Goal: Communication & Community: Answer question/provide support

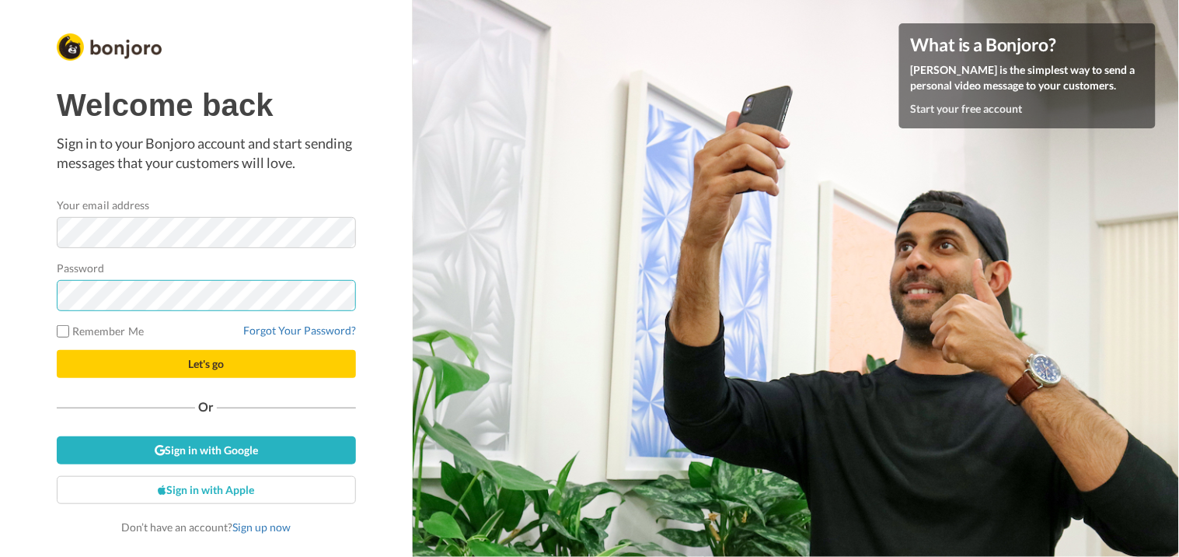
click at [57, 350] on button "Let's go" at bounding box center [206, 364] width 299 height 28
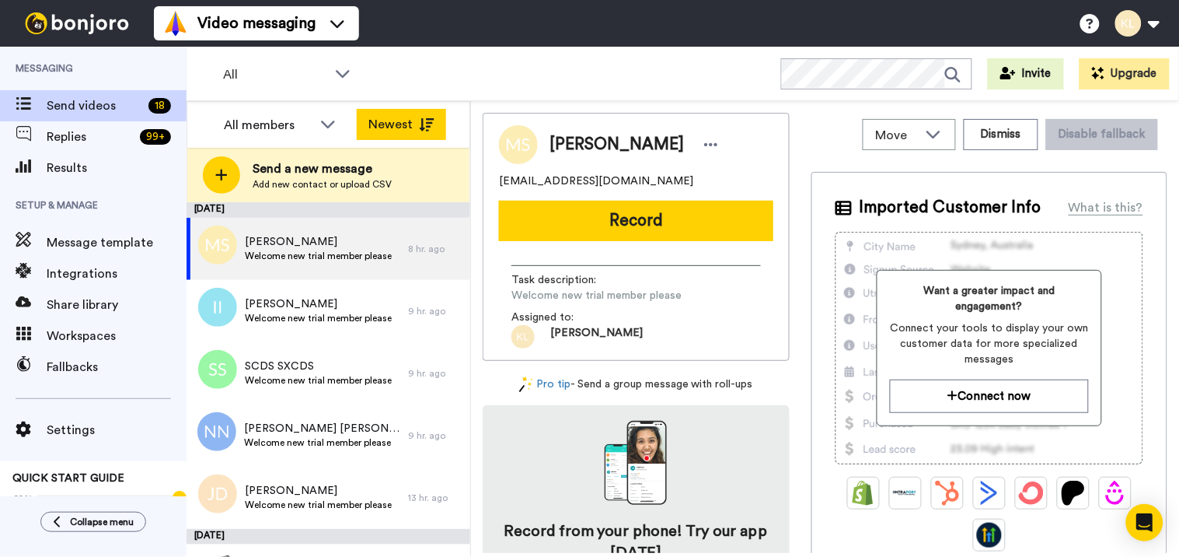
click at [394, 121] on button "Newest" at bounding box center [401, 124] width 89 height 31
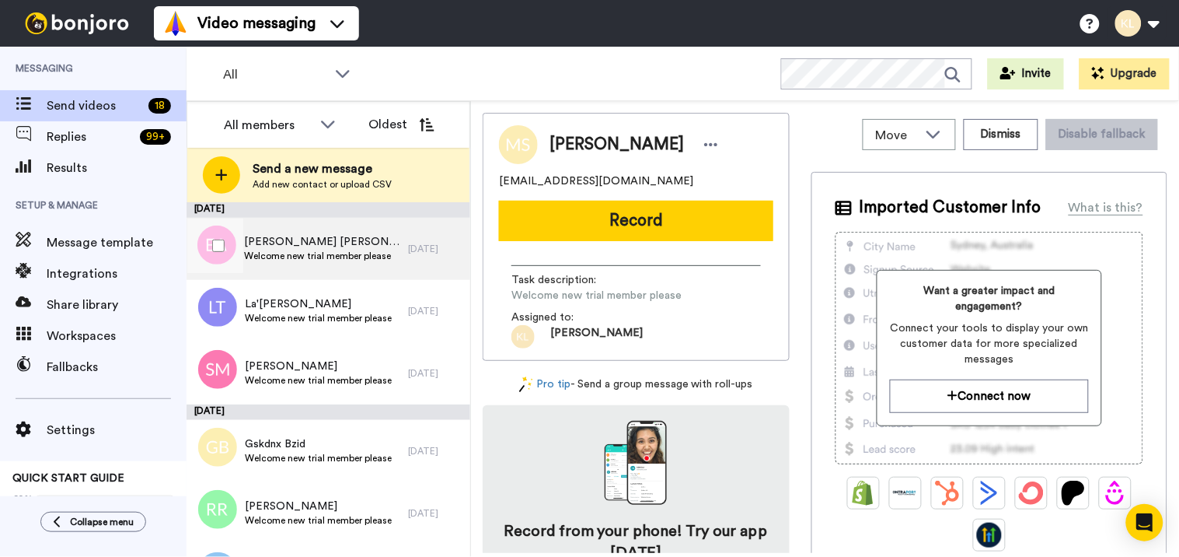
click at [247, 257] on span "Welcome new trial member please" at bounding box center [322, 256] width 156 height 12
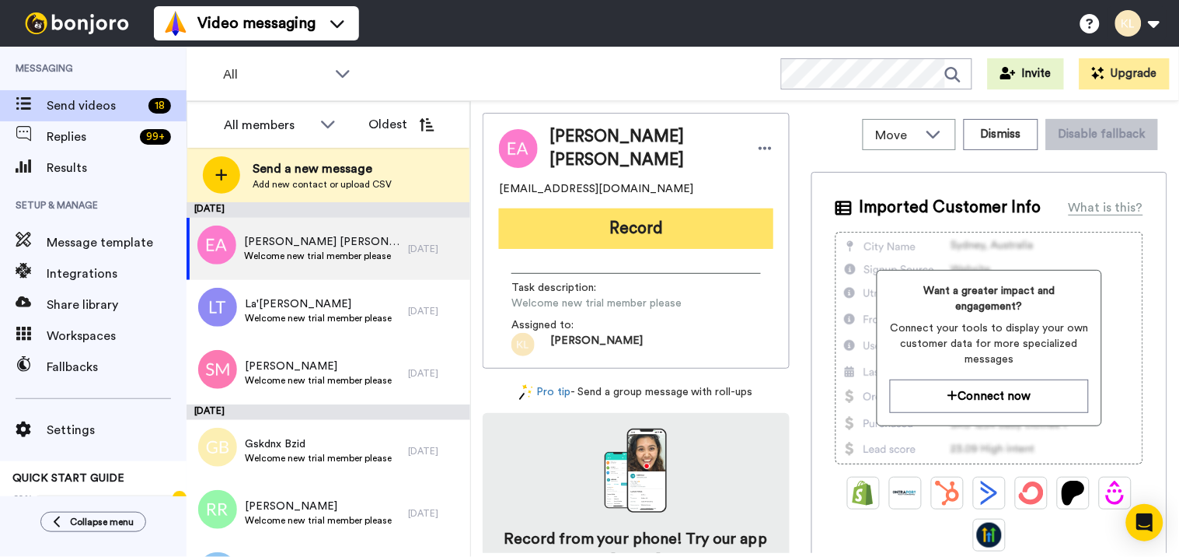
click at [622, 216] on button "Record" at bounding box center [636, 228] width 274 height 40
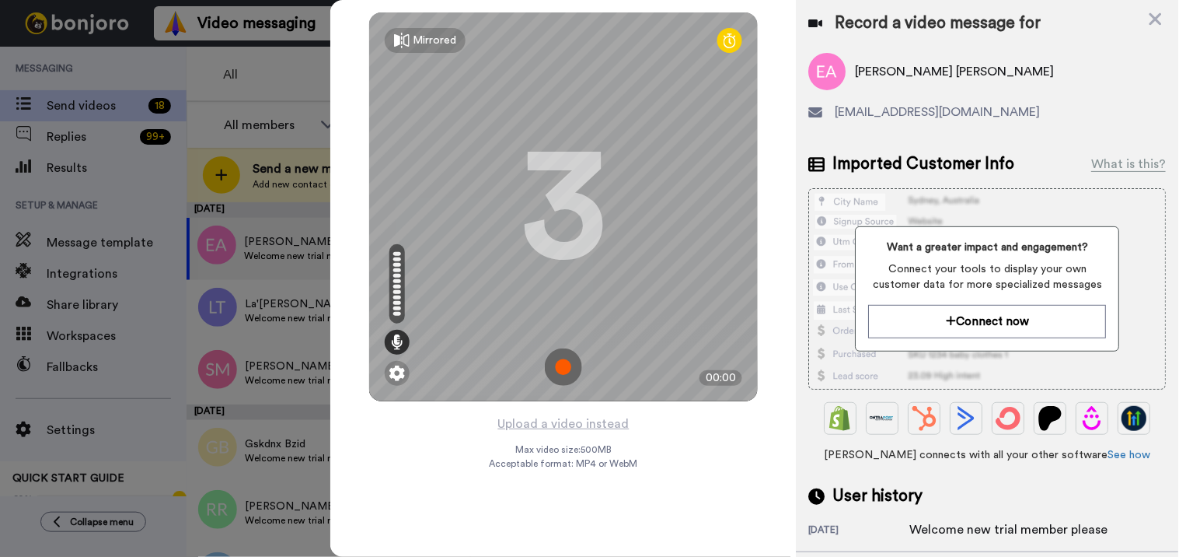
click at [565, 375] on img at bounding box center [563, 366] width 37 height 37
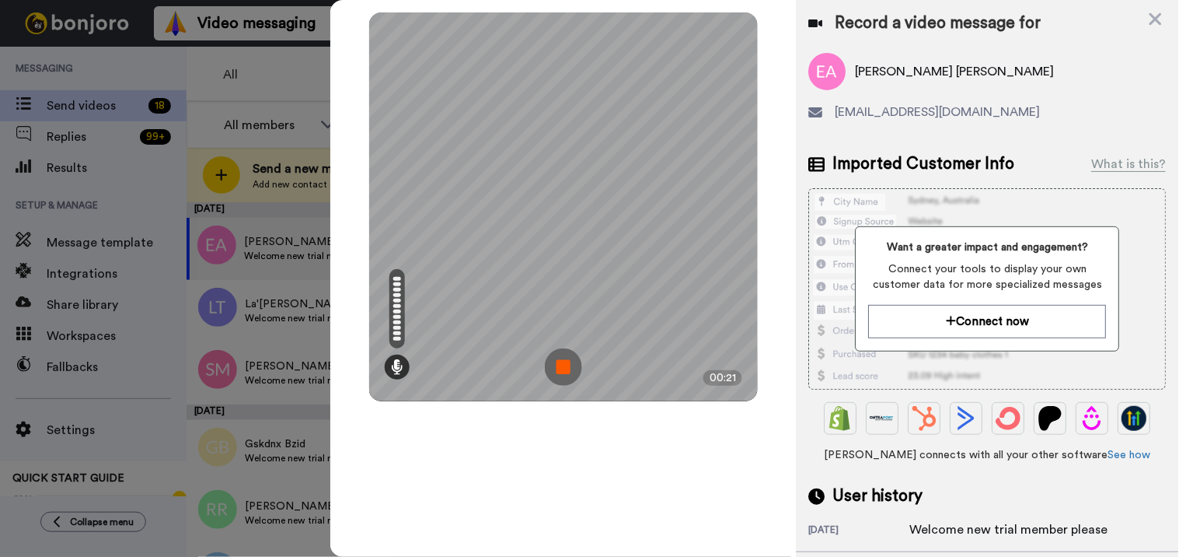
click at [568, 369] on img at bounding box center [563, 366] width 37 height 37
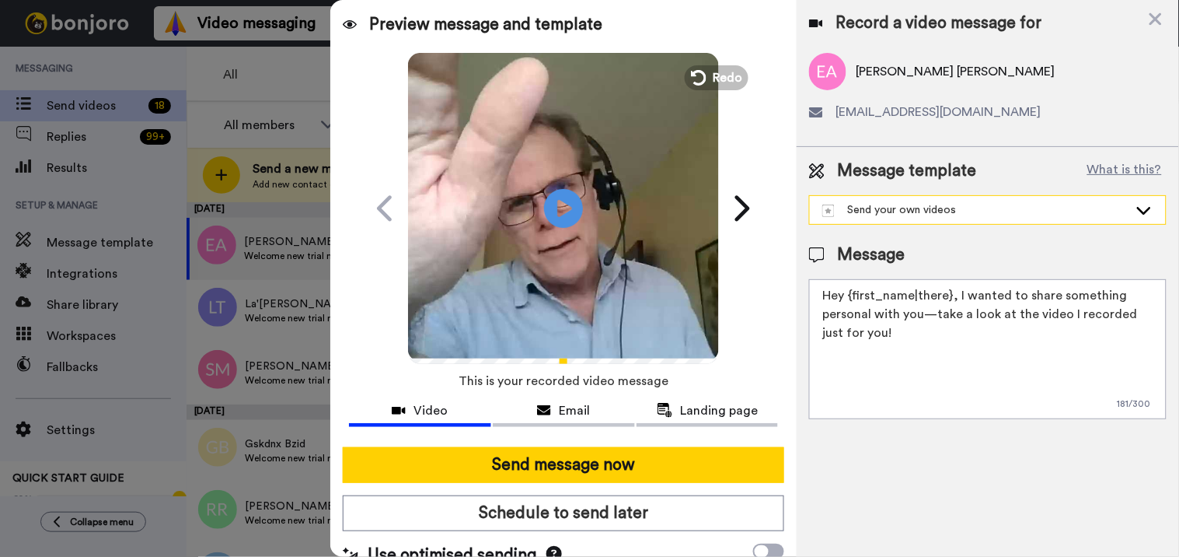
click at [884, 208] on div "Send your own videos" at bounding box center [976, 210] width 306 height 16
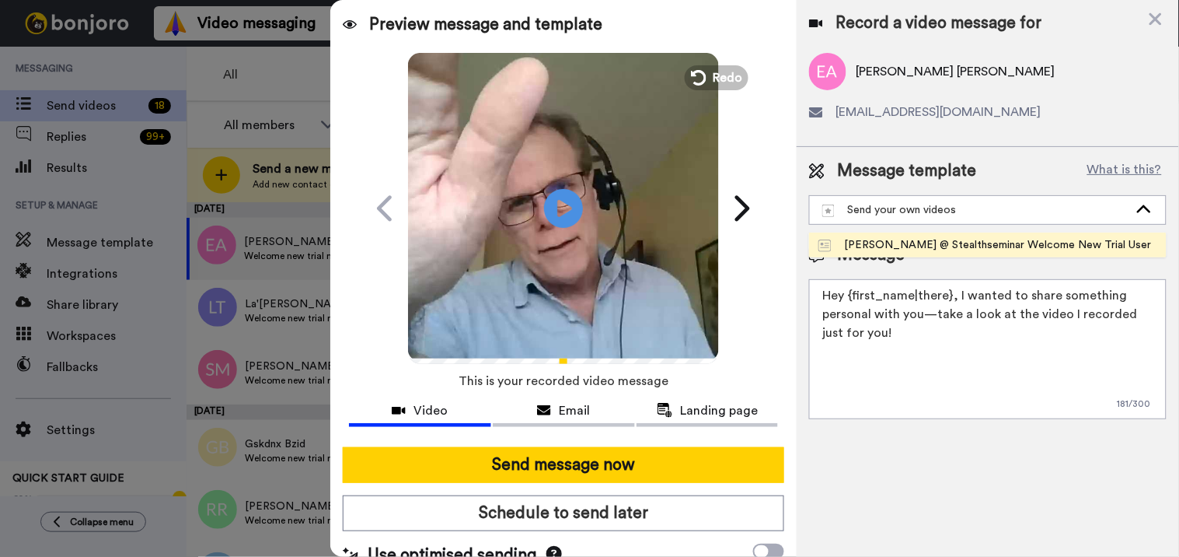
click at [883, 246] on div "[PERSON_NAME] @ Stealthseminar Welcome New Trial User" at bounding box center [985, 245] width 333 height 16
type textarea "Hi there {first_name} I recorded a message for you on this fine day, check it o…"
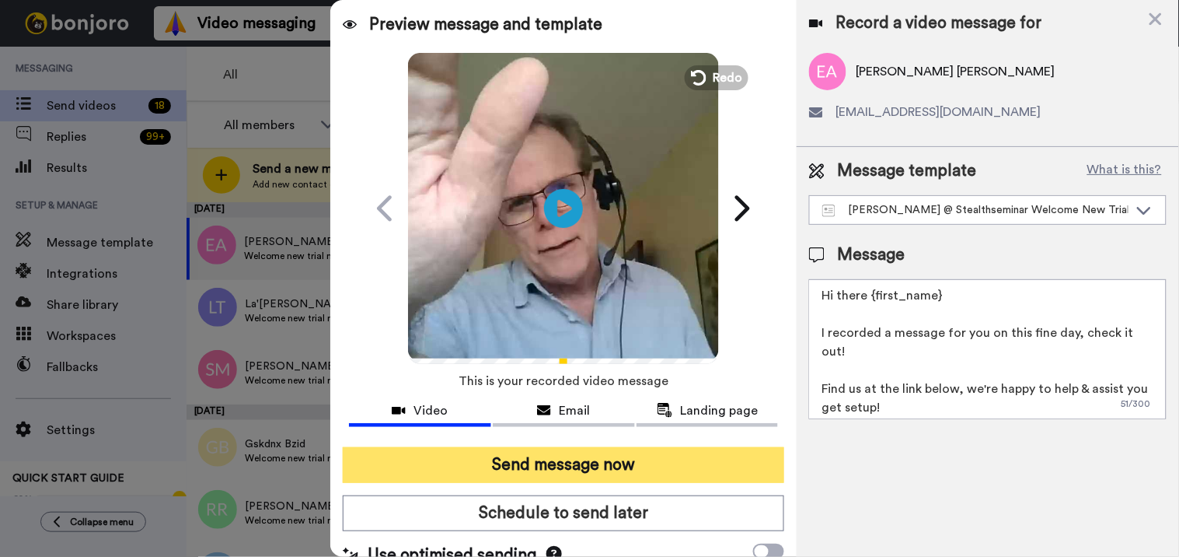
click at [715, 447] on button "Send message now" at bounding box center [564, 465] width 442 height 36
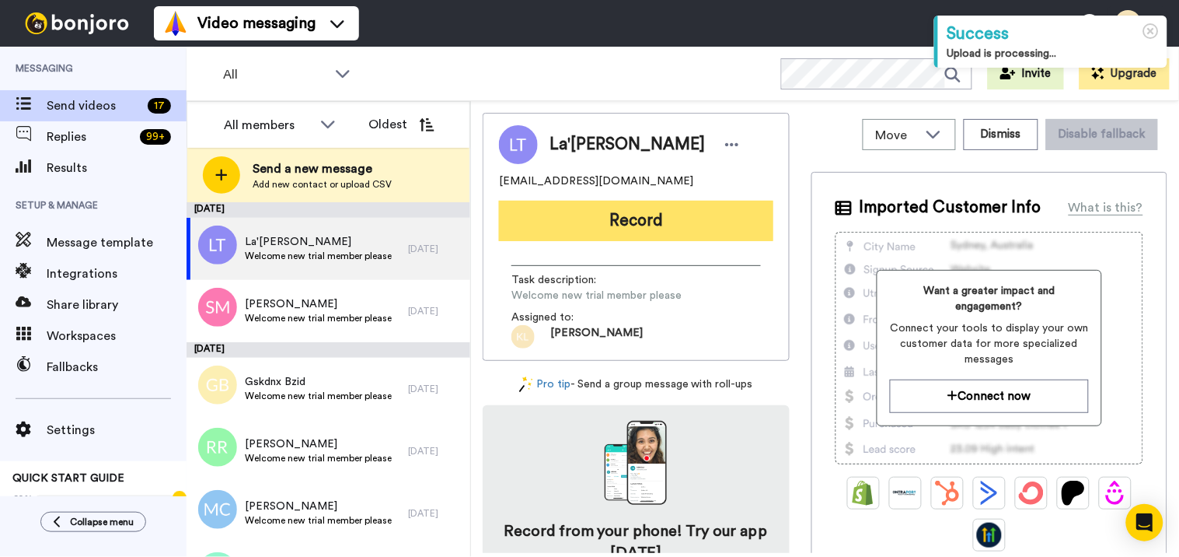
click at [683, 236] on button "Record" at bounding box center [636, 221] width 274 height 40
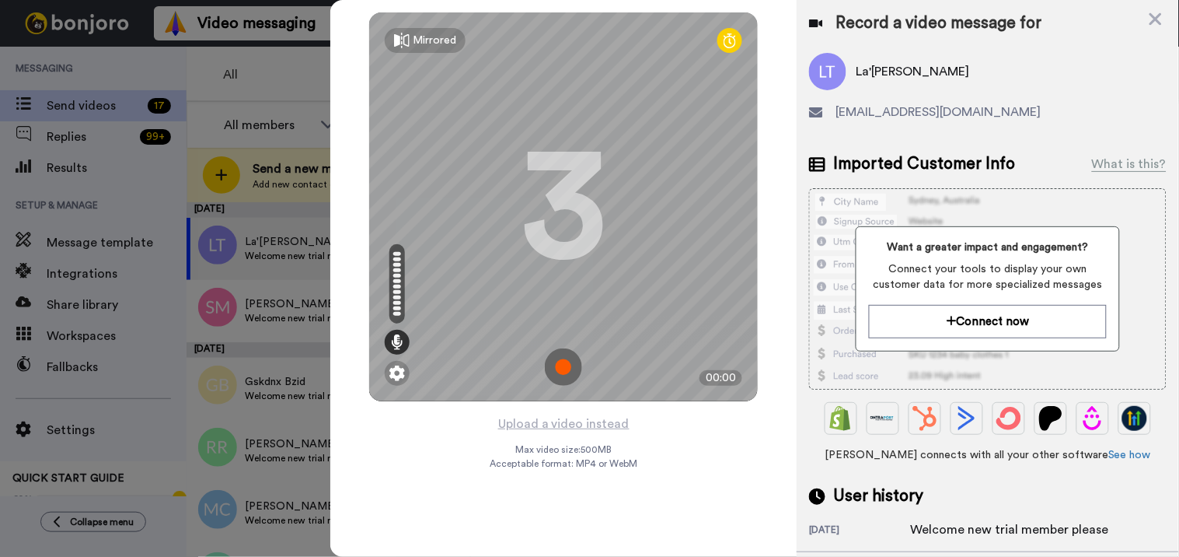
click at [563, 363] on img at bounding box center [563, 366] width 37 height 37
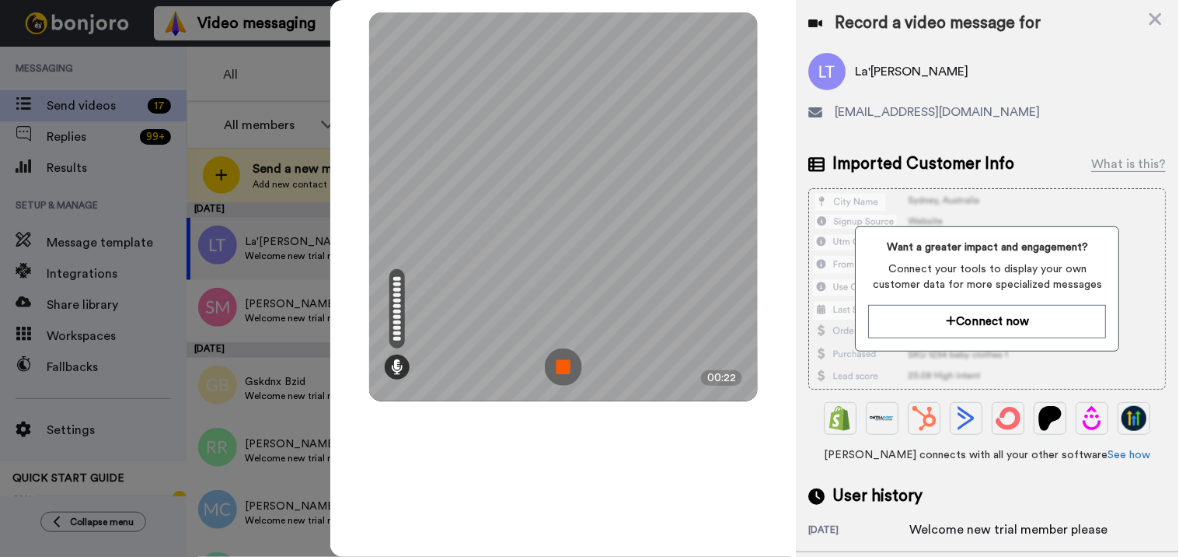
click at [568, 362] on img at bounding box center [563, 366] width 37 height 37
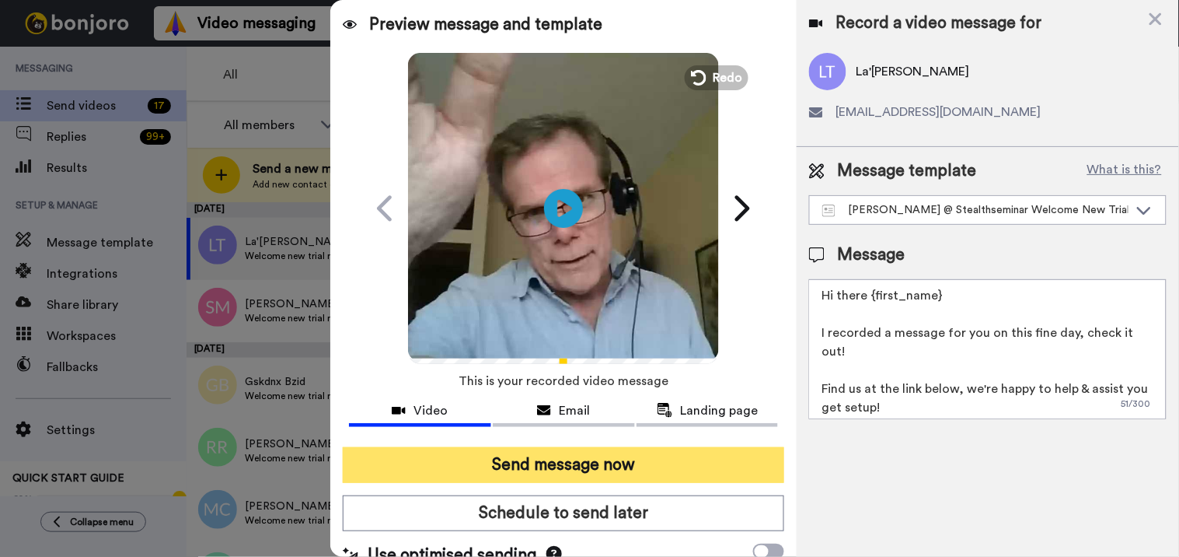
click at [571, 475] on button "Send message now" at bounding box center [564, 465] width 442 height 36
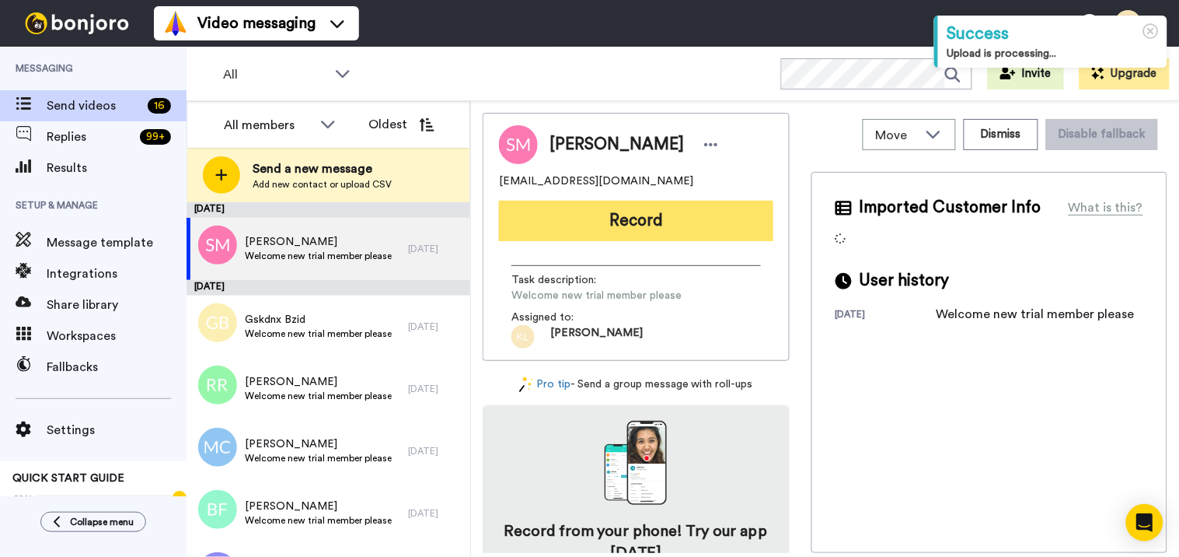
click at [671, 220] on button "Record" at bounding box center [636, 221] width 274 height 40
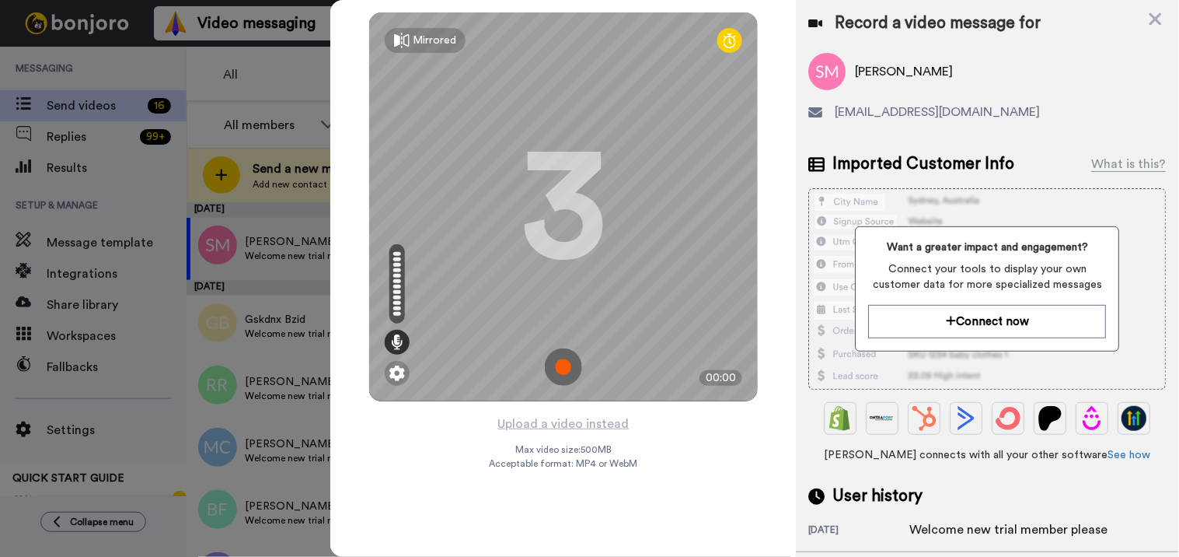
click at [561, 370] on img at bounding box center [563, 366] width 37 height 37
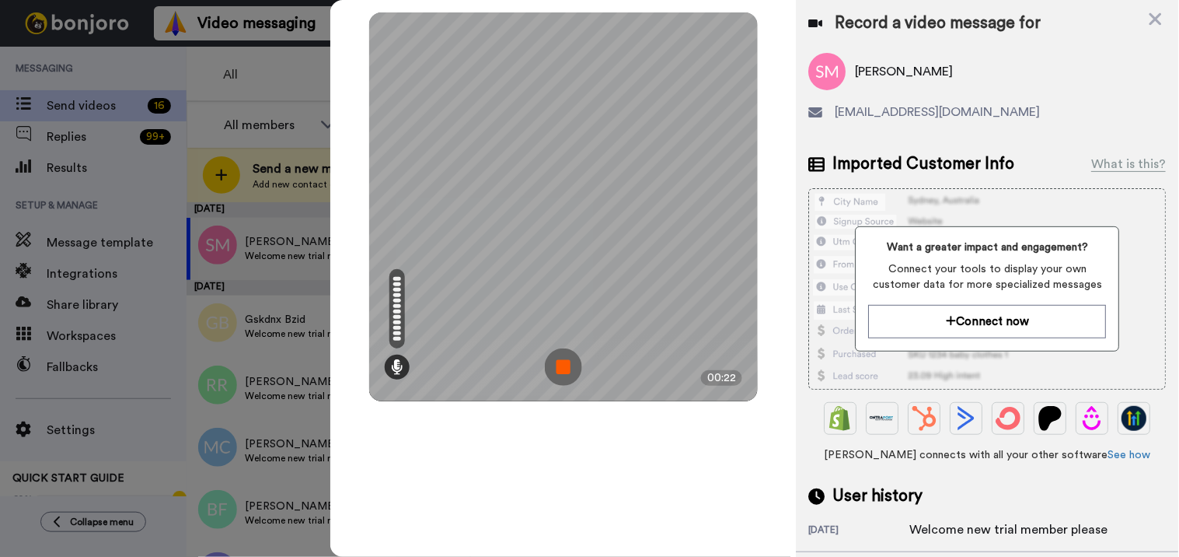
click at [546, 368] on img at bounding box center [563, 366] width 37 height 37
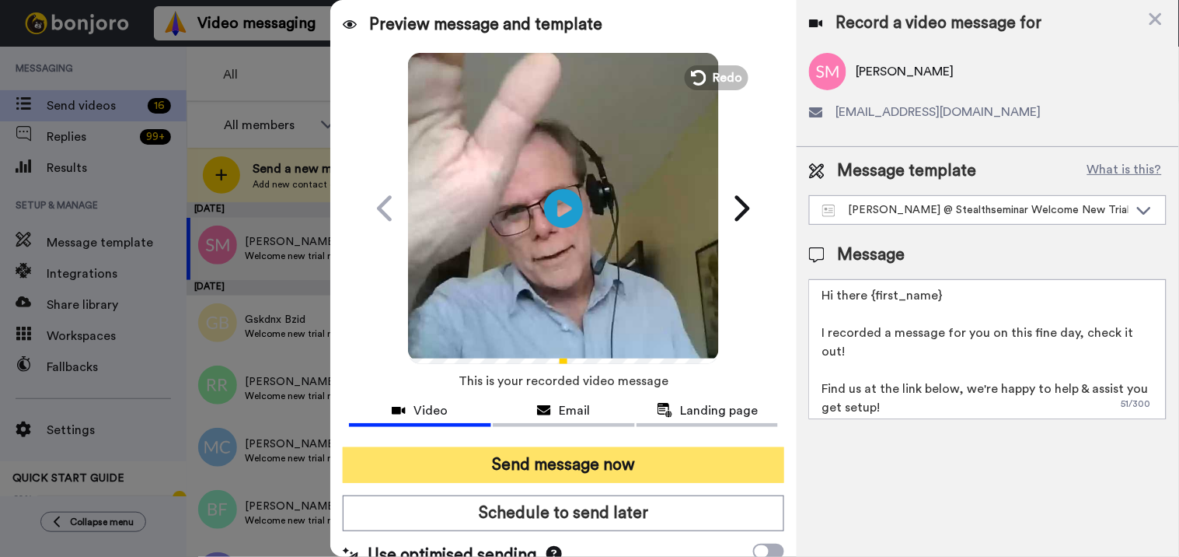
click at [578, 451] on button "Send message now" at bounding box center [564, 465] width 442 height 36
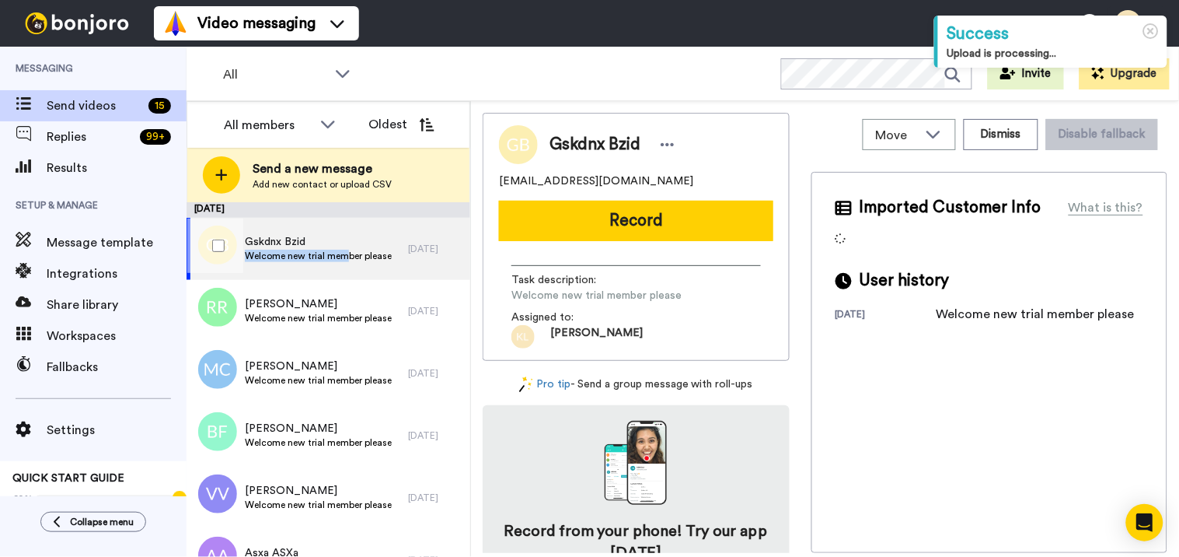
click at [346, 247] on div "Gskdnx Bzid Welcome new trial member please" at bounding box center [318, 249] width 147 height 30
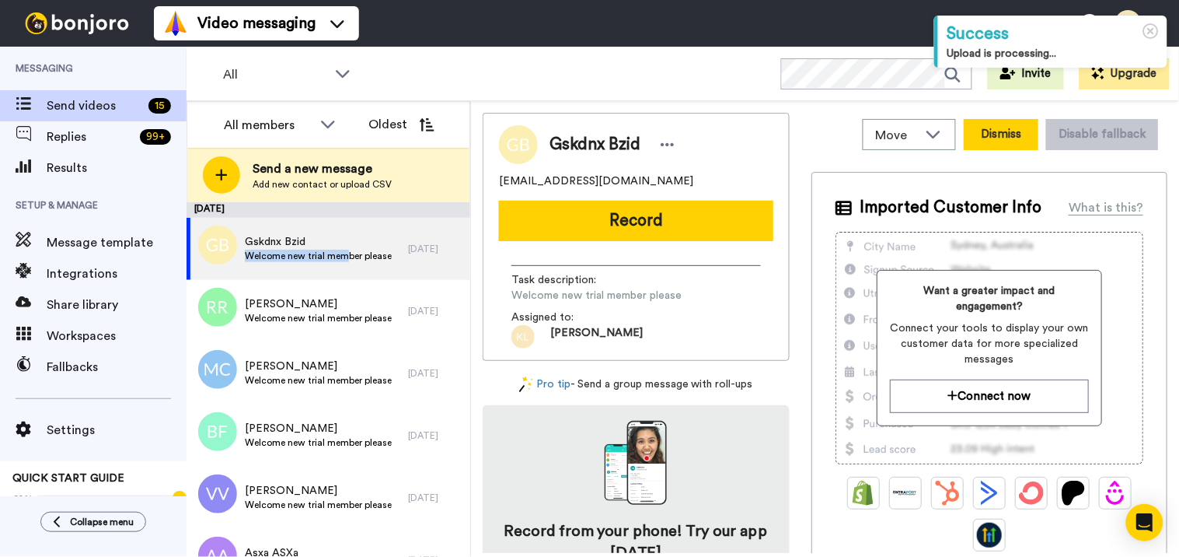
click at [983, 138] on button "Dismiss" at bounding box center [1001, 134] width 75 height 31
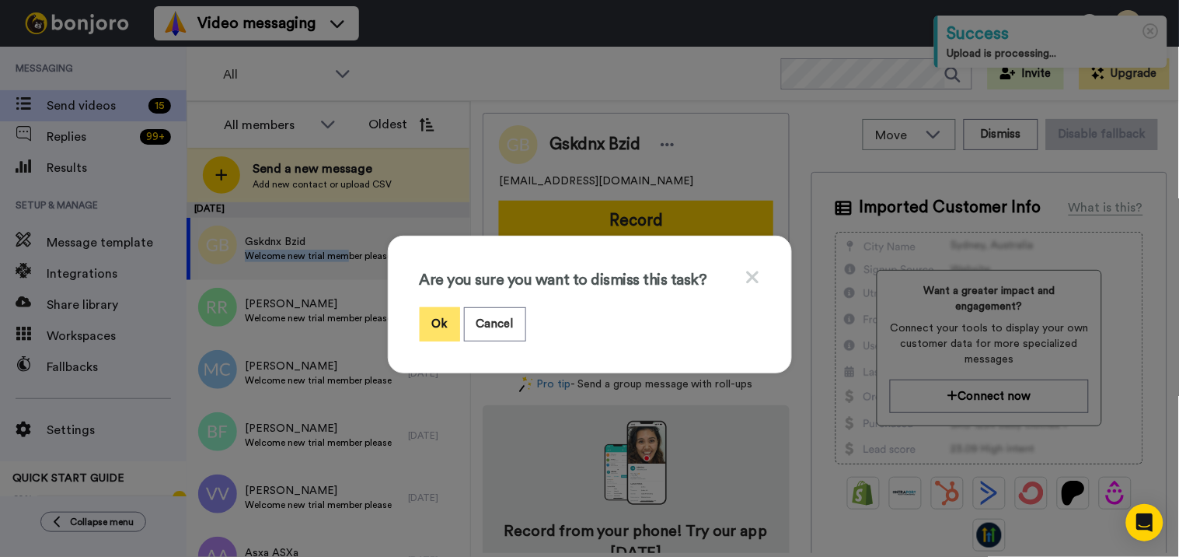
click at [446, 317] on button "Ok" at bounding box center [440, 323] width 40 height 33
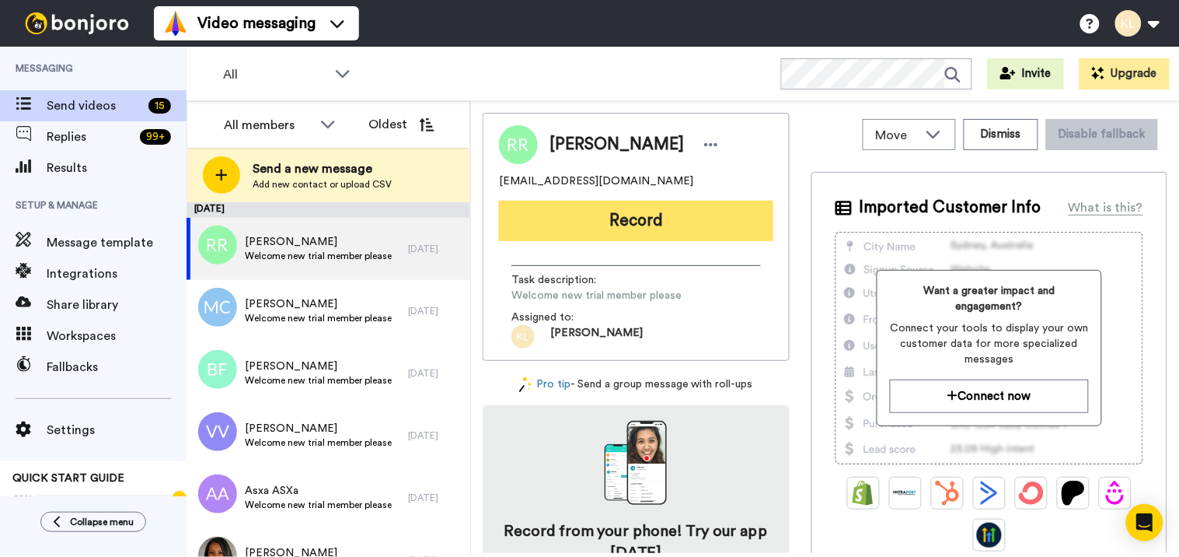
click at [636, 222] on button "Record" at bounding box center [636, 221] width 274 height 40
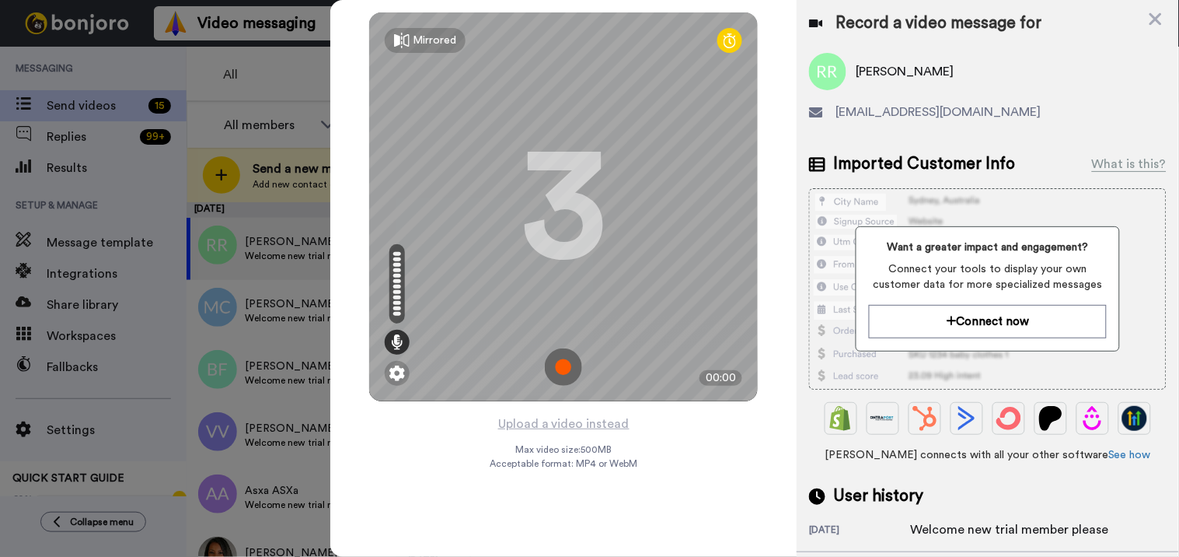
click at [574, 364] on img at bounding box center [563, 366] width 37 height 37
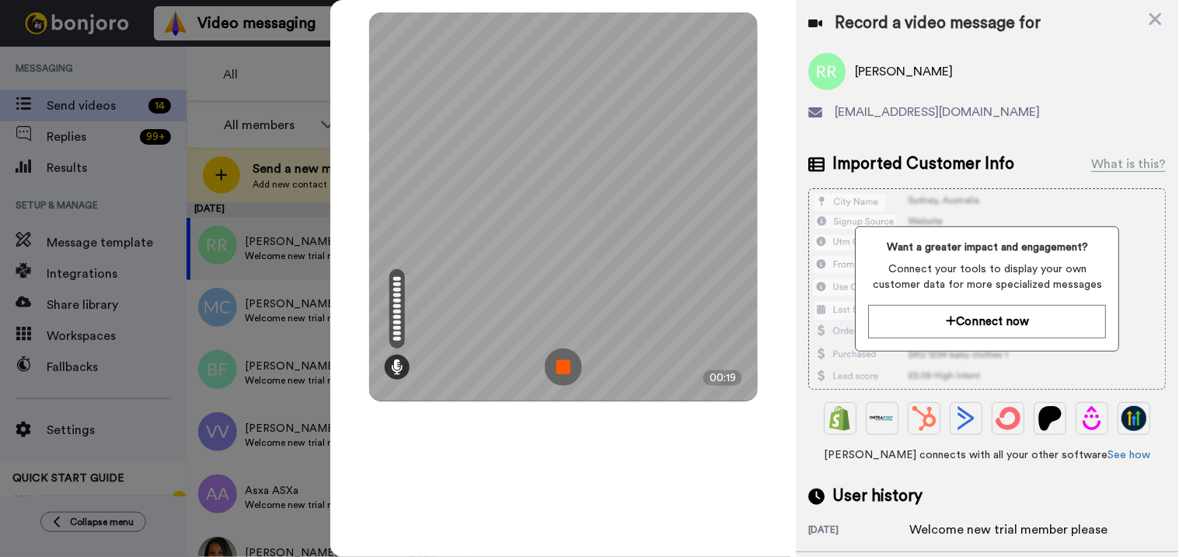
click at [568, 362] on img at bounding box center [563, 366] width 37 height 37
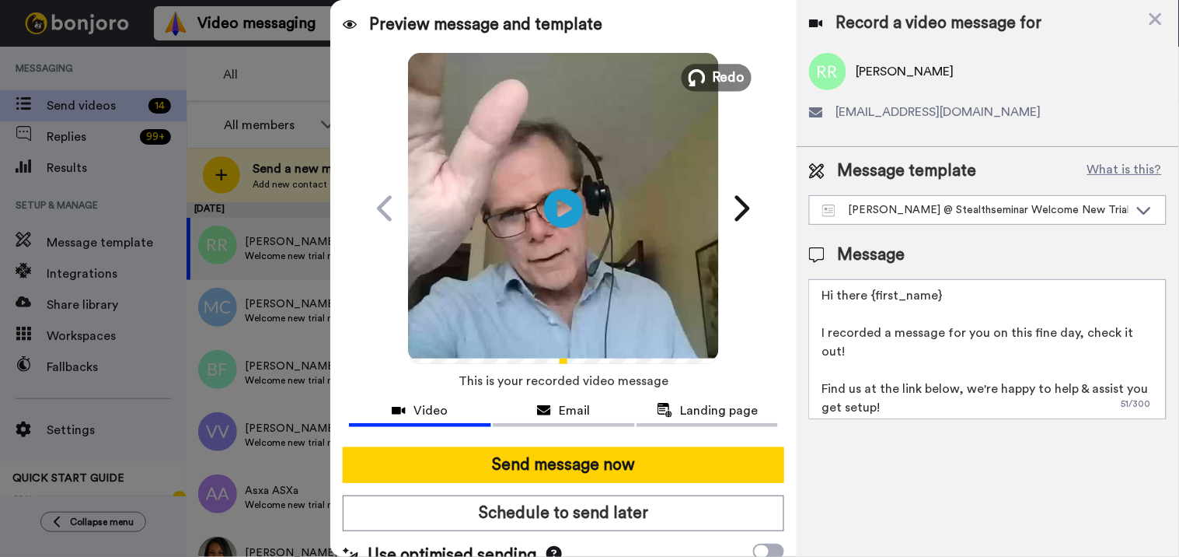
click at [728, 74] on span "Redo" at bounding box center [729, 77] width 33 height 20
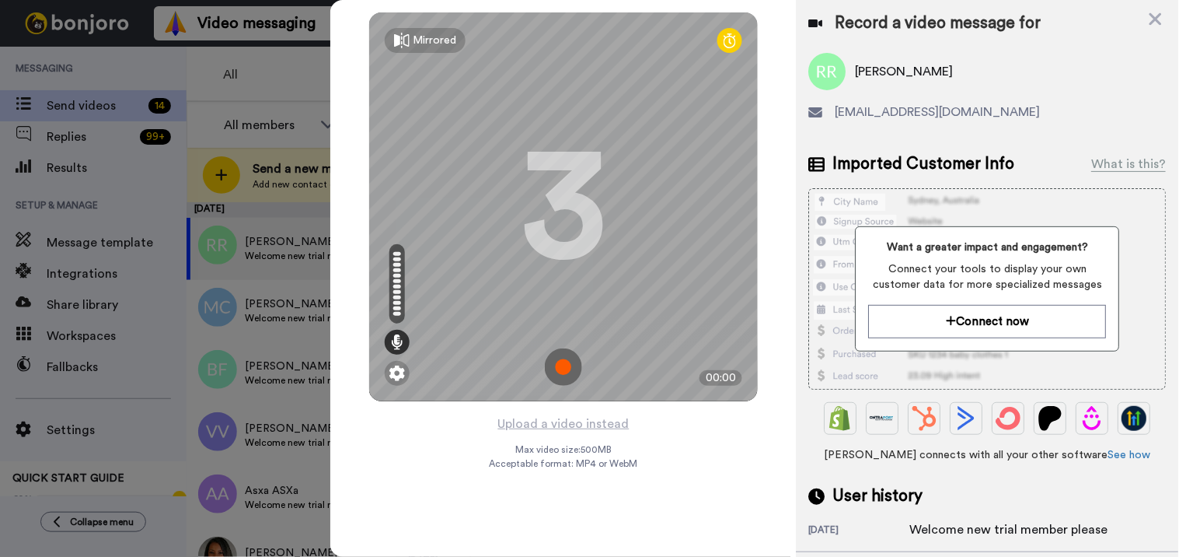
click at [561, 370] on img at bounding box center [563, 366] width 37 height 37
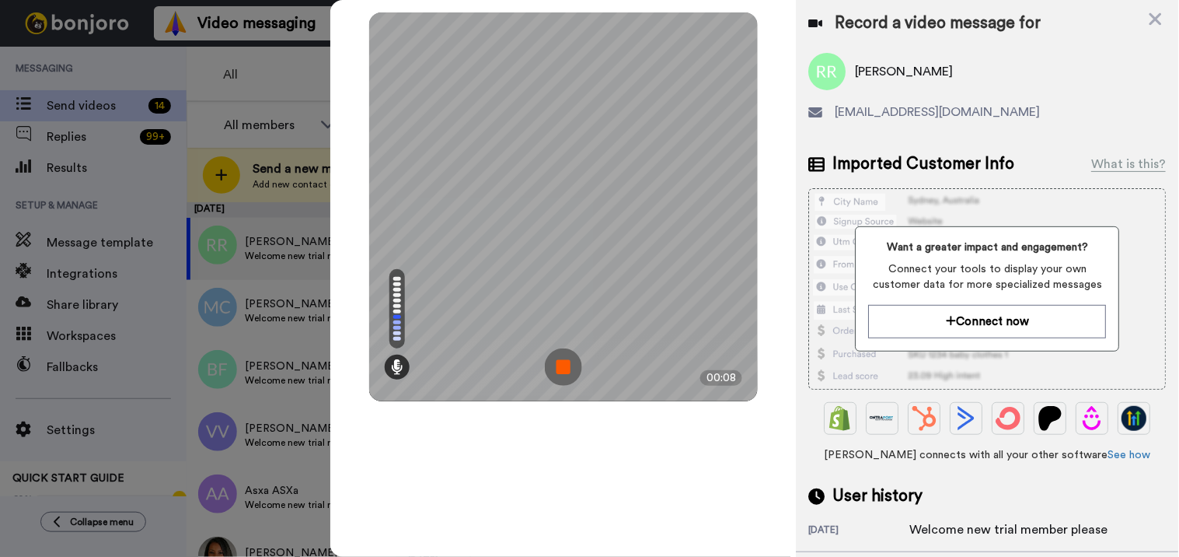
click at [568, 369] on img at bounding box center [563, 366] width 37 height 37
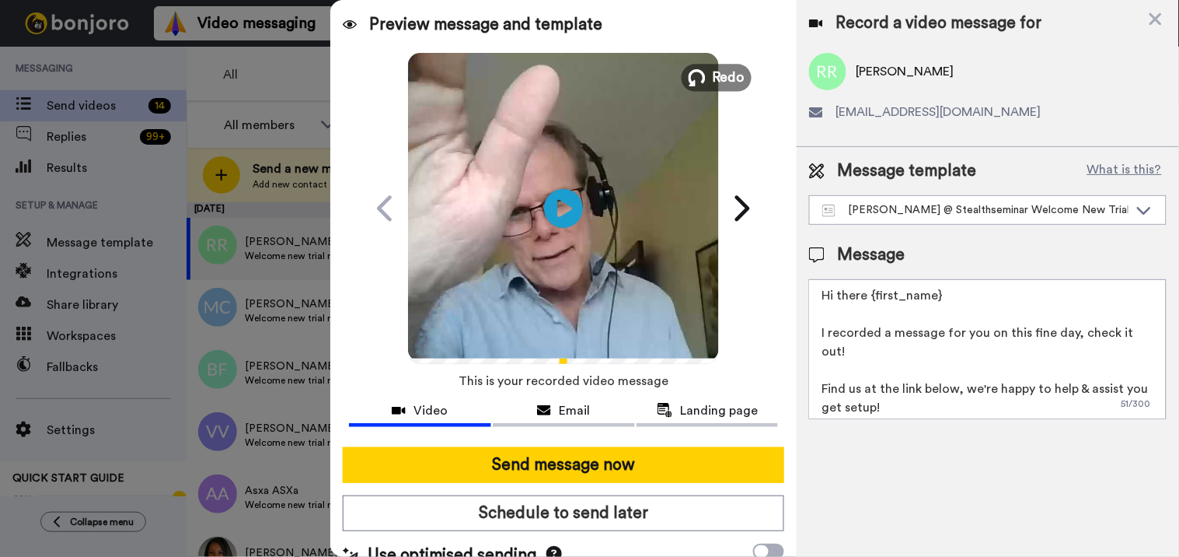
click at [719, 75] on span "Redo" at bounding box center [729, 77] width 33 height 20
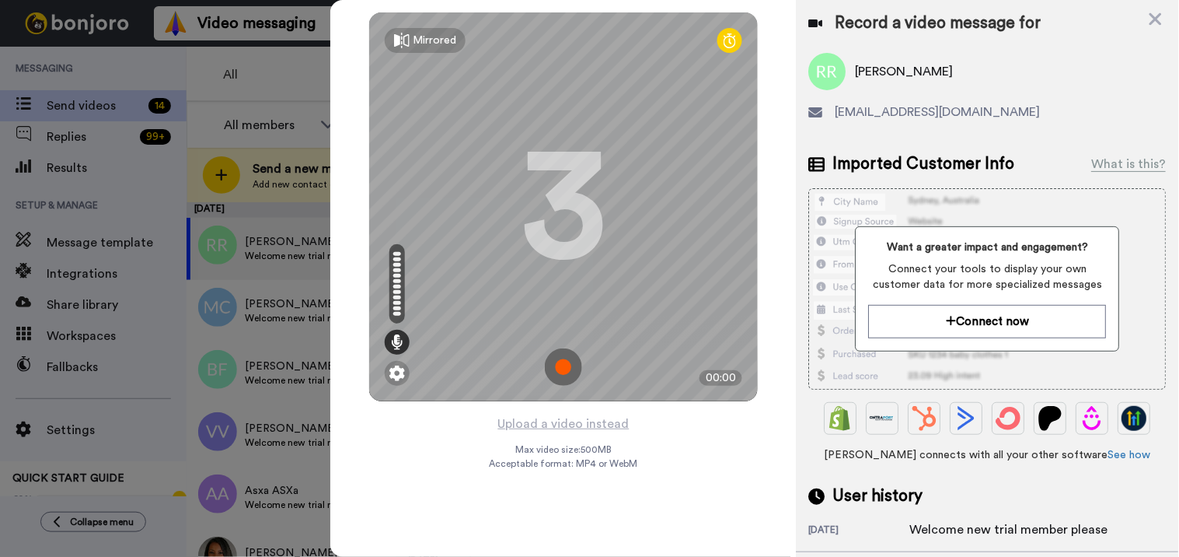
click at [568, 375] on img at bounding box center [563, 366] width 37 height 37
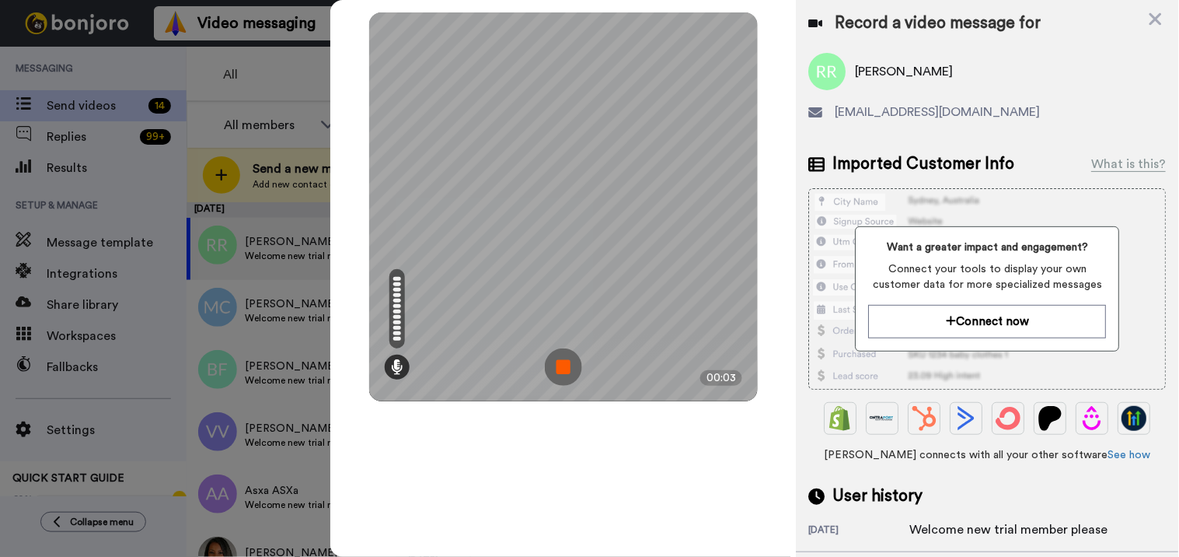
click at [568, 375] on img at bounding box center [563, 366] width 37 height 37
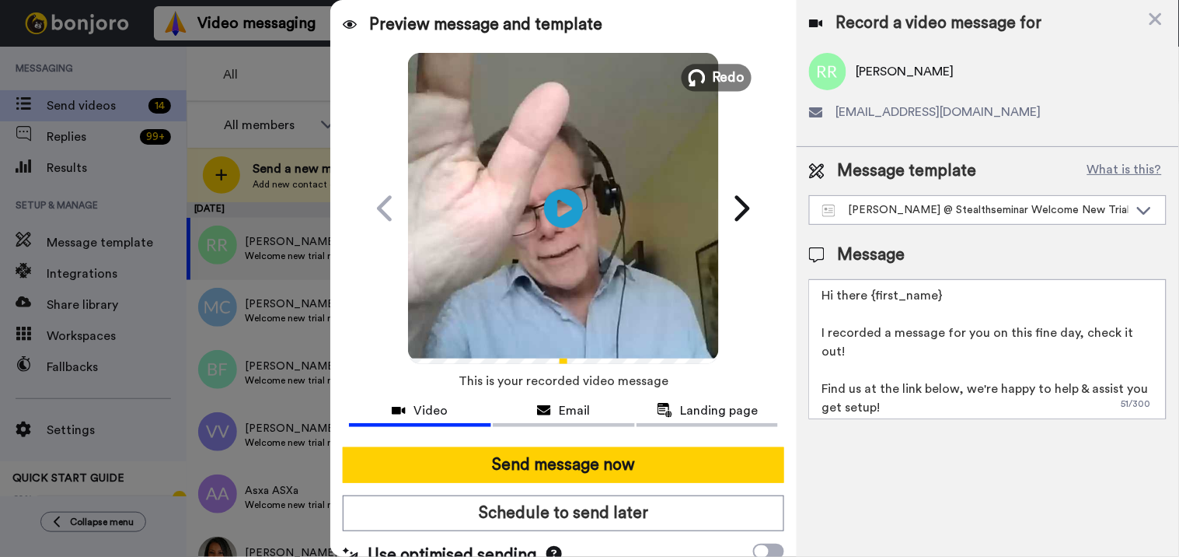
click at [718, 71] on span "Redo" at bounding box center [729, 77] width 33 height 20
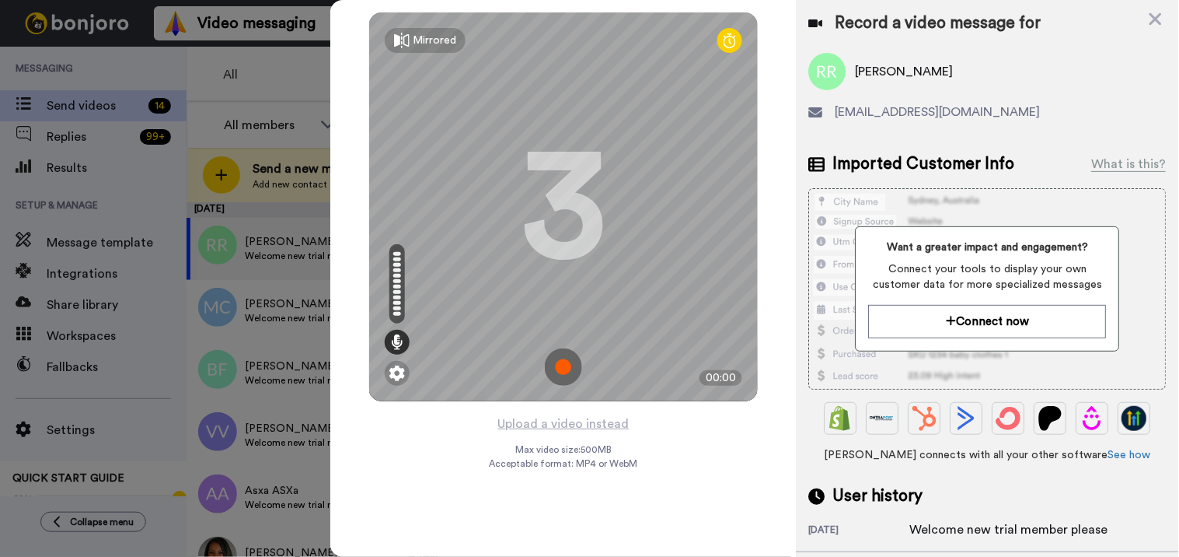
click at [564, 355] on img at bounding box center [563, 366] width 37 height 37
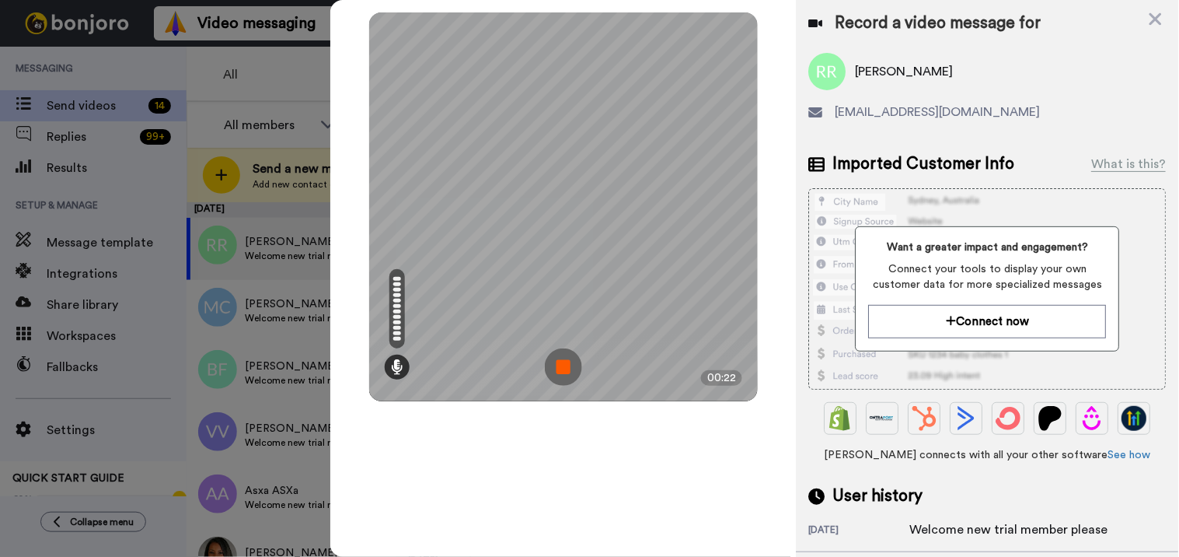
click at [566, 356] on img at bounding box center [563, 366] width 37 height 37
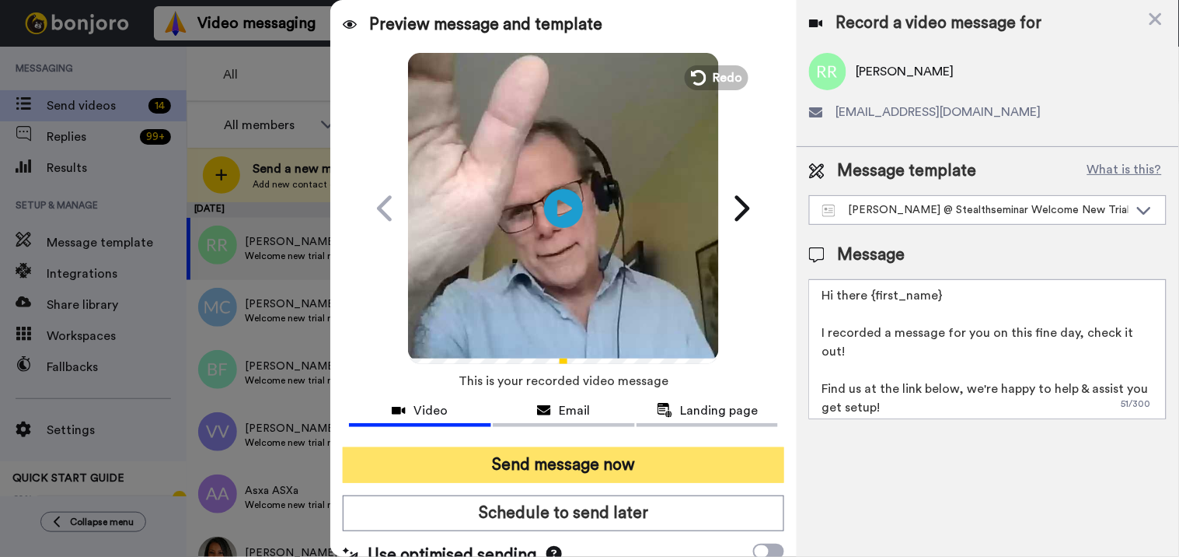
click at [570, 463] on button "Send message now" at bounding box center [564, 465] width 442 height 36
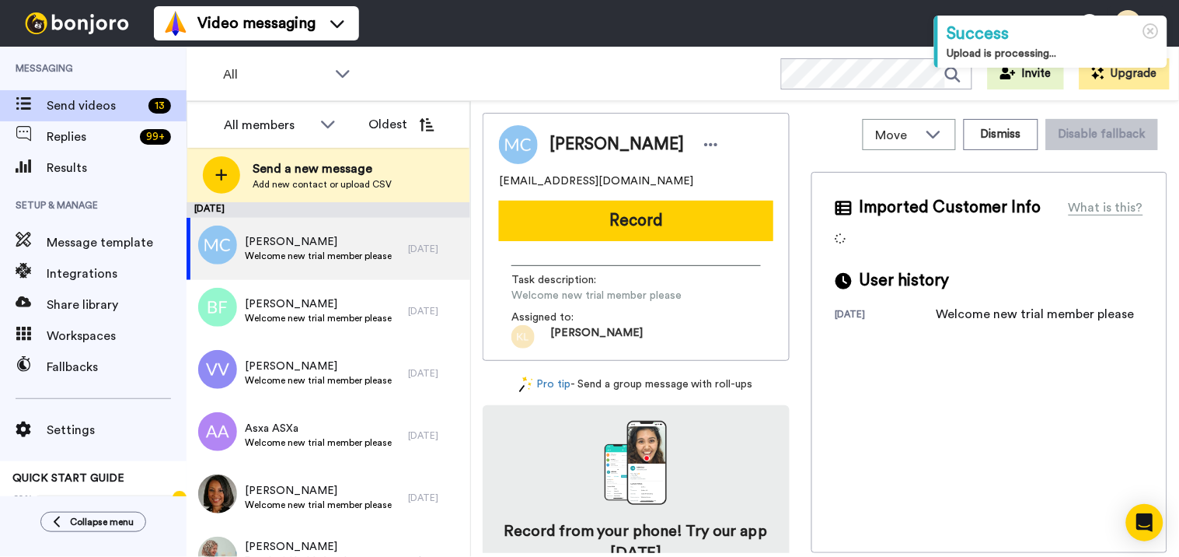
click at [599, 229] on button "Record" at bounding box center [636, 221] width 274 height 40
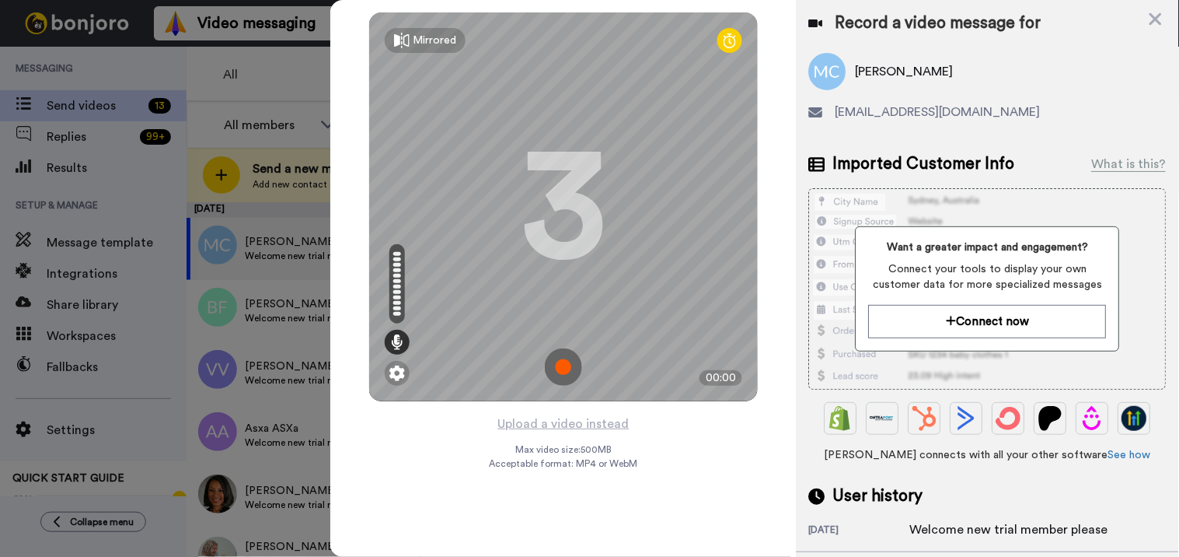
click at [578, 372] on img at bounding box center [563, 366] width 37 height 37
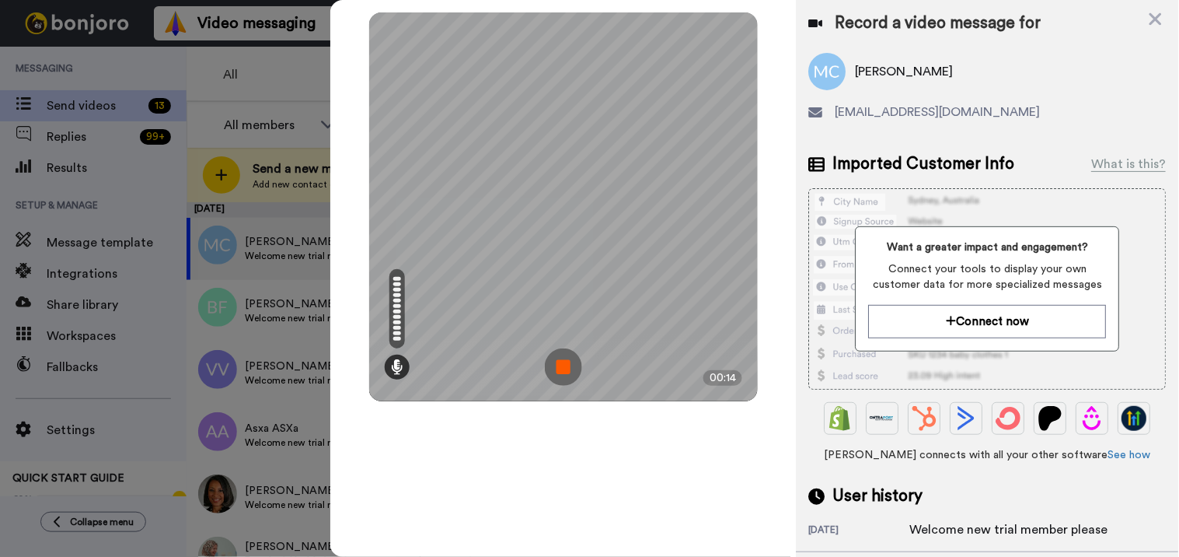
click at [571, 363] on img at bounding box center [563, 366] width 37 height 37
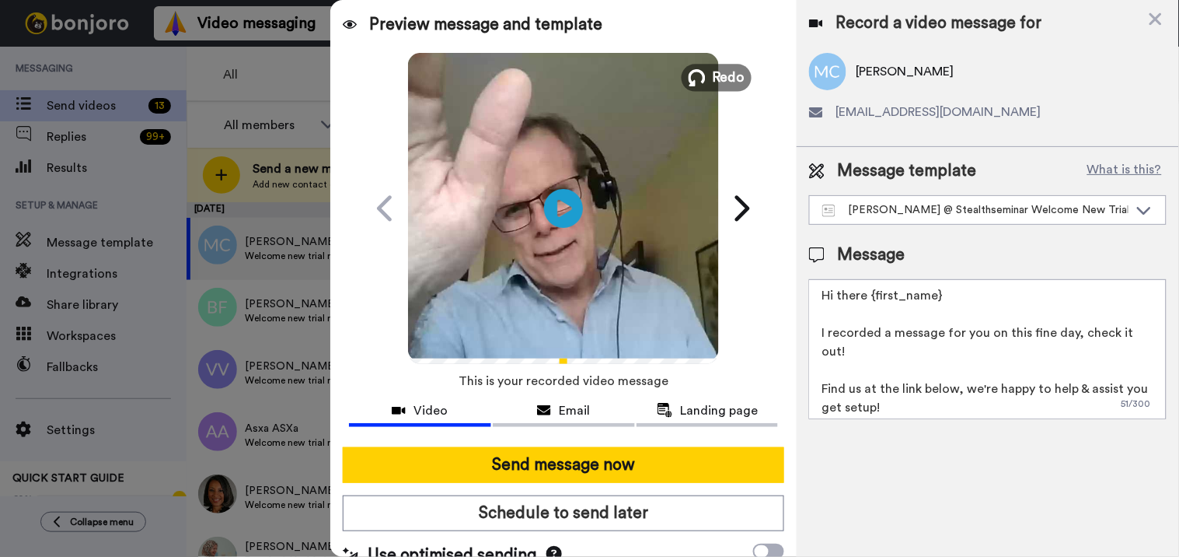
click at [715, 84] on span "Redo" at bounding box center [729, 77] width 33 height 20
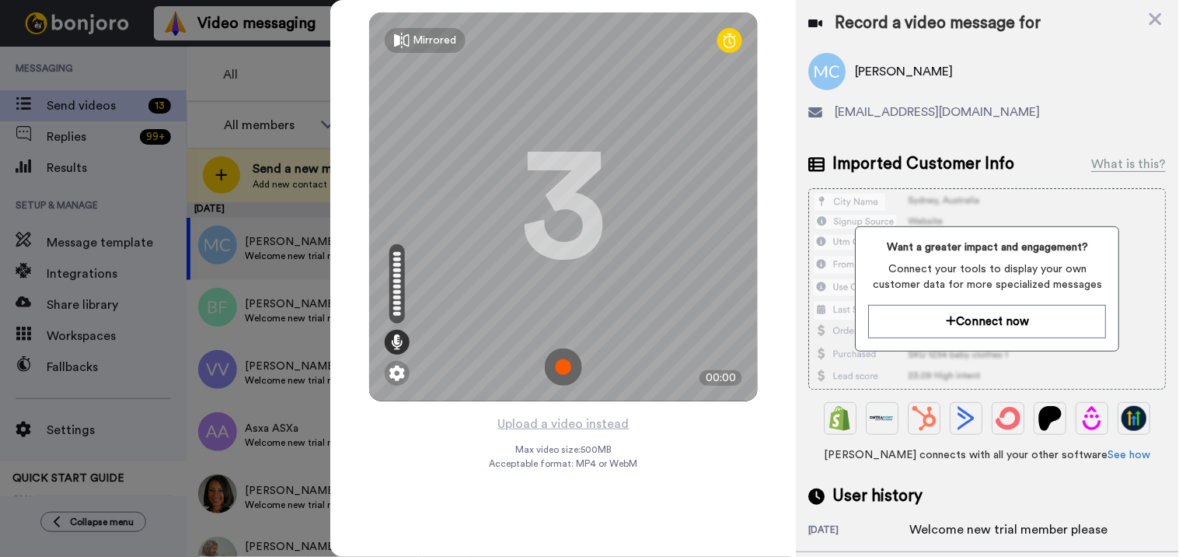
click at [565, 354] on img at bounding box center [563, 366] width 37 height 37
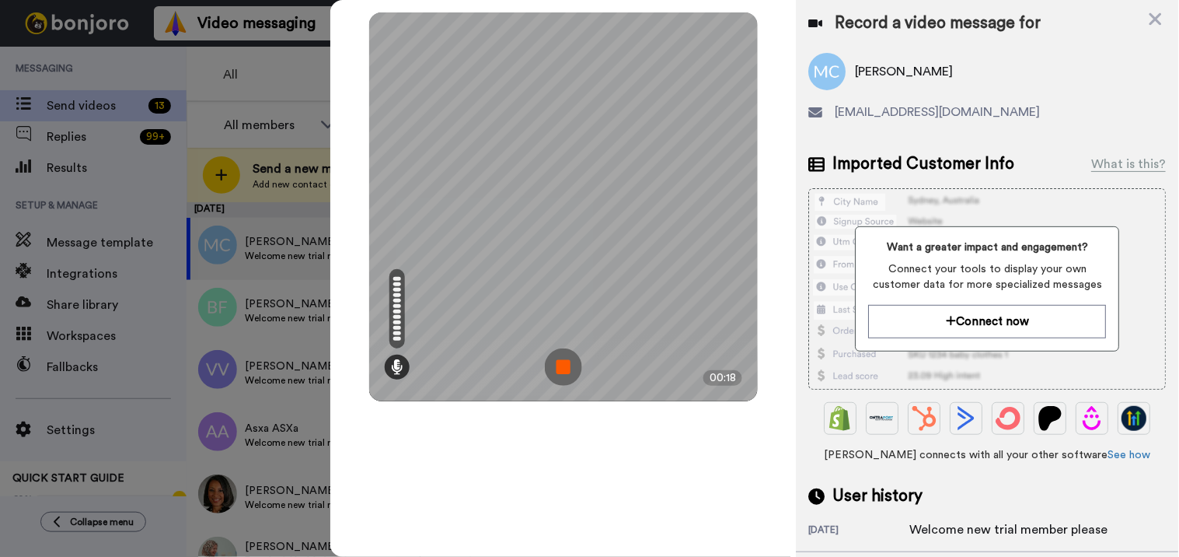
click at [568, 376] on img at bounding box center [563, 366] width 37 height 37
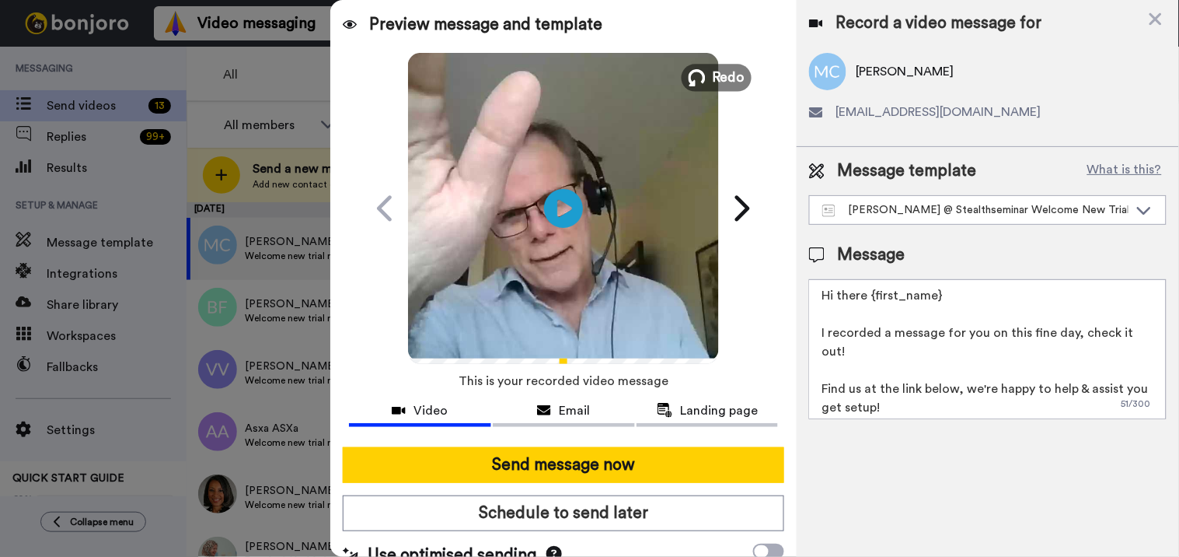
click at [719, 76] on span "Redo" at bounding box center [729, 77] width 33 height 20
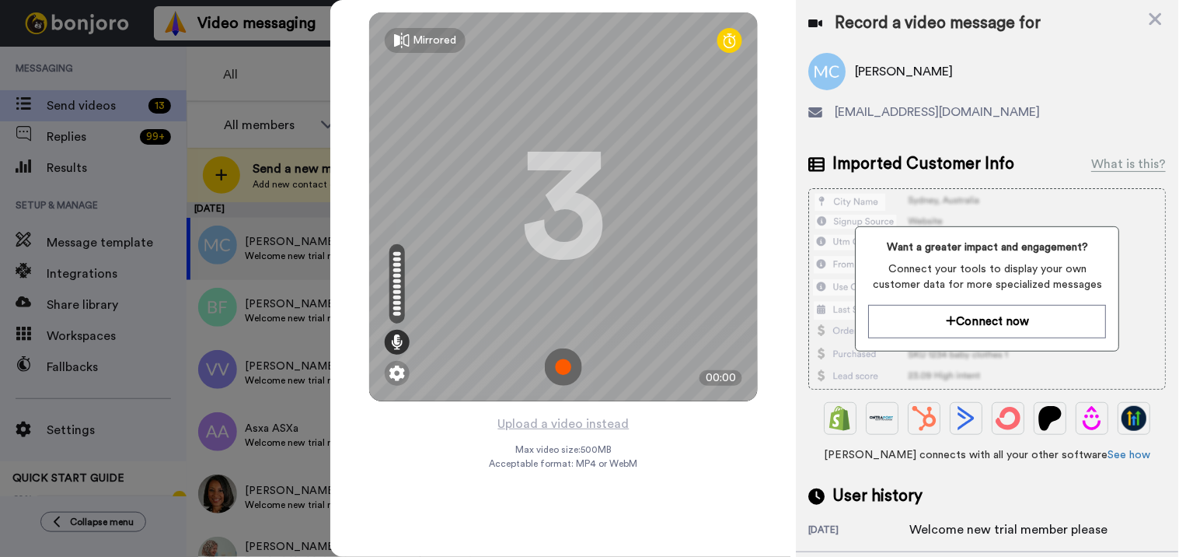
click at [553, 358] on img at bounding box center [563, 366] width 37 height 37
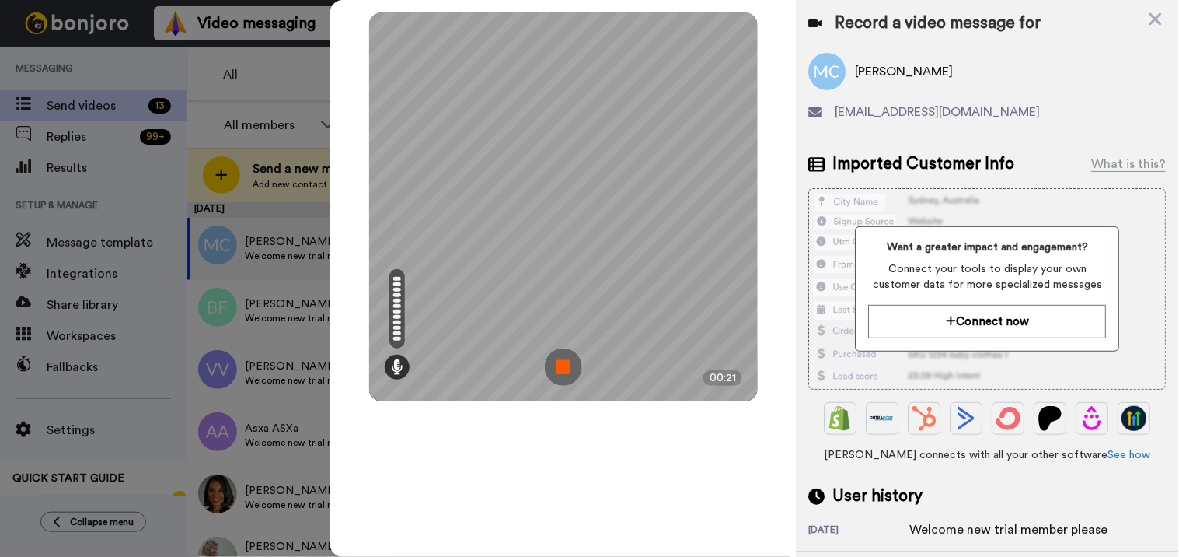
click at [564, 368] on img at bounding box center [563, 366] width 37 height 37
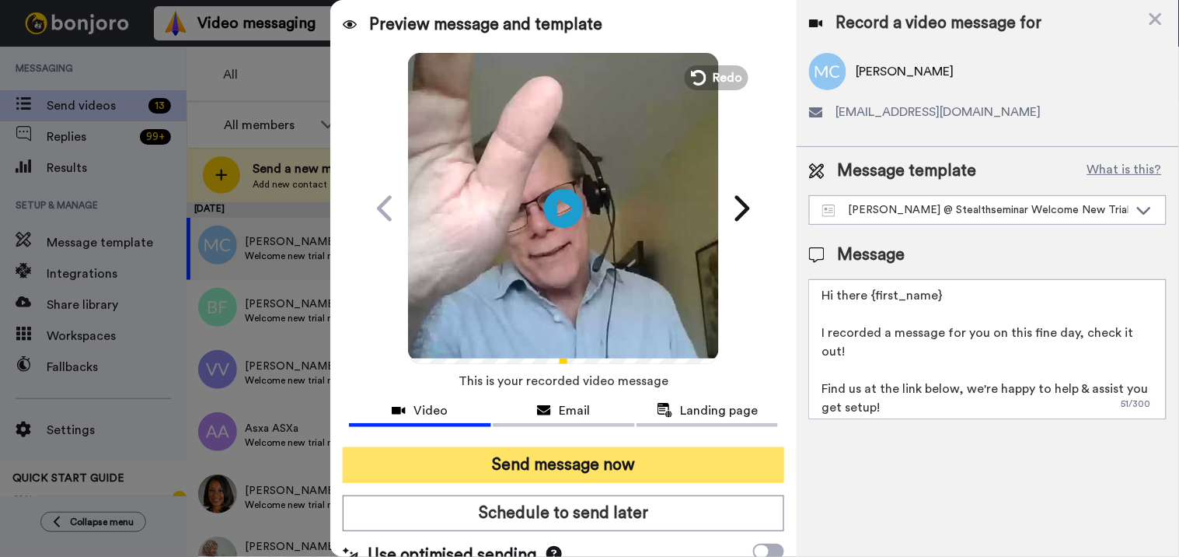
click at [605, 459] on button "Send message now" at bounding box center [564, 465] width 442 height 36
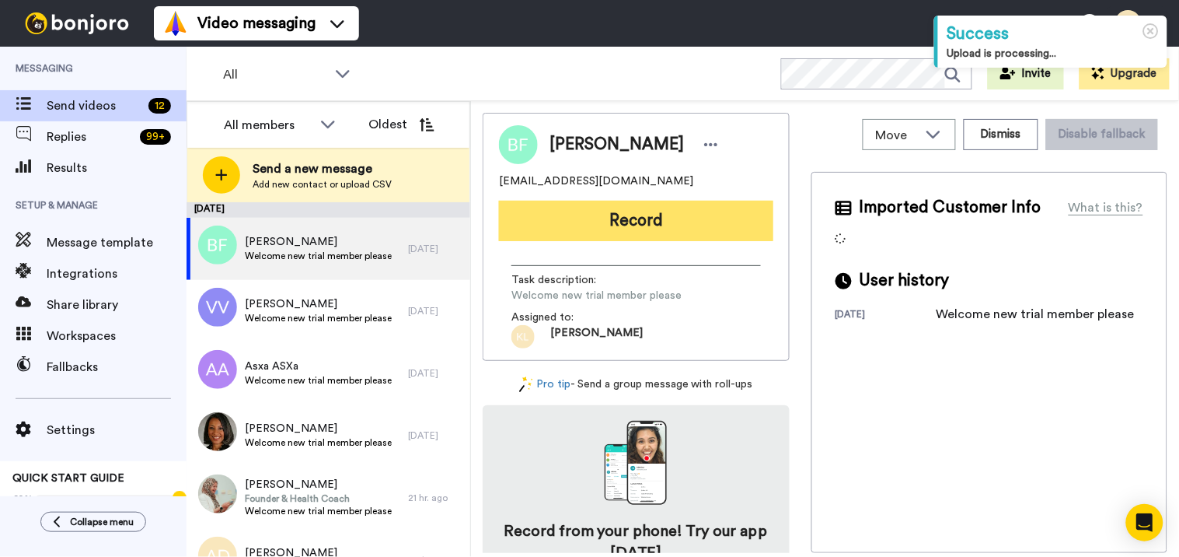
click at [693, 214] on button "Record" at bounding box center [636, 221] width 274 height 40
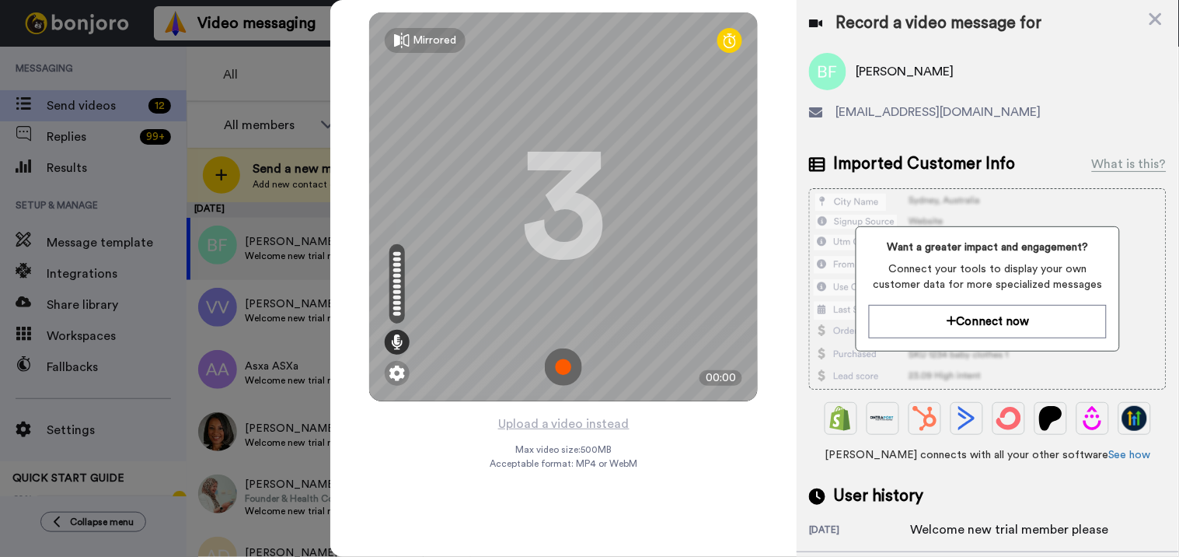
click at [568, 355] on img at bounding box center [563, 366] width 37 height 37
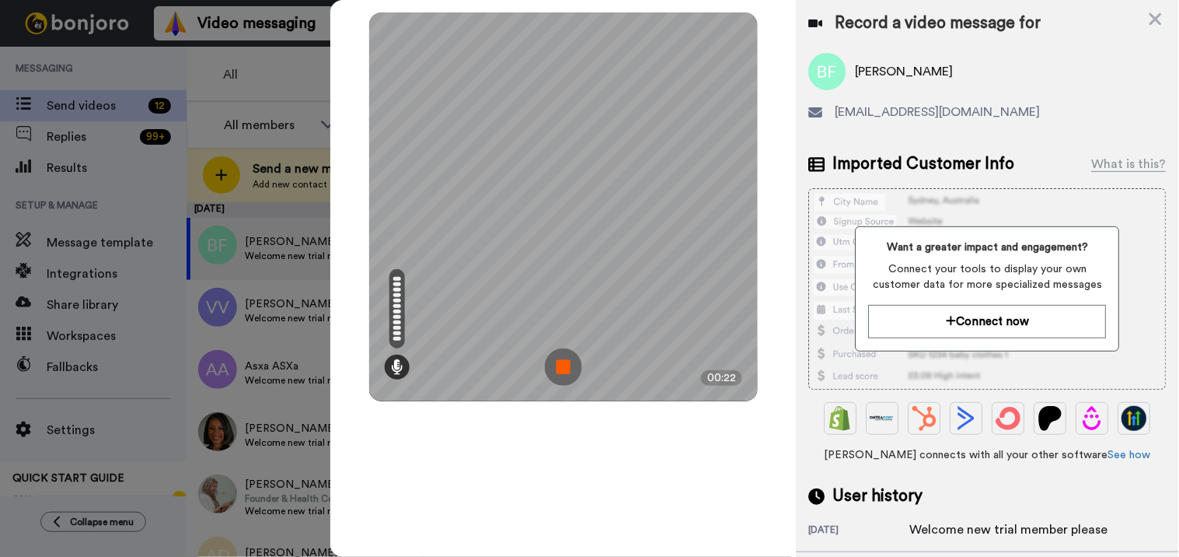
click at [562, 368] on img at bounding box center [563, 366] width 37 height 37
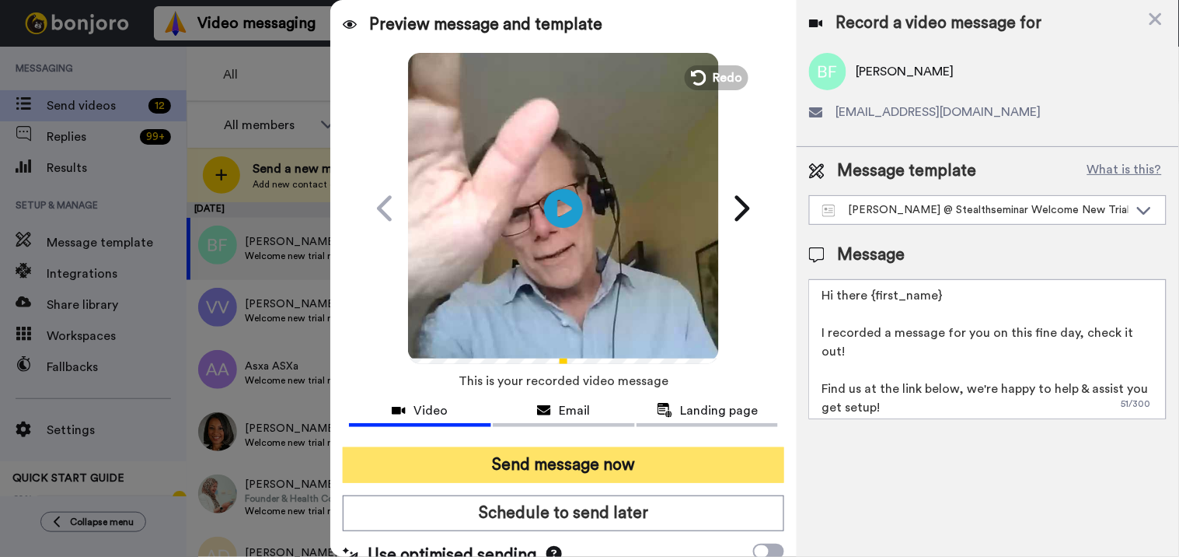
click at [592, 461] on button "Send message now" at bounding box center [564, 465] width 442 height 36
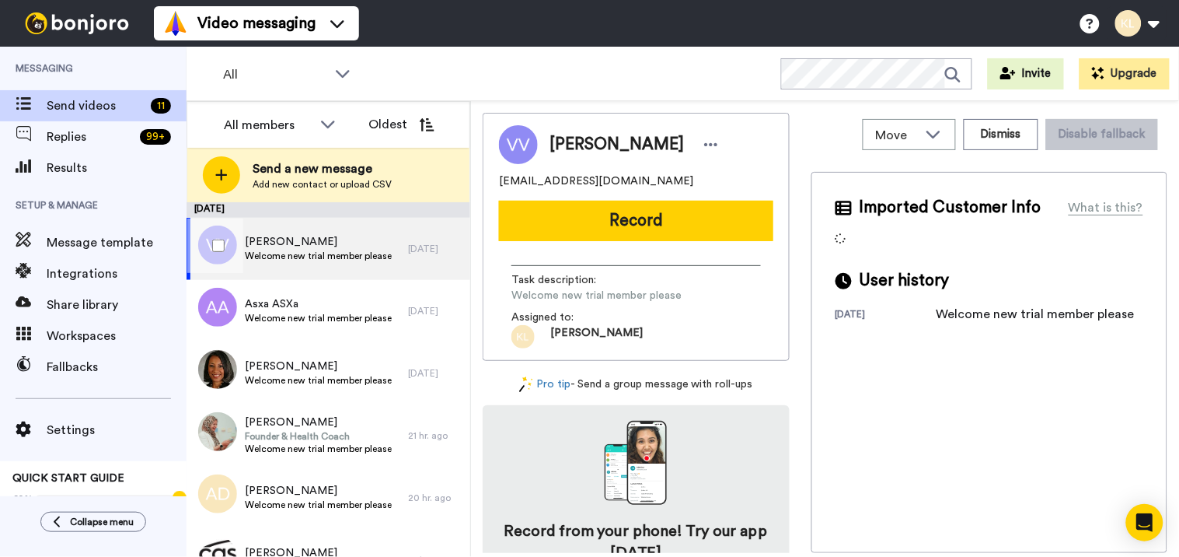
click at [351, 244] on span "[PERSON_NAME]" at bounding box center [318, 242] width 147 height 16
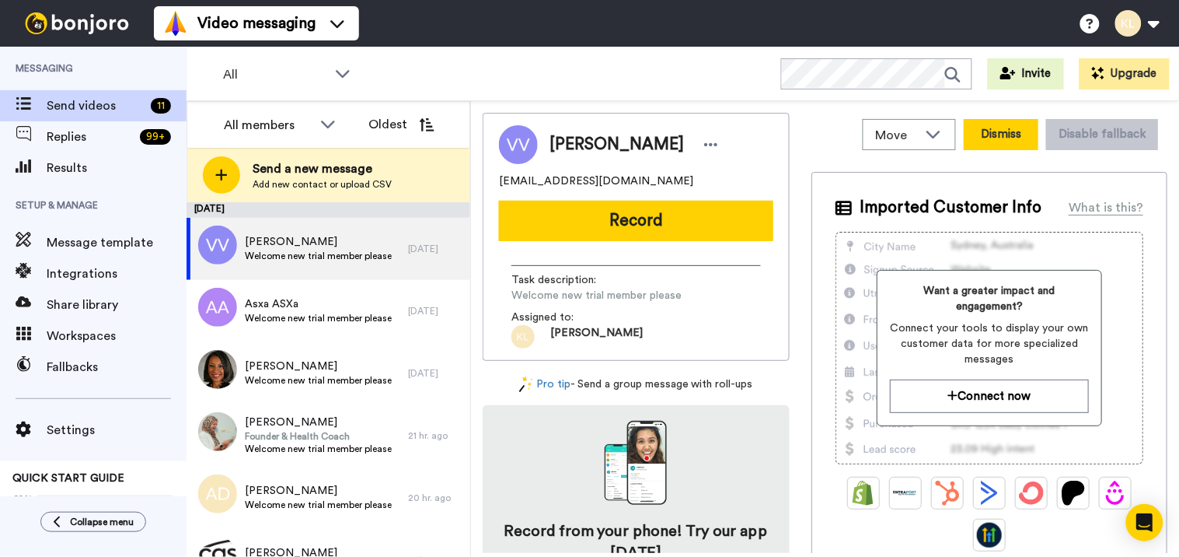
click at [987, 138] on button "Dismiss" at bounding box center [1001, 134] width 75 height 31
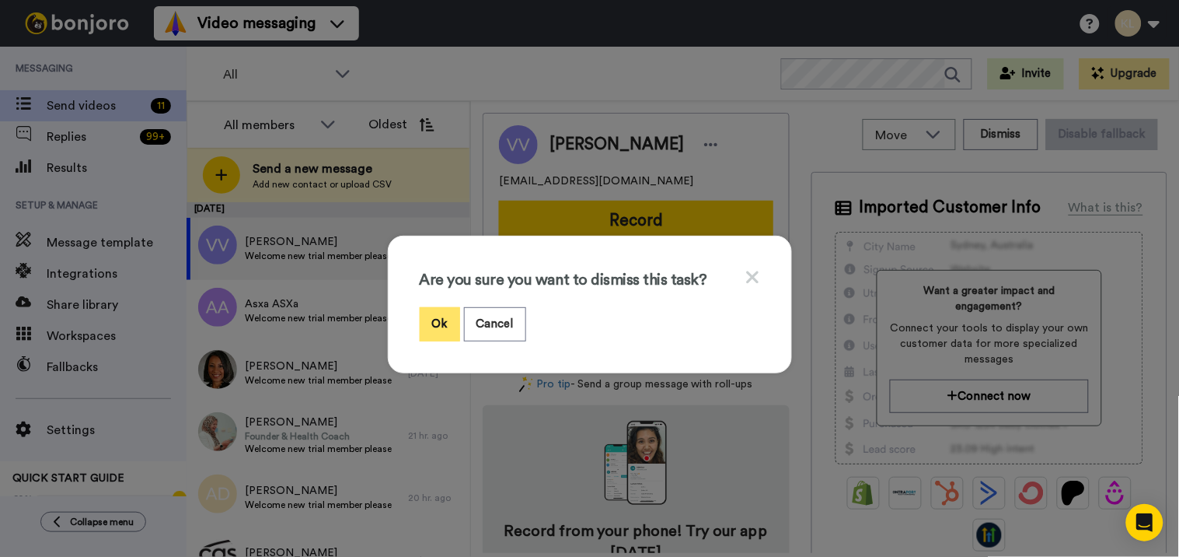
click at [452, 316] on button "Ok" at bounding box center [440, 323] width 40 height 33
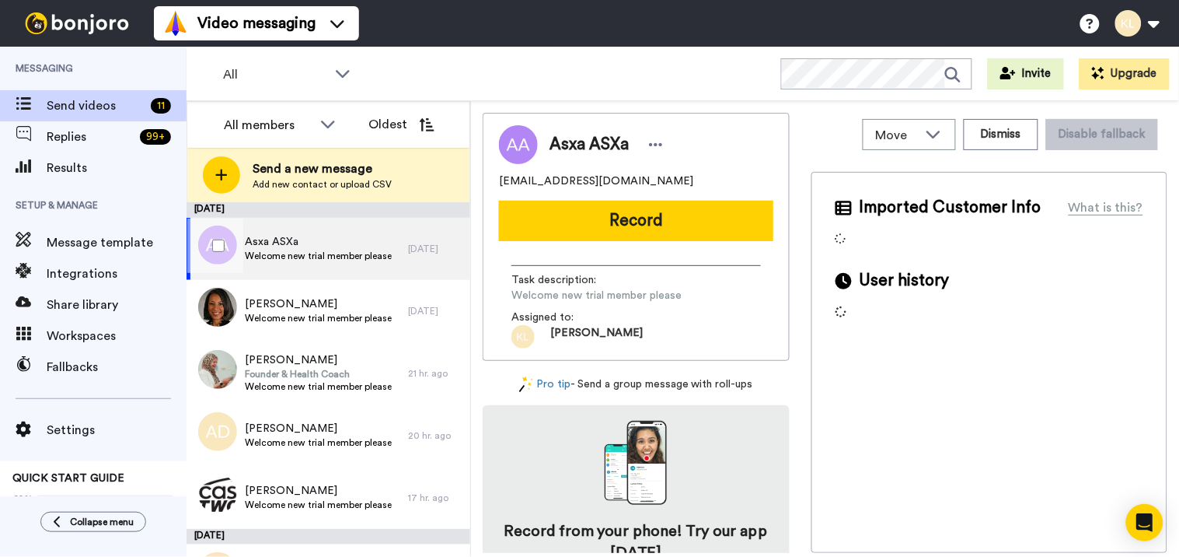
click at [376, 247] on span "Asxa ASXa" at bounding box center [318, 242] width 147 height 16
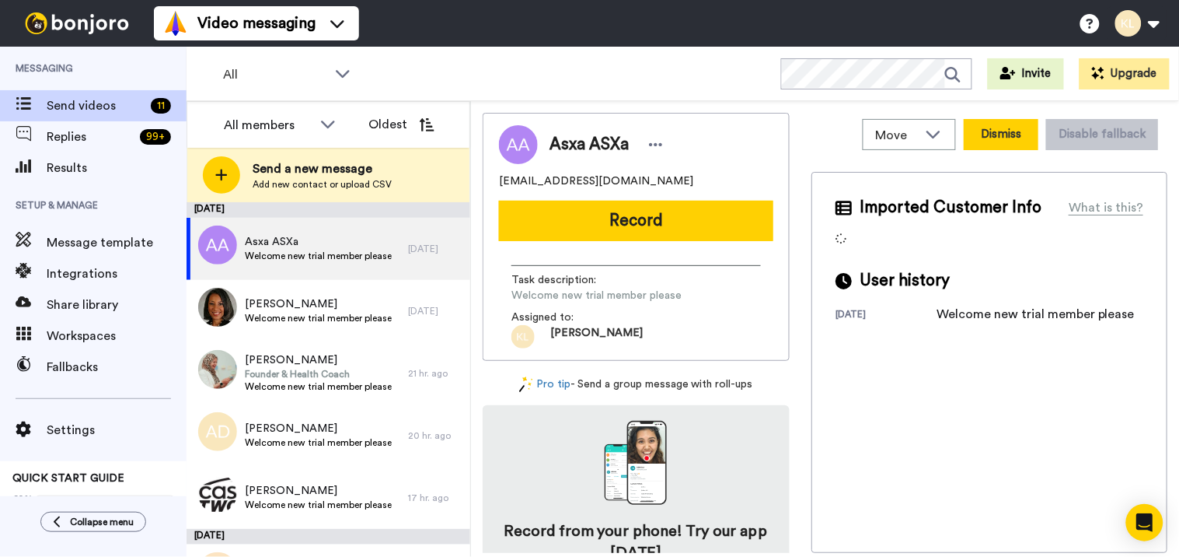
click at [985, 130] on button "Dismiss" at bounding box center [1001, 134] width 75 height 31
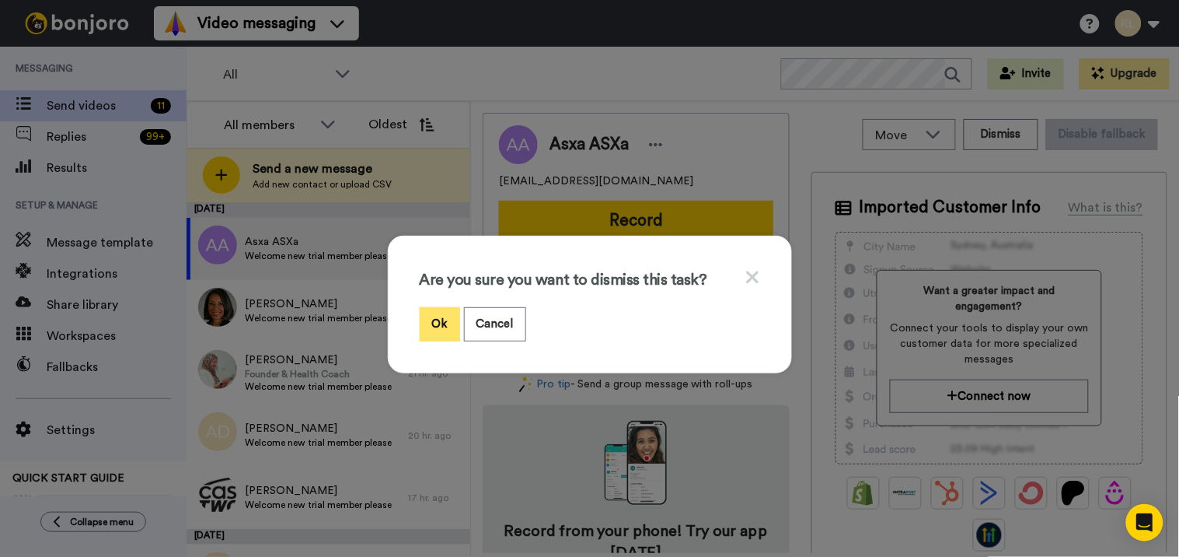
click at [434, 324] on button "Ok" at bounding box center [440, 323] width 40 height 33
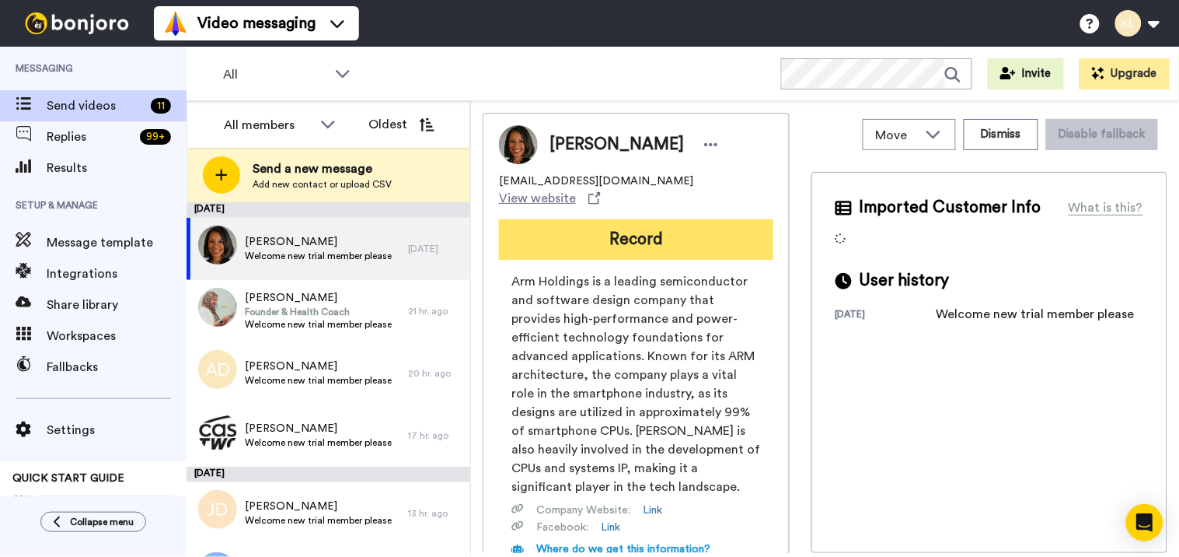
click at [648, 219] on button "Record" at bounding box center [636, 239] width 274 height 40
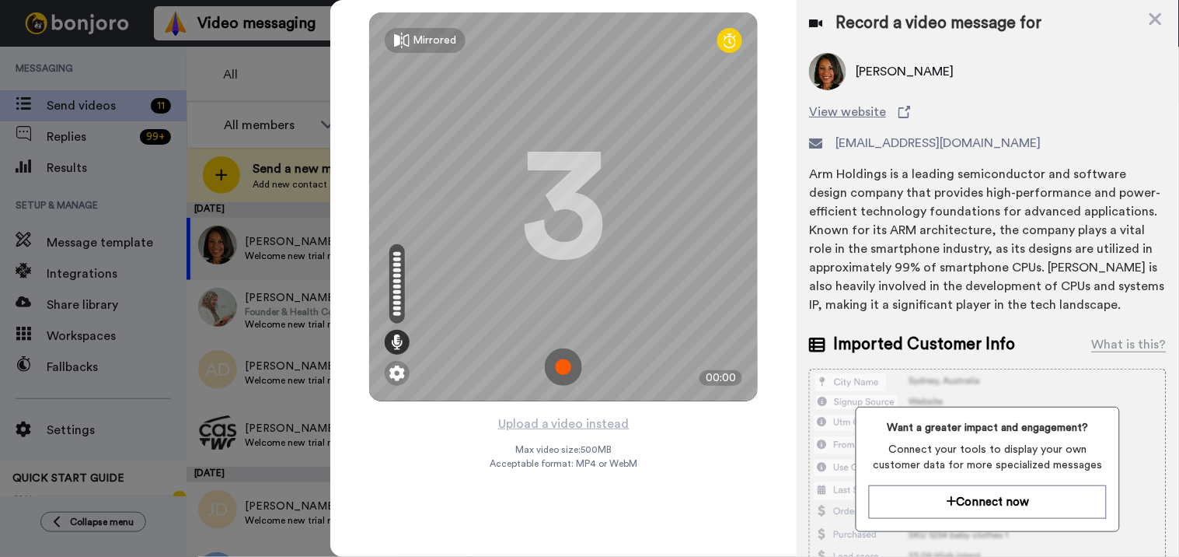
click at [570, 366] on img at bounding box center [563, 366] width 37 height 37
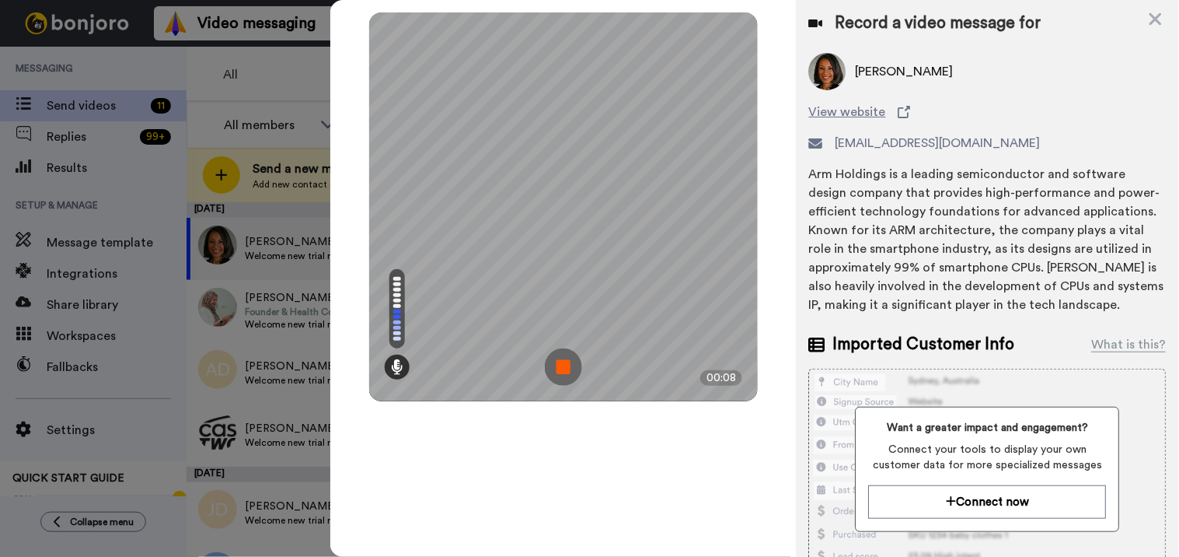
click at [569, 368] on img at bounding box center [563, 366] width 37 height 37
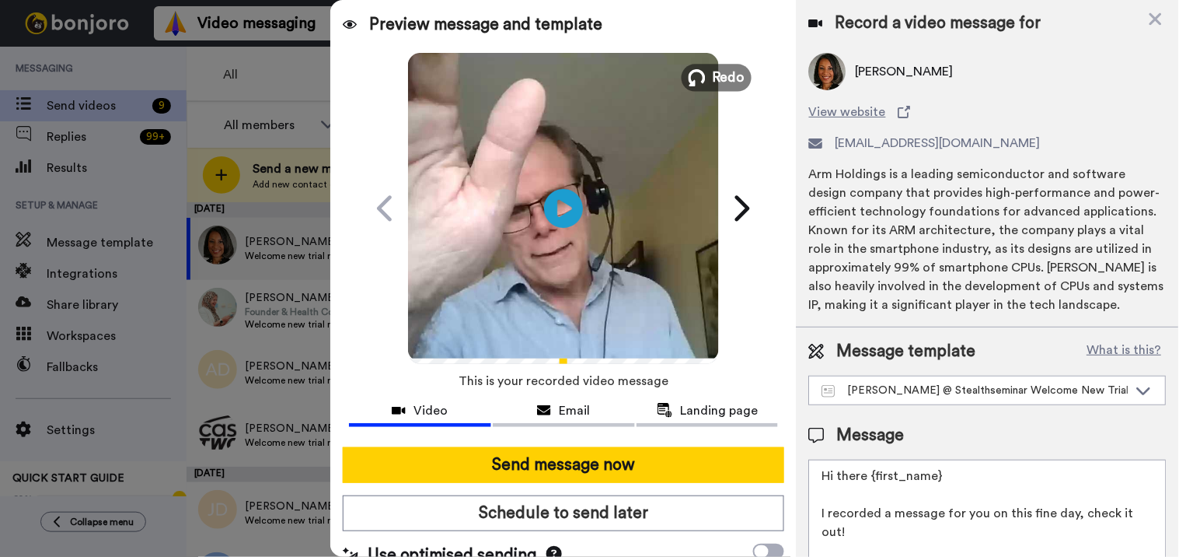
click at [725, 68] on span "Redo" at bounding box center [729, 77] width 33 height 20
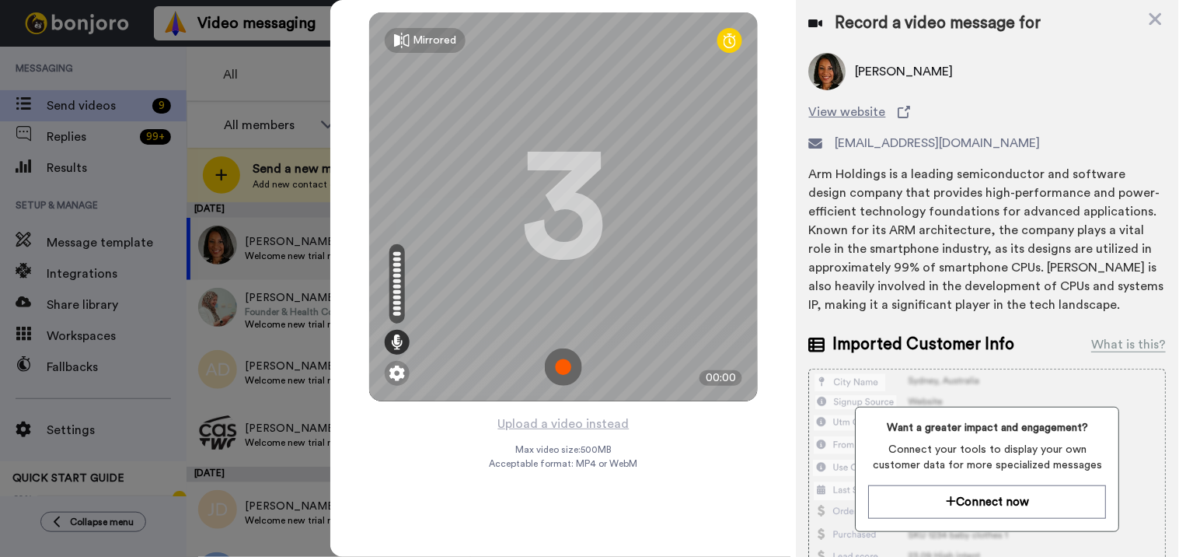
click at [574, 370] on img at bounding box center [563, 366] width 37 height 37
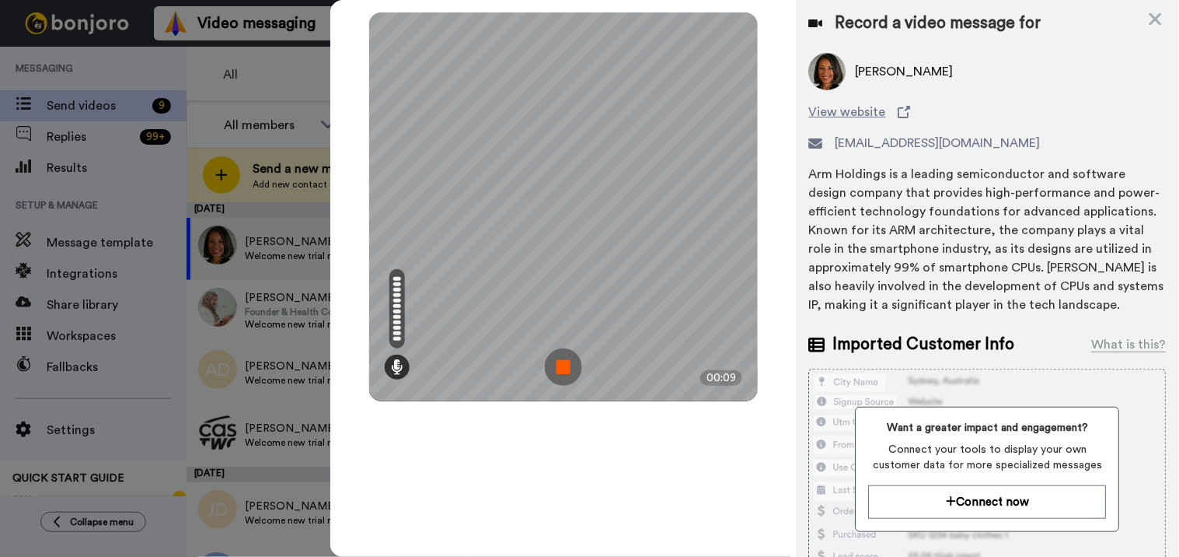
click at [561, 365] on img at bounding box center [563, 366] width 37 height 37
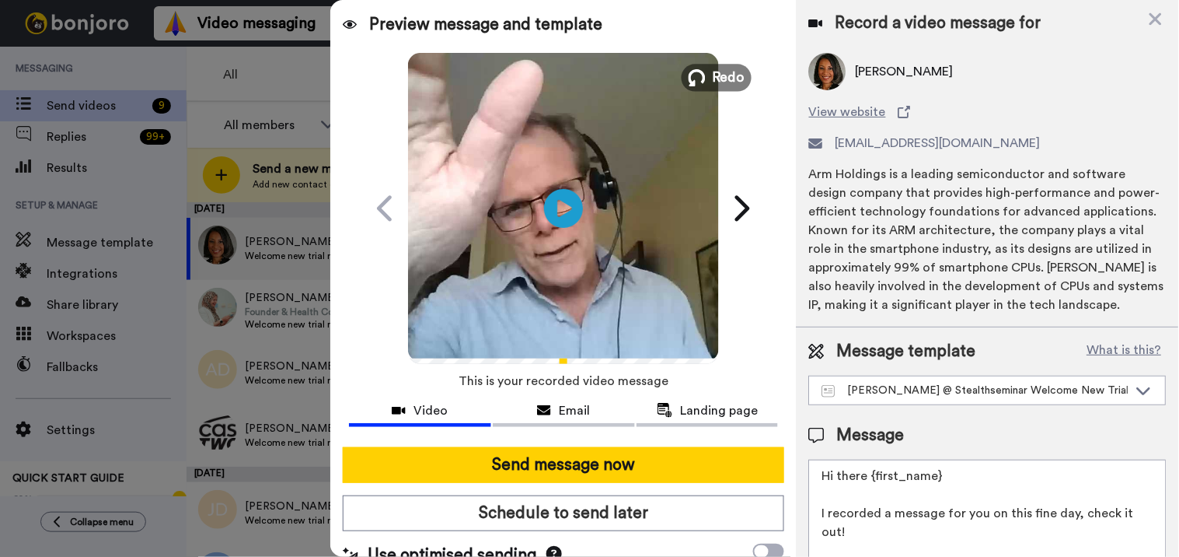
click at [717, 67] on span "Redo" at bounding box center [729, 77] width 33 height 20
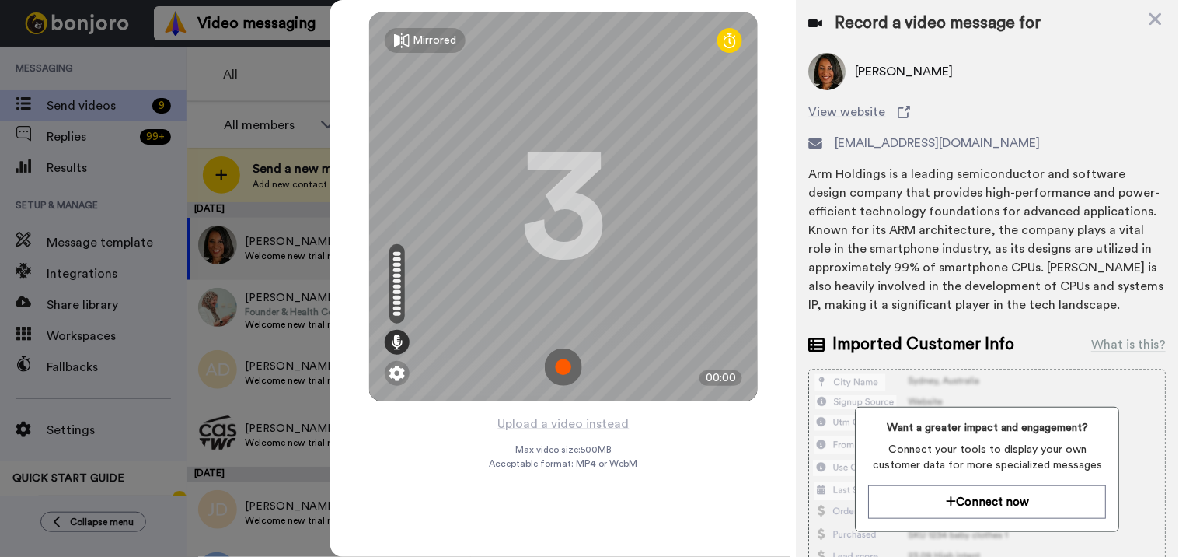
click at [562, 362] on img at bounding box center [563, 366] width 37 height 37
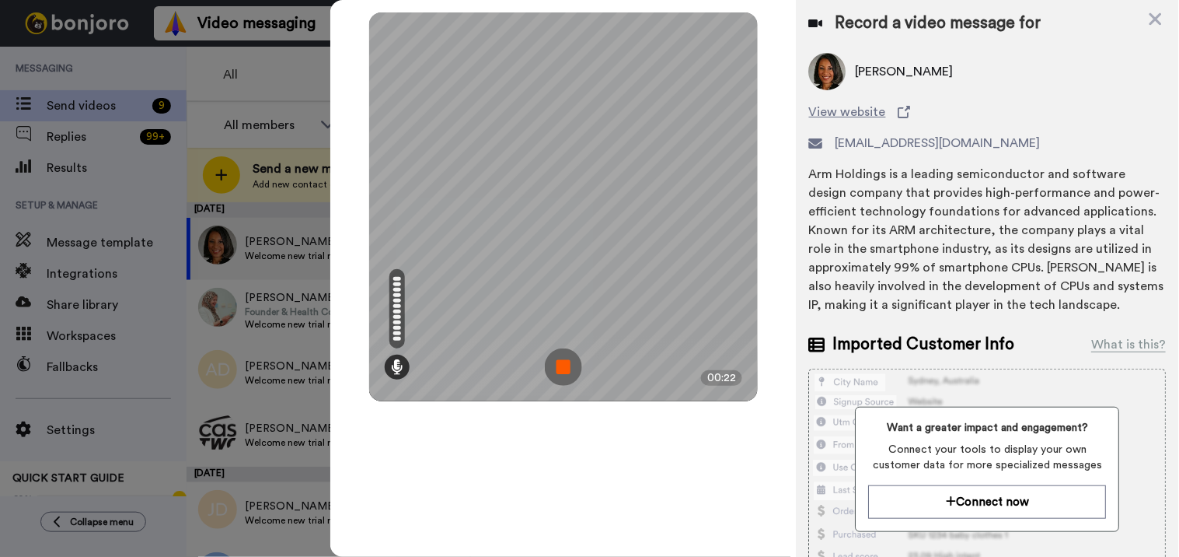
click at [568, 358] on img at bounding box center [563, 366] width 37 height 37
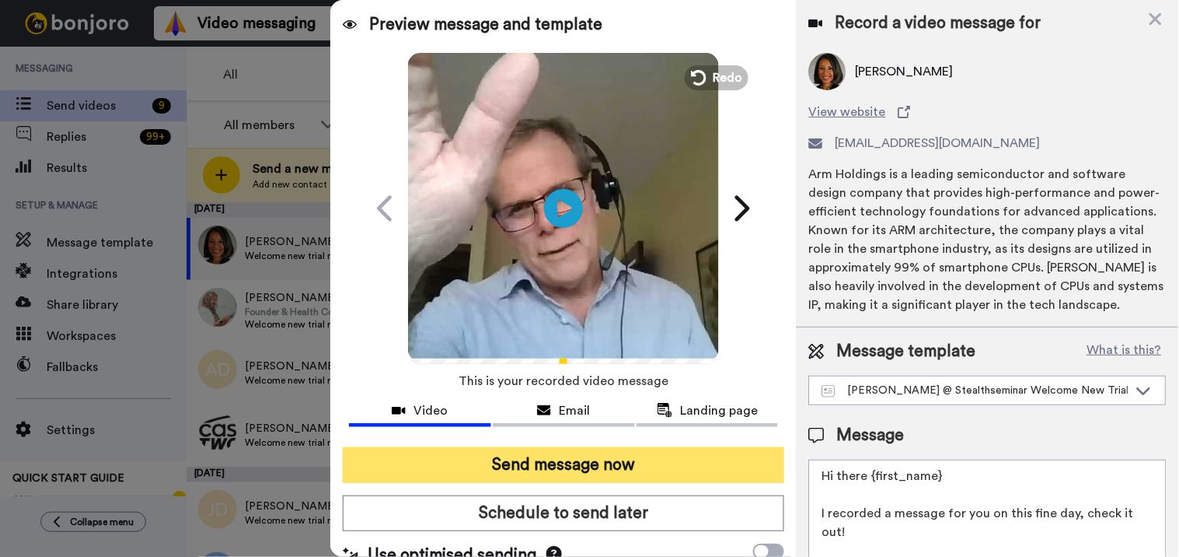
click at [562, 473] on button "Send message now" at bounding box center [564, 465] width 442 height 36
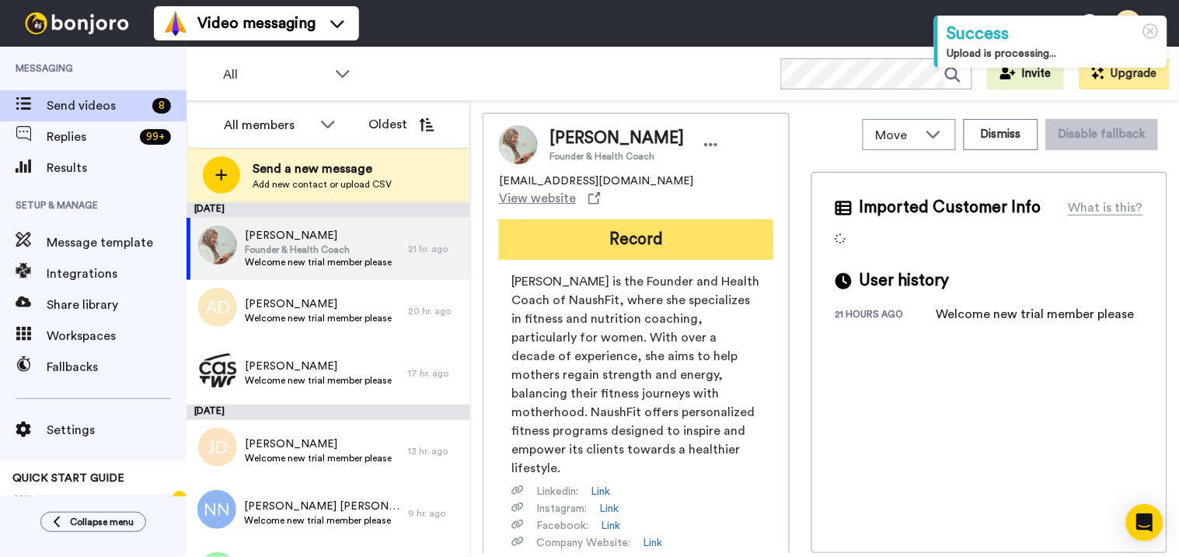
click at [627, 226] on button "Record" at bounding box center [636, 239] width 274 height 40
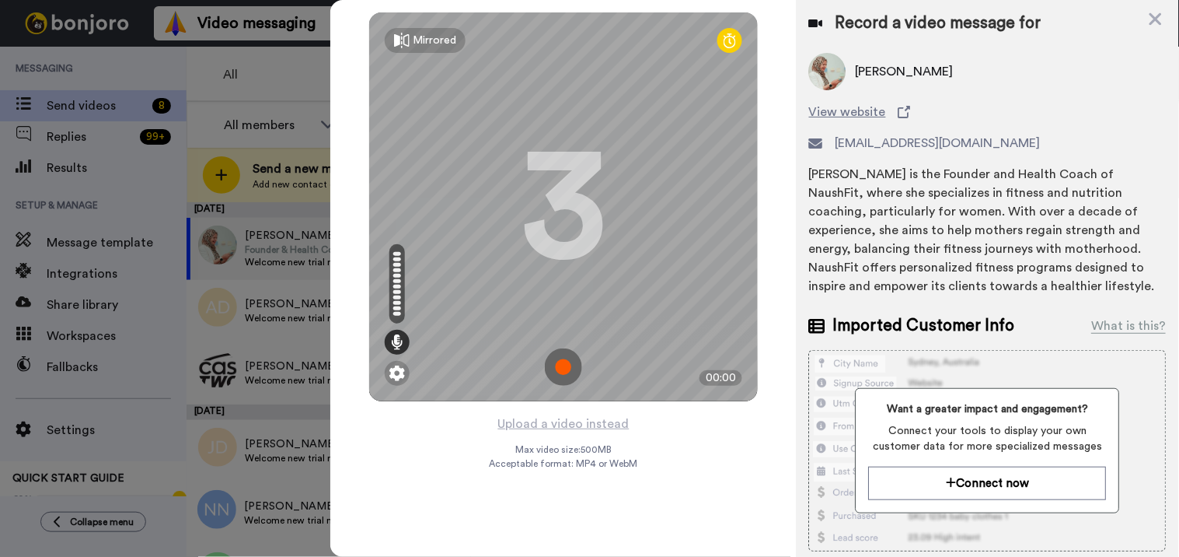
click at [562, 362] on img at bounding box center [563, 366] width 37 height 37
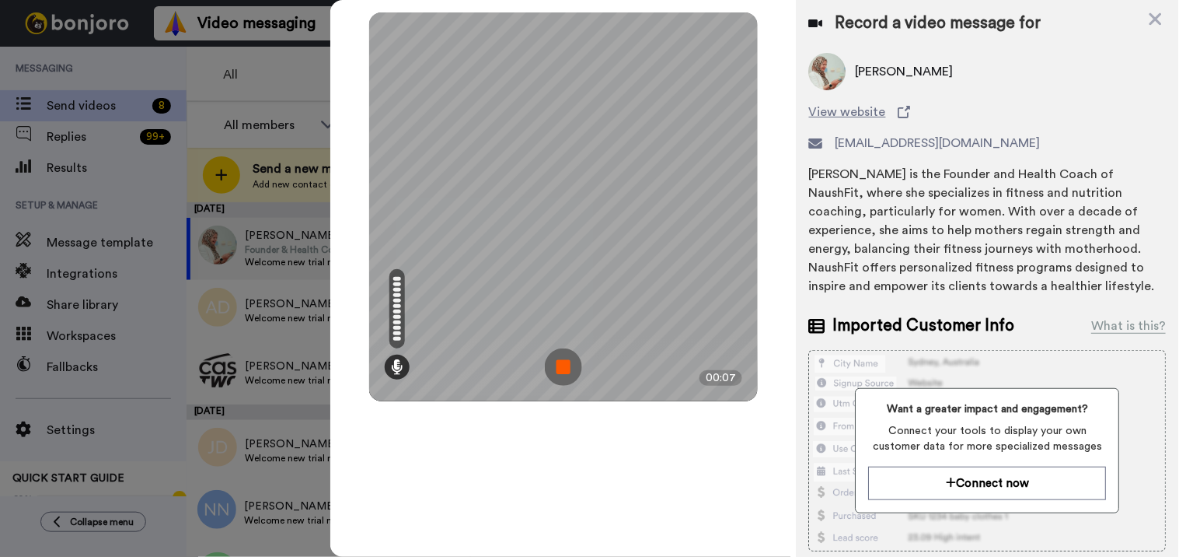
click at [563, 375] on img at bounding box center [563, 366] width 37 height 37
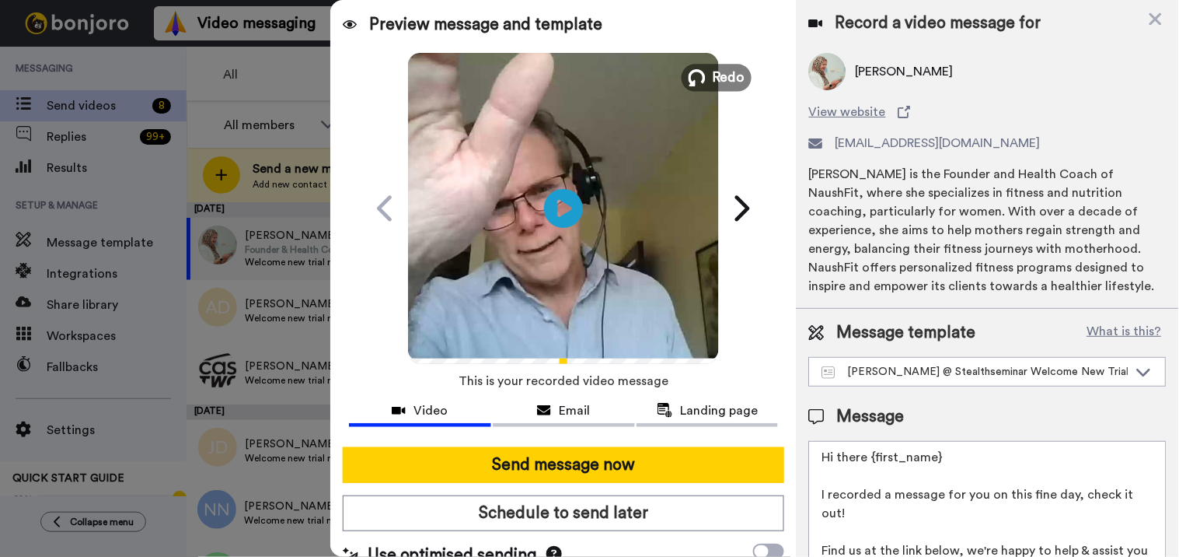
click at [714, 83] on span "Redo" at bounding box center [729, 77] width 33 height 20
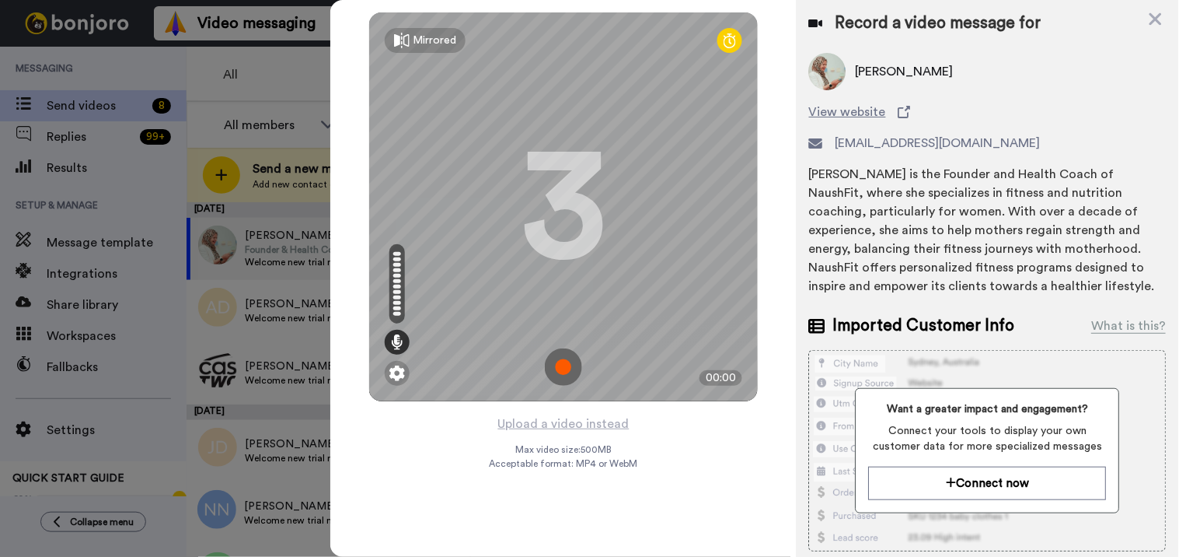
click at [557, 368] on img at bounding box center [563, 366] width 37 height 37
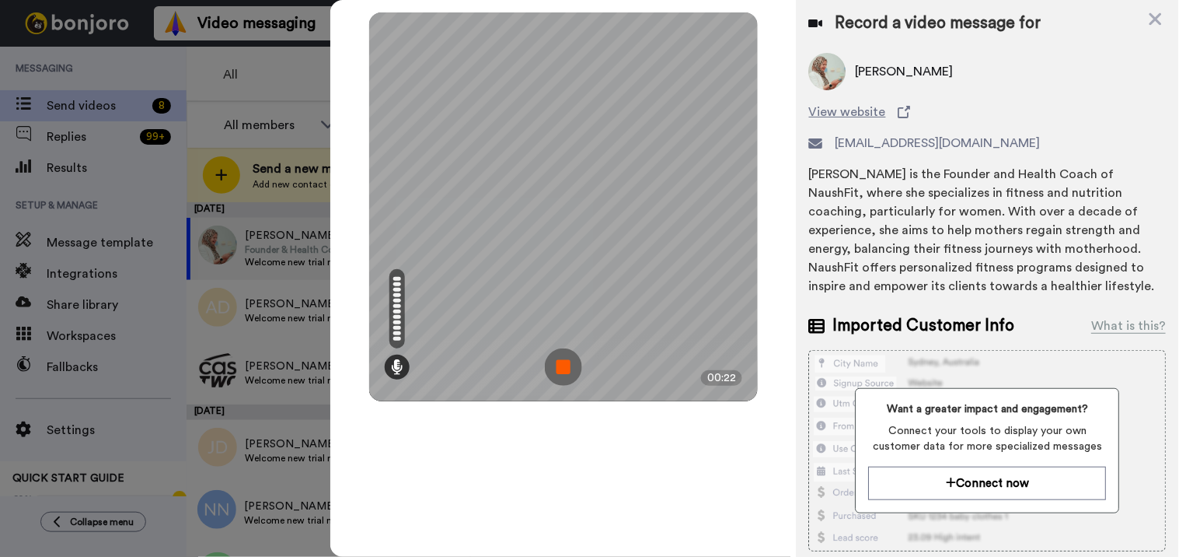
click at [566, 355] on img at bounding box center [563, 366] width 37 height 37
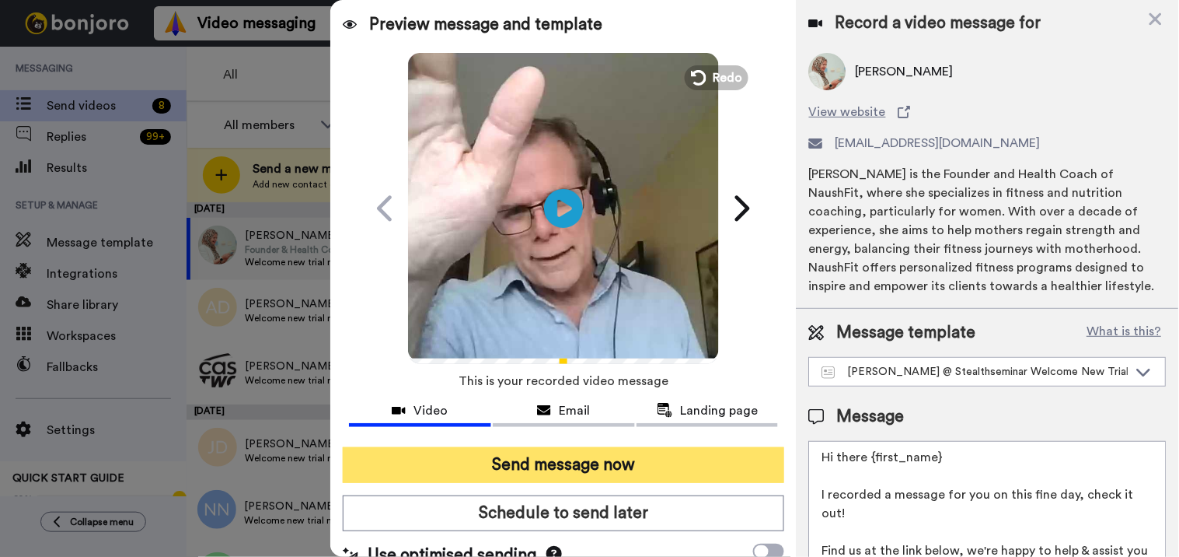
click at [554, 460] on button "Send message now" at bounding box center [564, 465] width 442 height 36
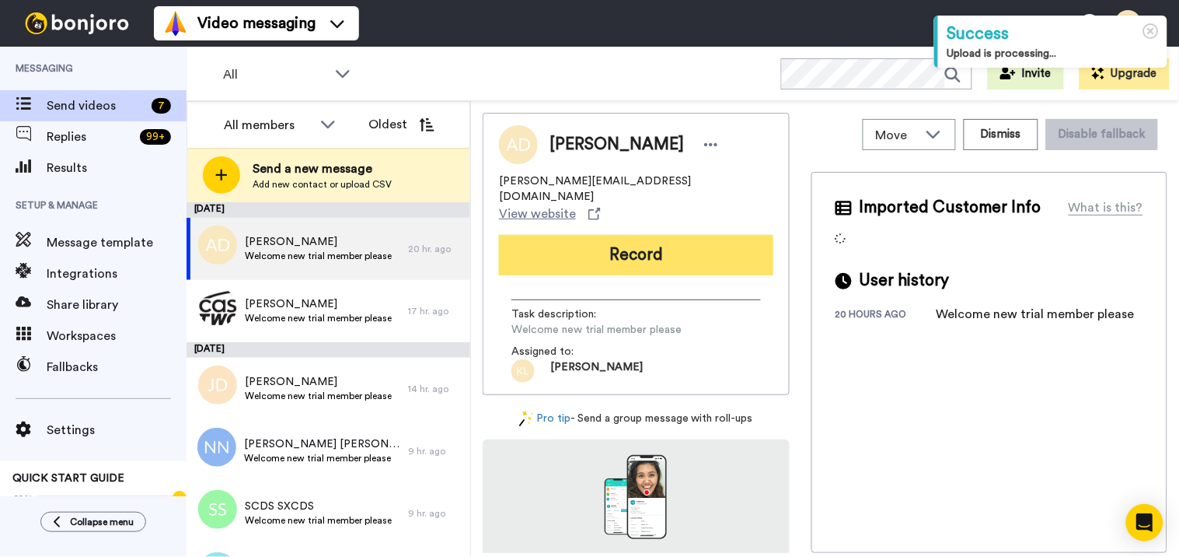
click at [585, 235] on button "Record" at bounding box center [636, 255] width 274 height 40
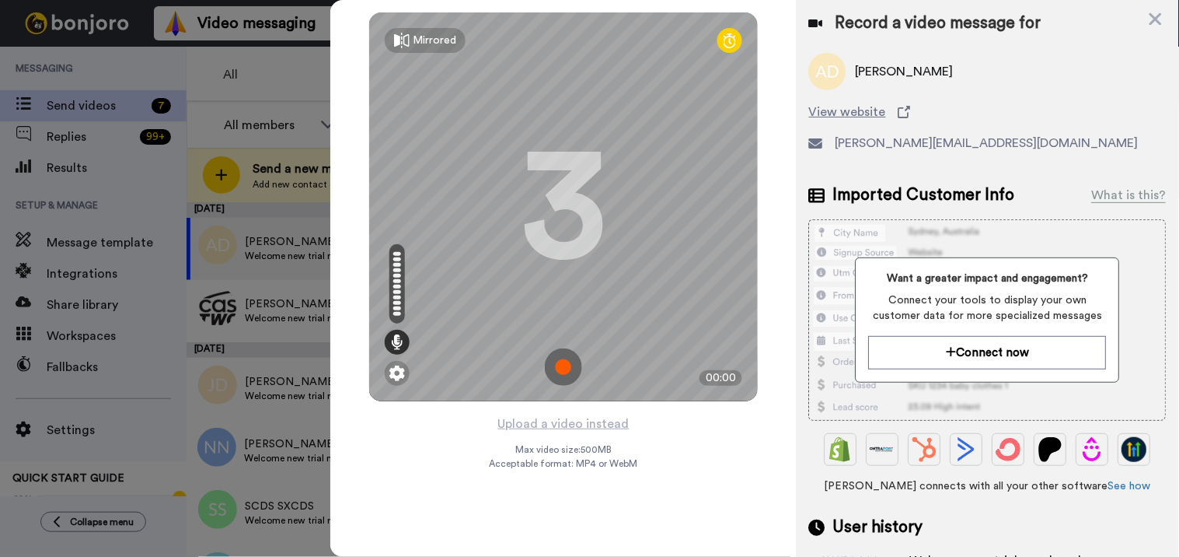
click at [571, 358] on img at bounding box center [563, 366] width 37 height 37
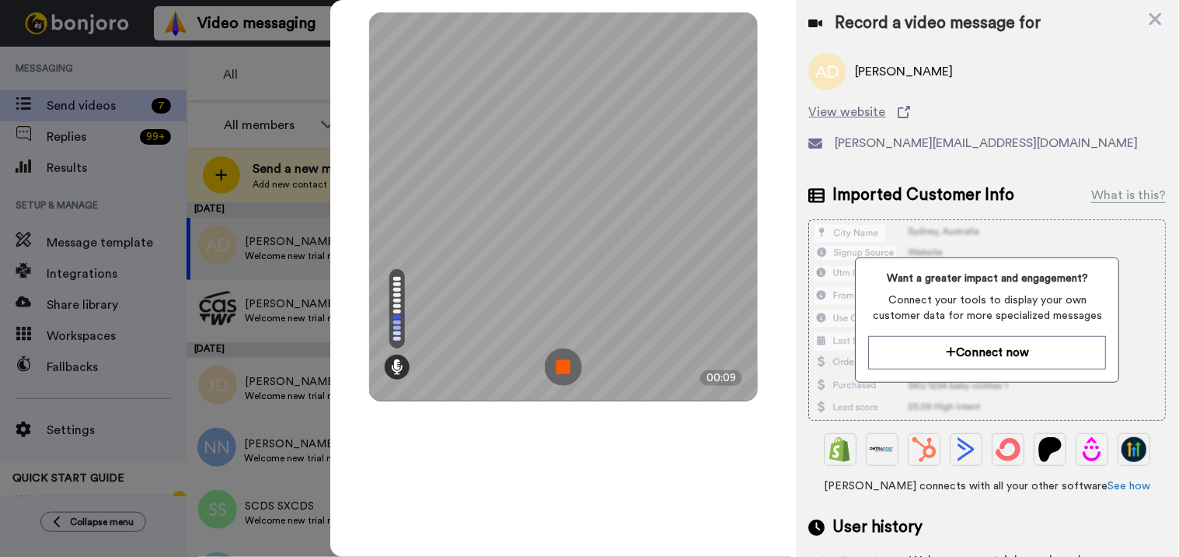
click at [554, 377] on img at bounding box center [563, 366] width 37 height 37
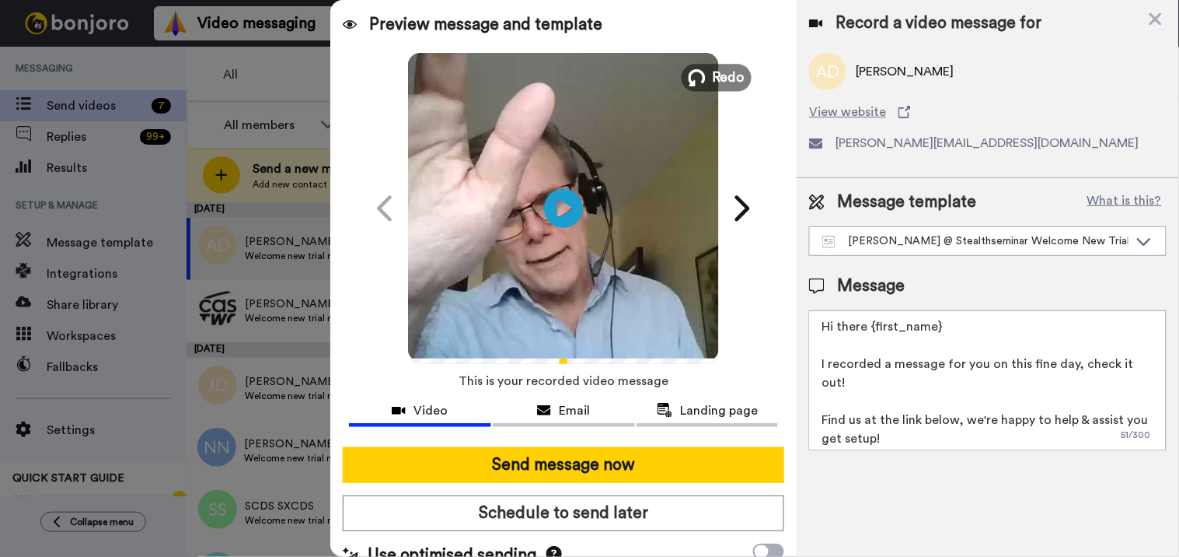
click at [721, 75] on span "Redo" at bounding box center [729, 77] width 33 height 20
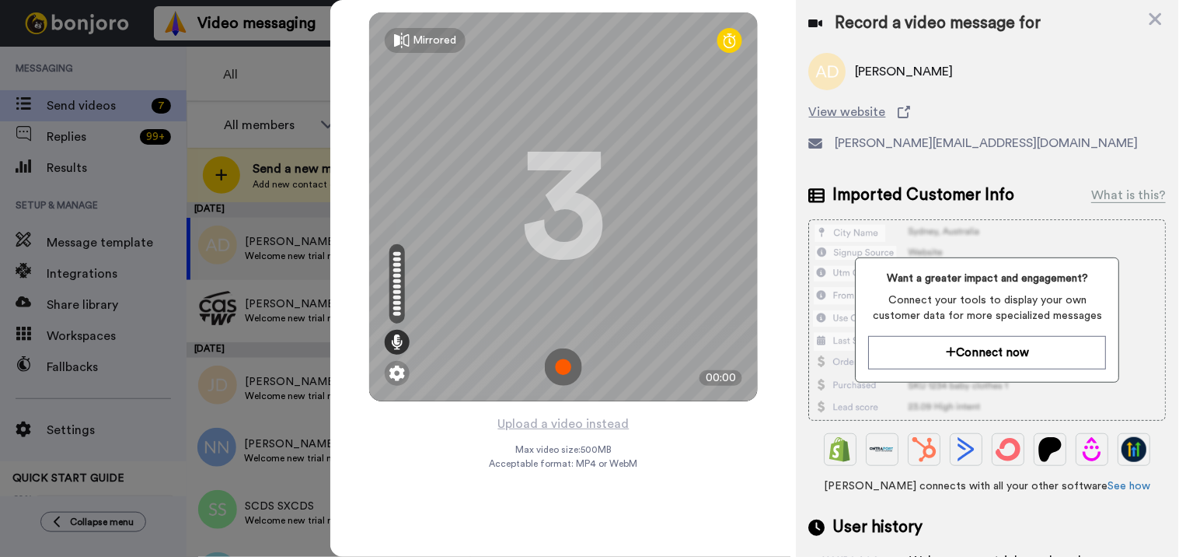
click at [561, 364] on img at bounding box center [563, 366] width 37 height 37
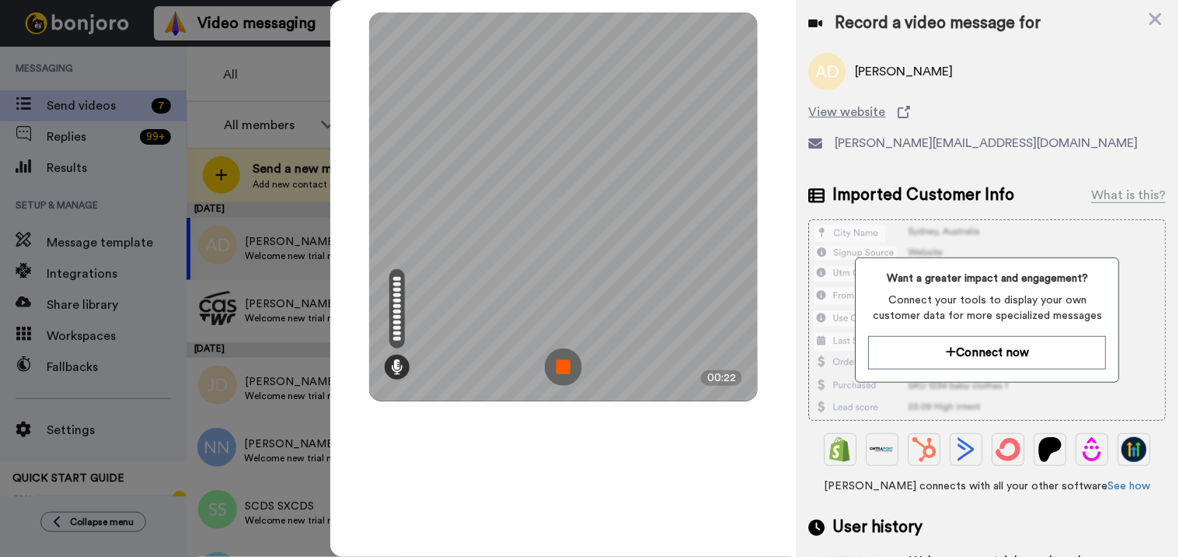
click at [571, 368] on img at bounding box center [563, 366] width 37 height 37
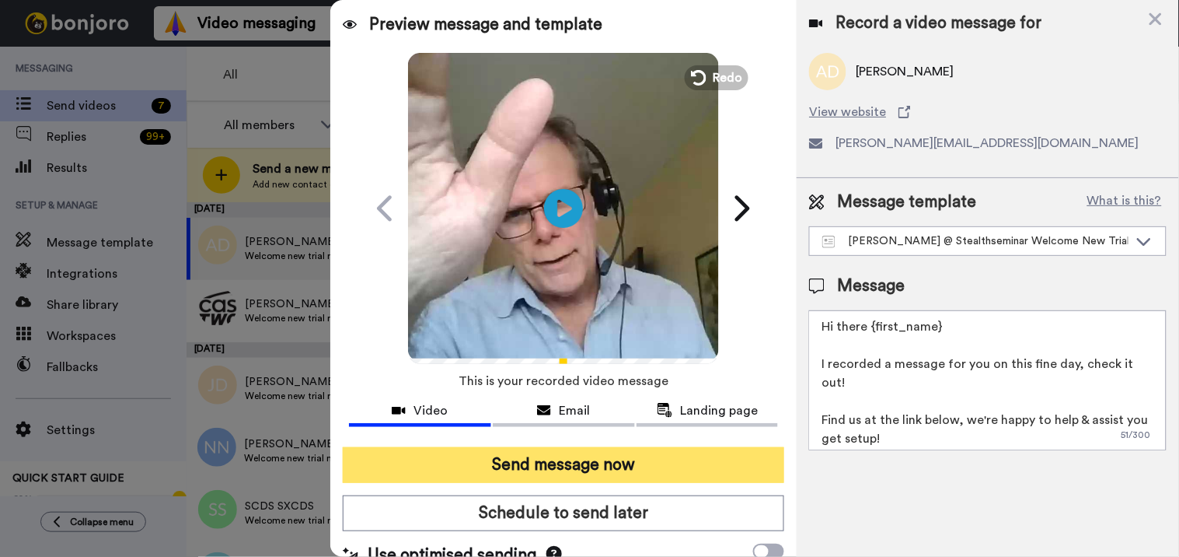
click at [575, 457] on button "Send message now" at bounding box center [564, 465] width 442 height 36
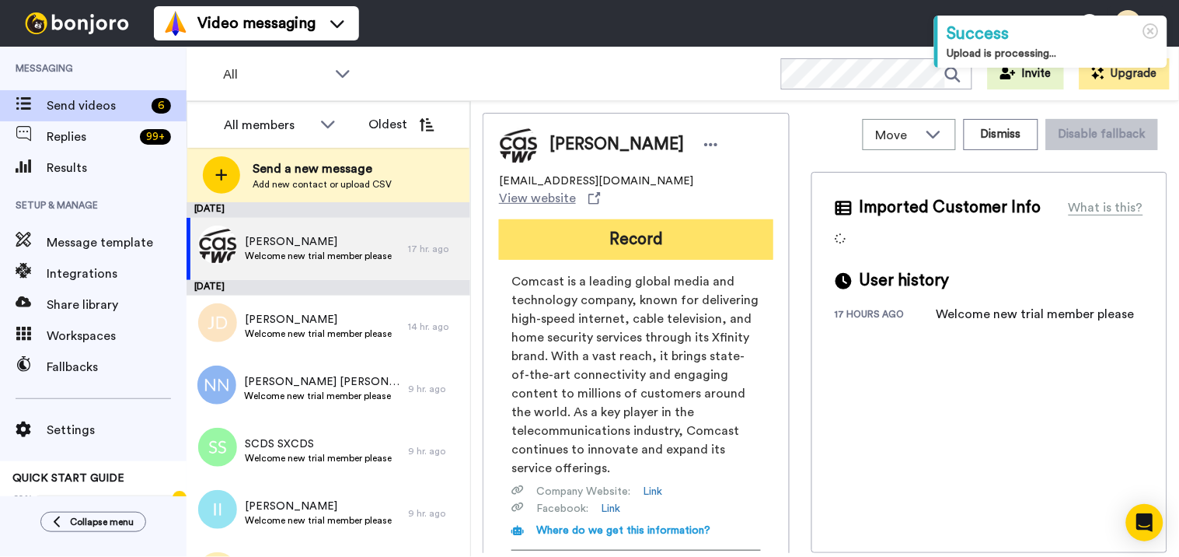
click at [583, 233] on button "Record" at bounding box center [636, 239] width 274 height 40
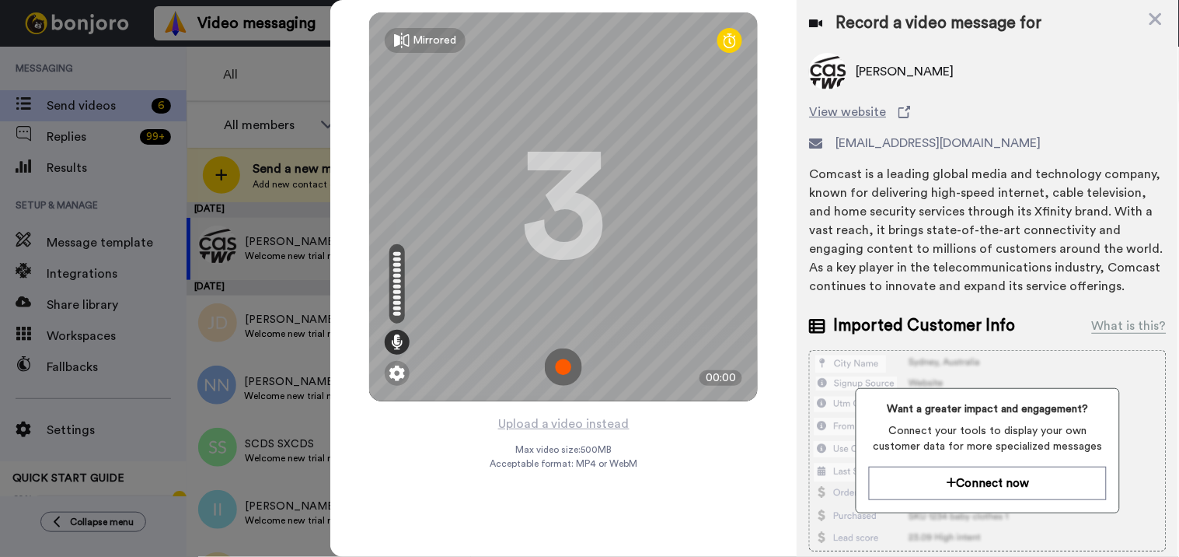
click at [572, 356] on img at bounding box center [563, 366] width 37 height 37
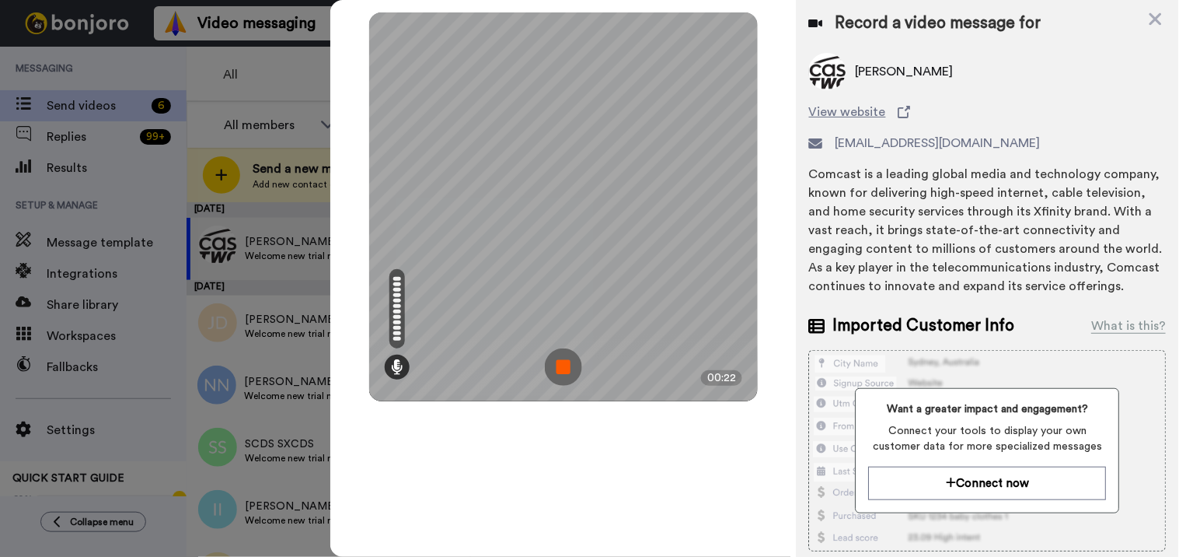
click at [562, 366] on img at bounding box center [563, 366] width 37 height 37
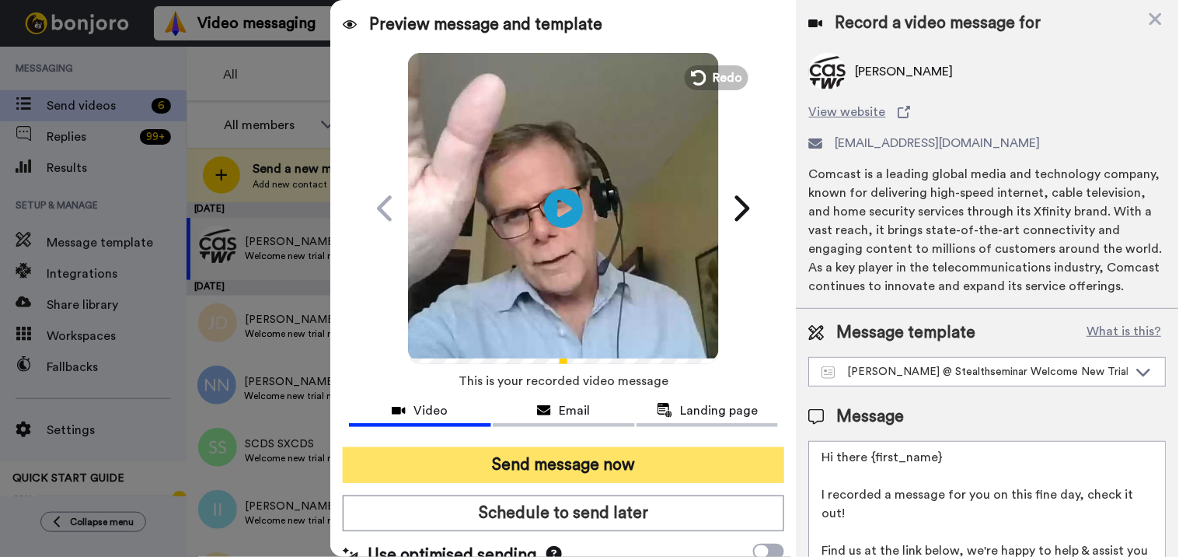
click at [552, 460] on button "Send message now" at bounding box center [564, 465] width 442 height 36
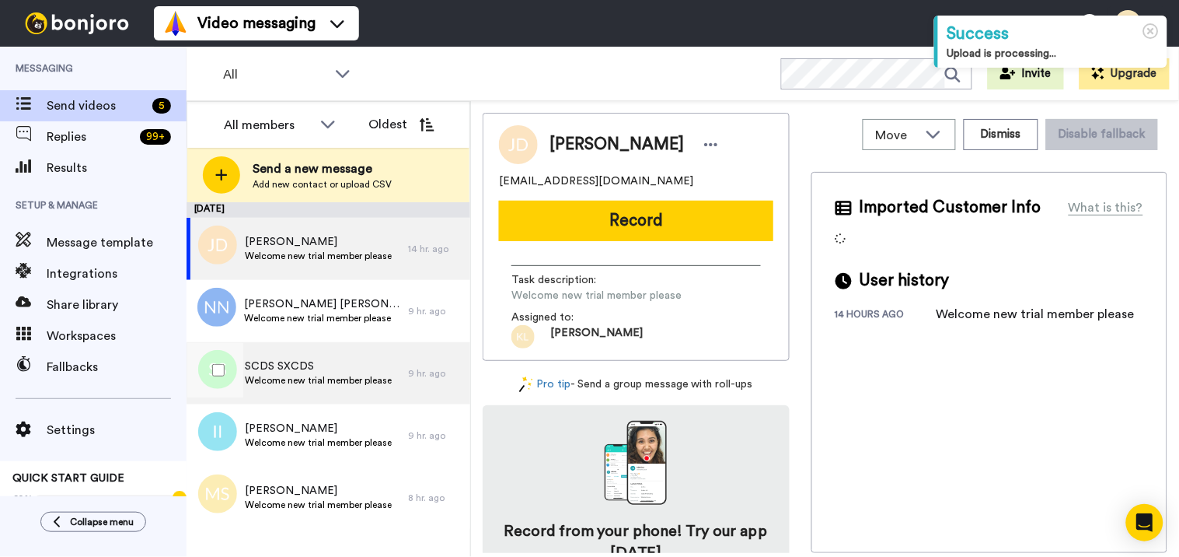
click at [343, 394] on div "SCDS SXCDS Welcome new trial member please" at bounding box center [298, 373] width 222 height 62
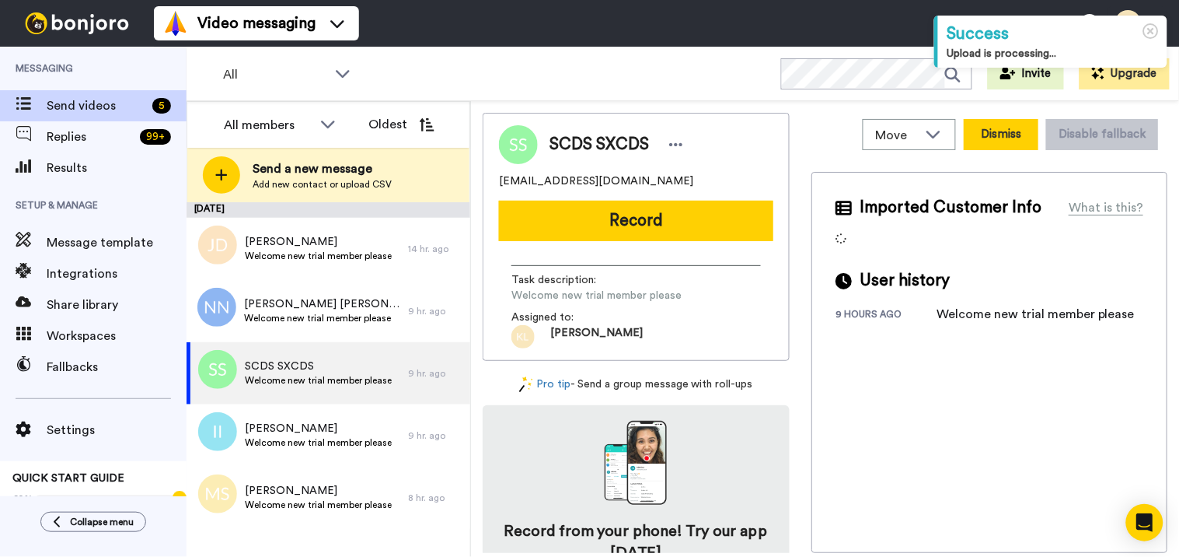
click at [973, 134] on button "Dismiss" at bounding box center [1001, 134] width 75 height 31
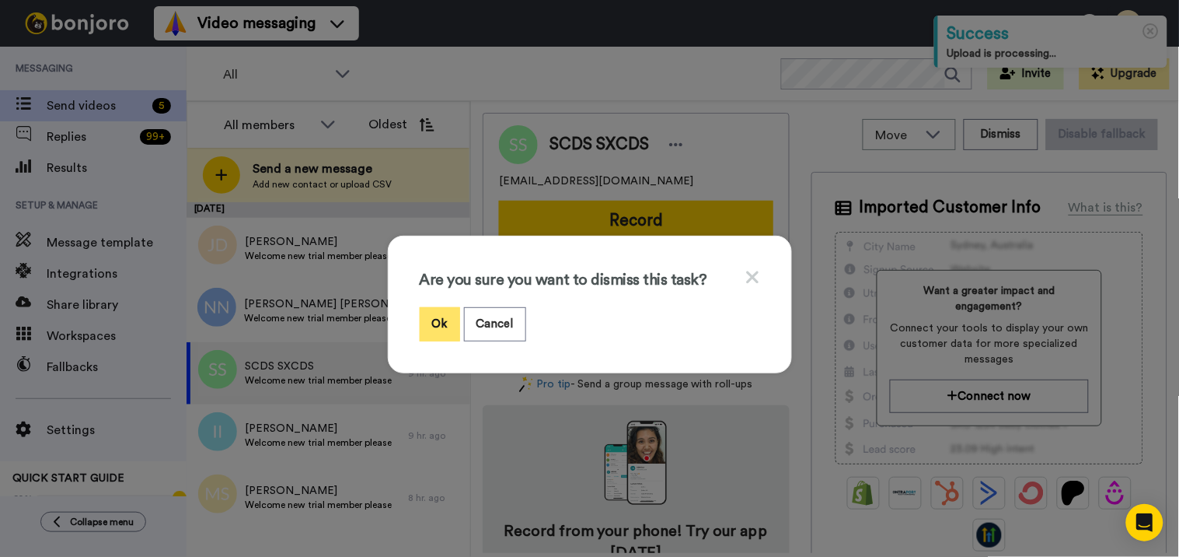
click at [424, 322] on button "Ok" at bounding box center [440, 323] width 40 height 33
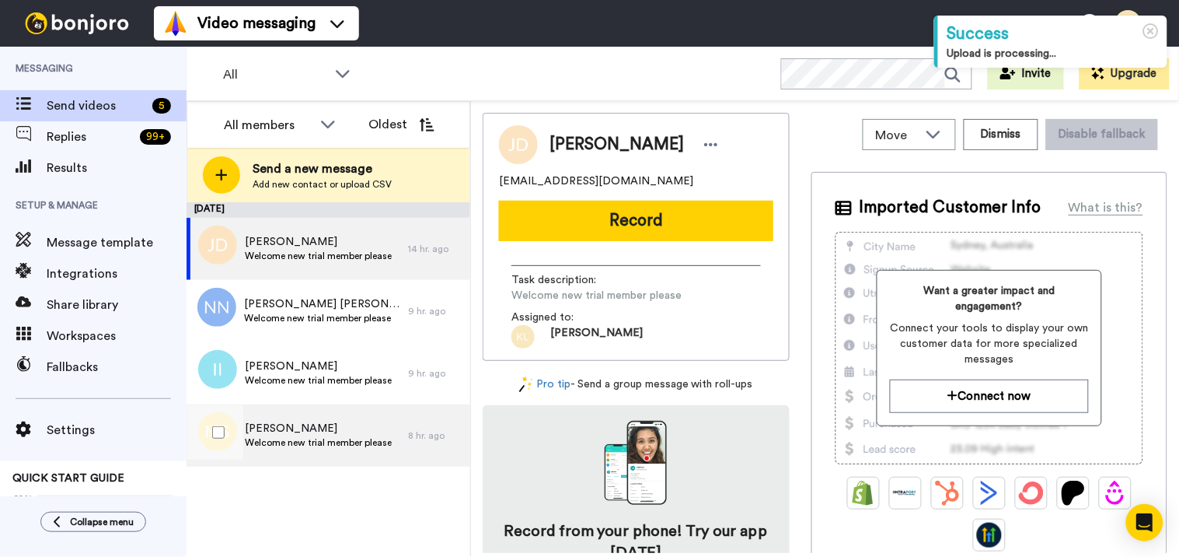
click at [298, 445] on span "Welcome new trial member please" at bounding box center [318, 442] width 147 height 12
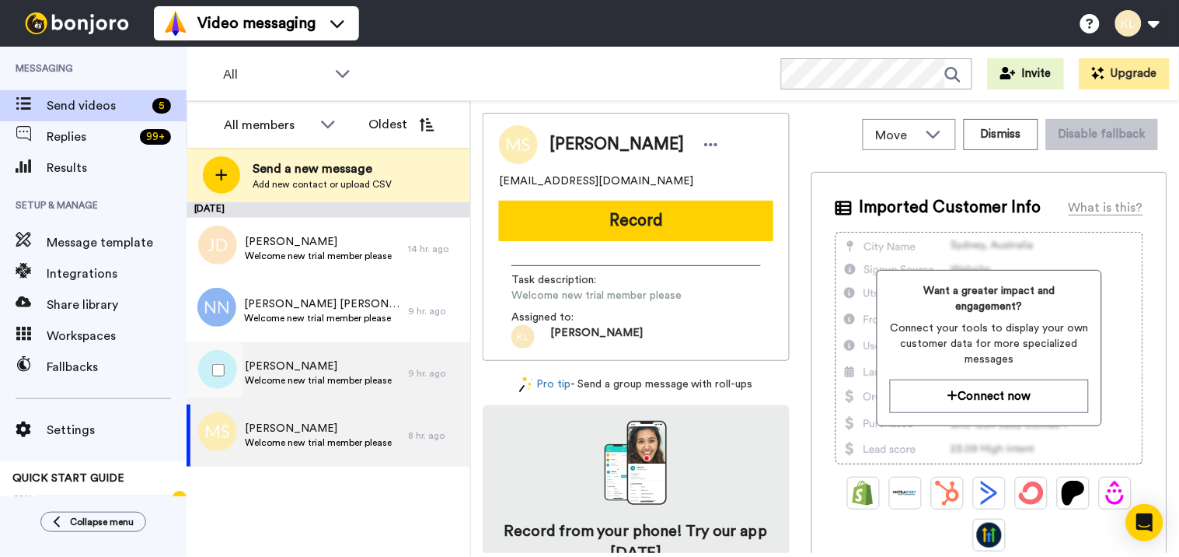
click at [327, 367] on span "[PERSON_NAME]" at bounding box center [318, 366] width 147 height 16
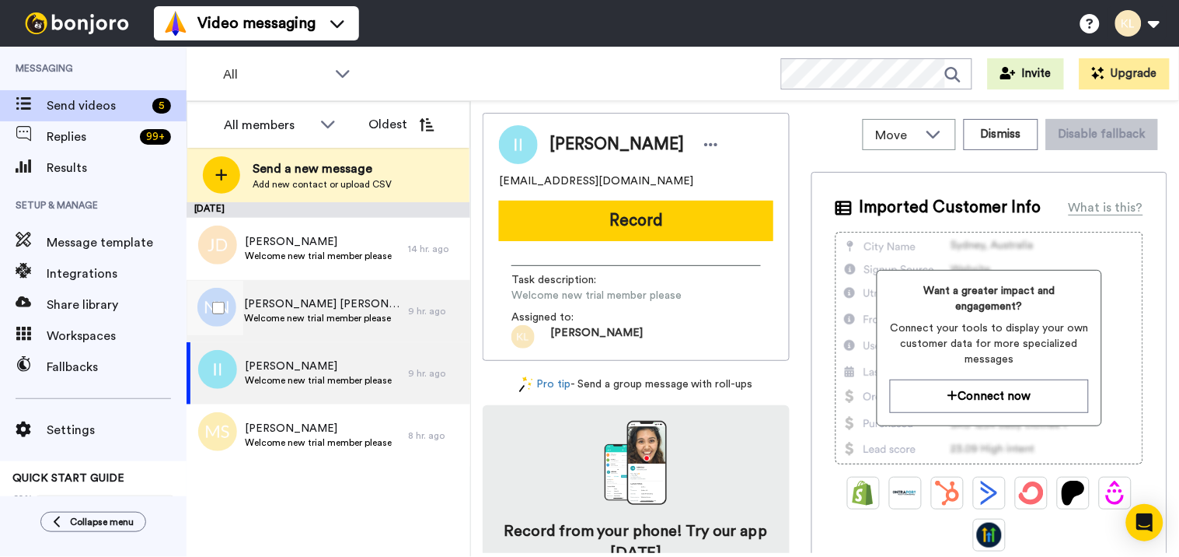
click at [343, 317] on span "Welcome new trial member please" at bounding box center [322, 318] width 156 height 12
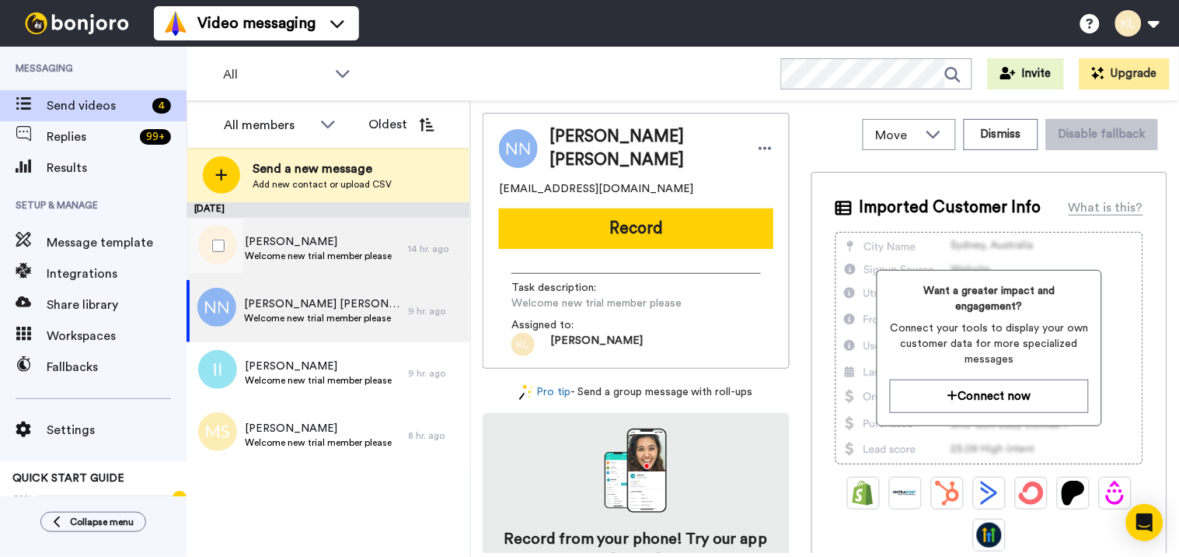
click at [365, 245] on span "[PERSON_NAME]" at bounding box center [318, 242] width 147 height 16
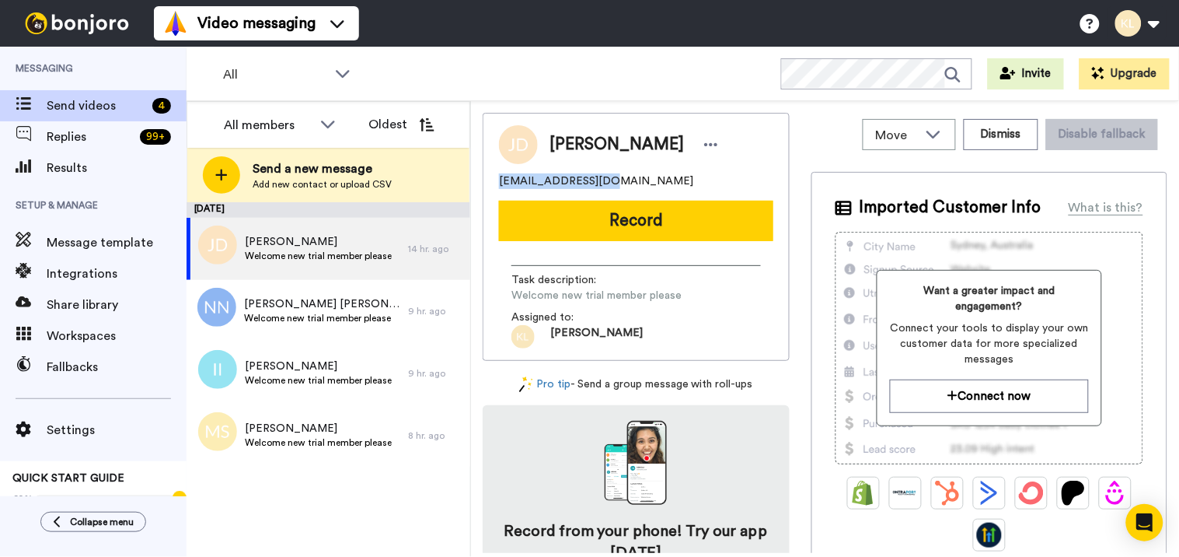
drag, startPoint x: 597, startPoint y: 180, endPoint x: 486, endPoint y: 185, distance: 111.3
click at [486, 185] on div "[PERSON_NAME] [EMAIL_ADDRESS][DOMAIN_NAME] Record Task description : Welcome ne…" at bounding box center [636, 237] width 307 height 248
copy span "[EMAIL_ADDRESS][DOMAIN_NAME]"
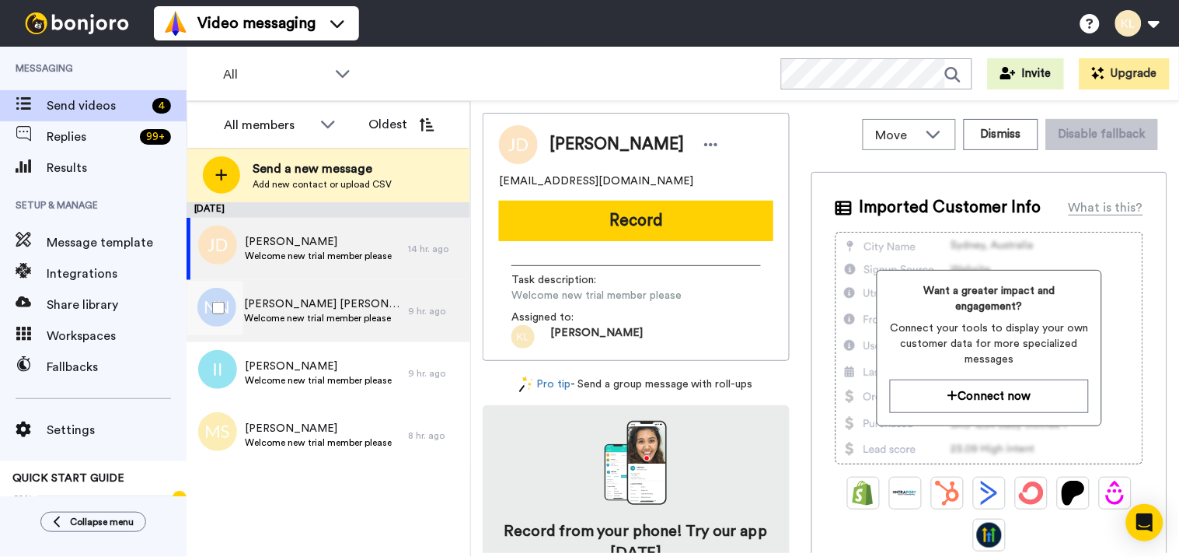
click at [333, 306] on span "[PERSON_NAME] [PERSON_NAME]" at bounding box center [322, 304] width 156 height 16
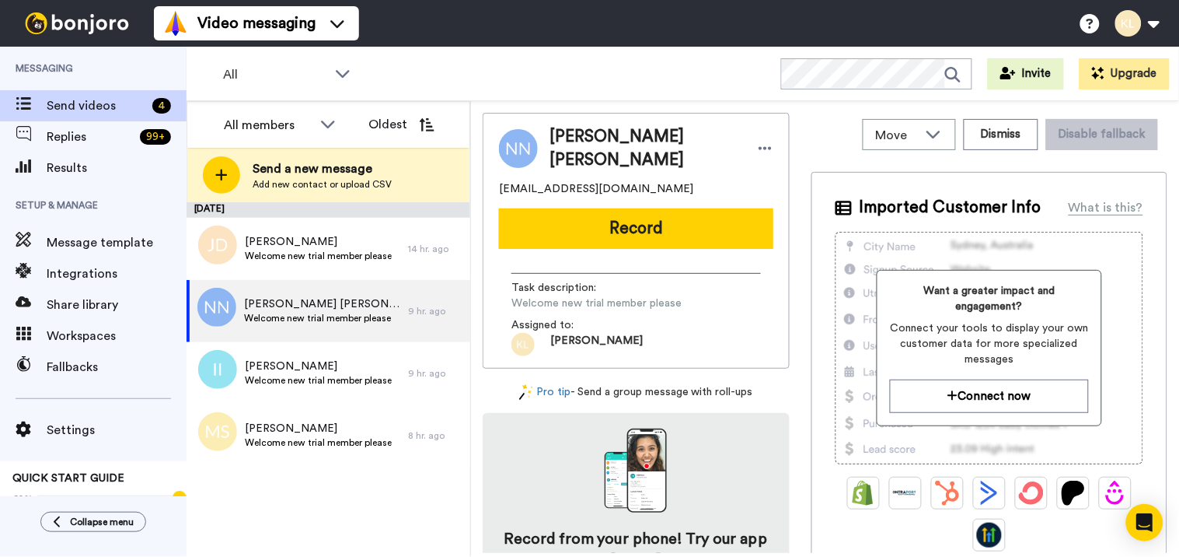
drag, startPoint x: 666, startPoint y: 177, endPoint x: 498, endPoint y: 183, distance: 168.0
click at [499, 183] on div "[EMAIL_ADDRESS][DOMAIN_NAME]" at bounding box center [636, 189] width 274 height 16
copy span "[EMAIL_ADDRESS][DOMAIN_NAME]"
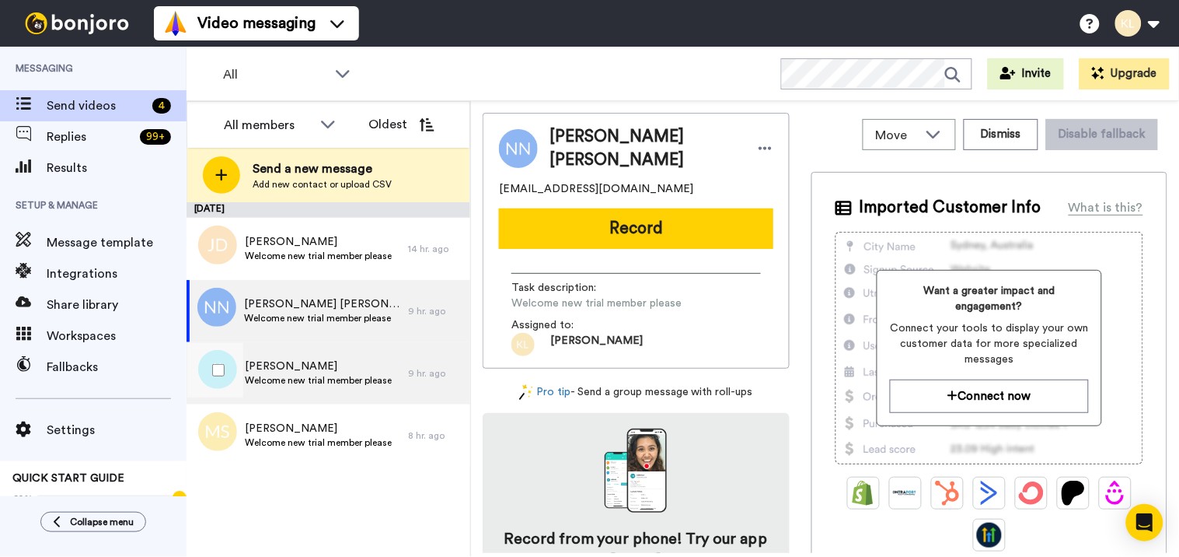
click at [362, 385] on span "Welcome new trial member please" at bounding box center [318, 380] width 147 height 12
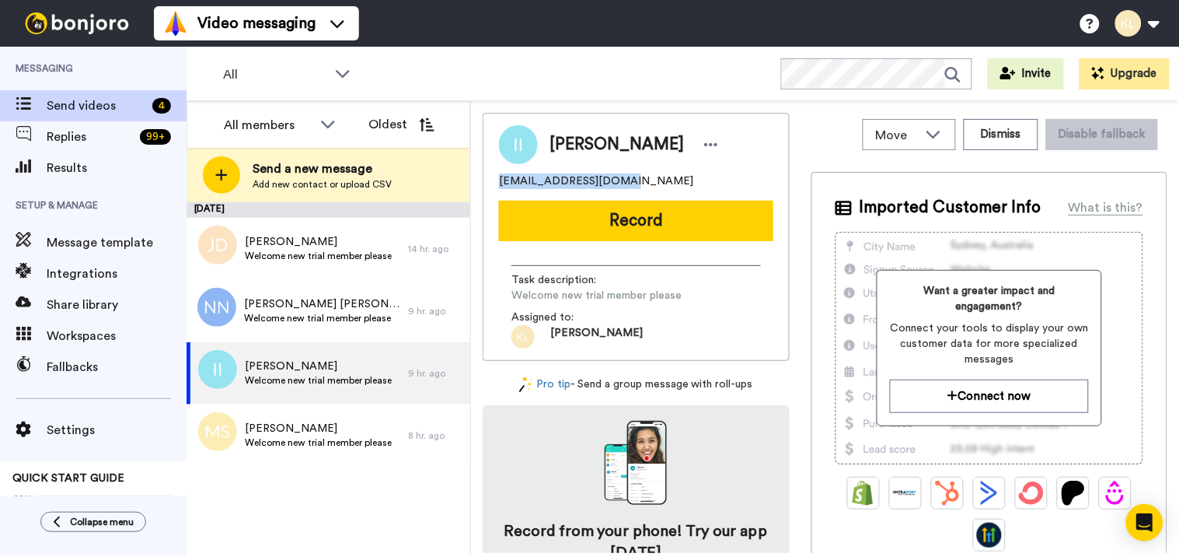
drag, startPoint x: 623, startPoint y: 180, endPoint x: 494, endPoint y: 179, distance: 129.1
click at [494, 179] on div "[PERSON_NAME] [EMAIL_ADDRESS][DOMAIN_NAME] Record Task description : Welcome ne…" at bounding box center [636, 237] width 307 height 248
copy span "[EMAIL_ADDRESS][DOMAIN_NAME]"
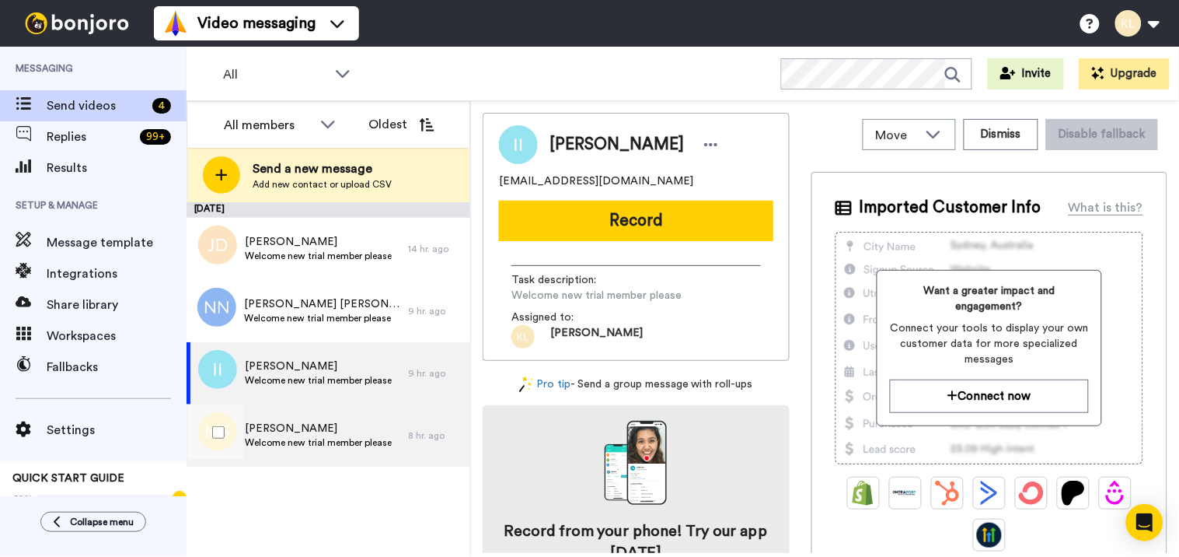
click at [331, 423] on span "[PERSON_NAME]" at bounding box center [318, 429] width 147 height 16
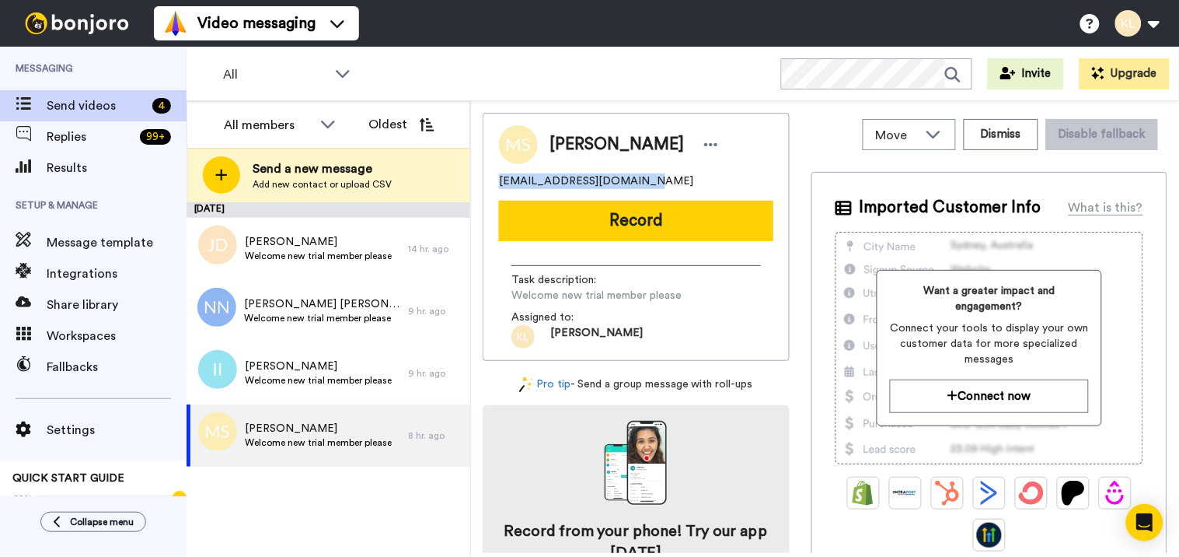
drag, startPoint x: 638, startPoint y: 176, endPoint x: 492, endPoint y: 177, distance: 146.2
click at [492, 177] on div "[PERSON_NAME] [EMAIL_ADDRESS][DOMAIN_NAME] Record Task description : Welcome ne…" at bounding box center [636, 237] width 307 height 248
copy span "[EMAIL_ADDRESS][DOMAIN_NAME]"
click at [717, 257] on div "Task description : Welcome new trial member please Assigned to: [PERSON_NAME]" at bounding box center [636, 300] width 274 height 95
click at [304, 530] on div "[DATE] [PERSON_NAME] Welcome new trial member please 14 hr. ago [PERSON_NAME] […" at bounding box center [329, 379] width 284 height 355
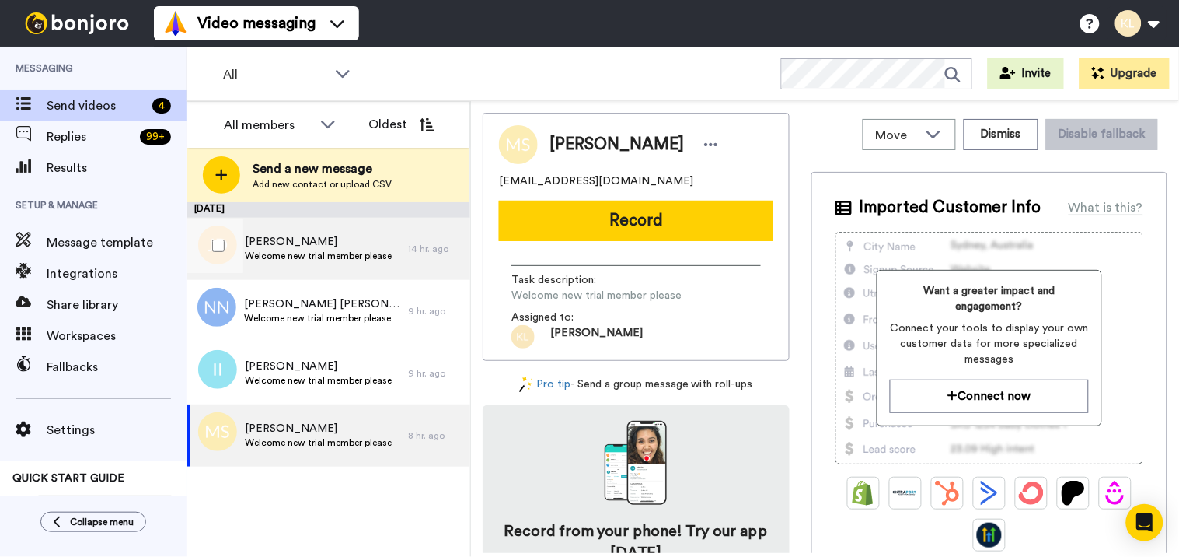
click at [327, 239] on span "[PERSON_NAME]" at bounding box center [318, 242] width 147 height 16
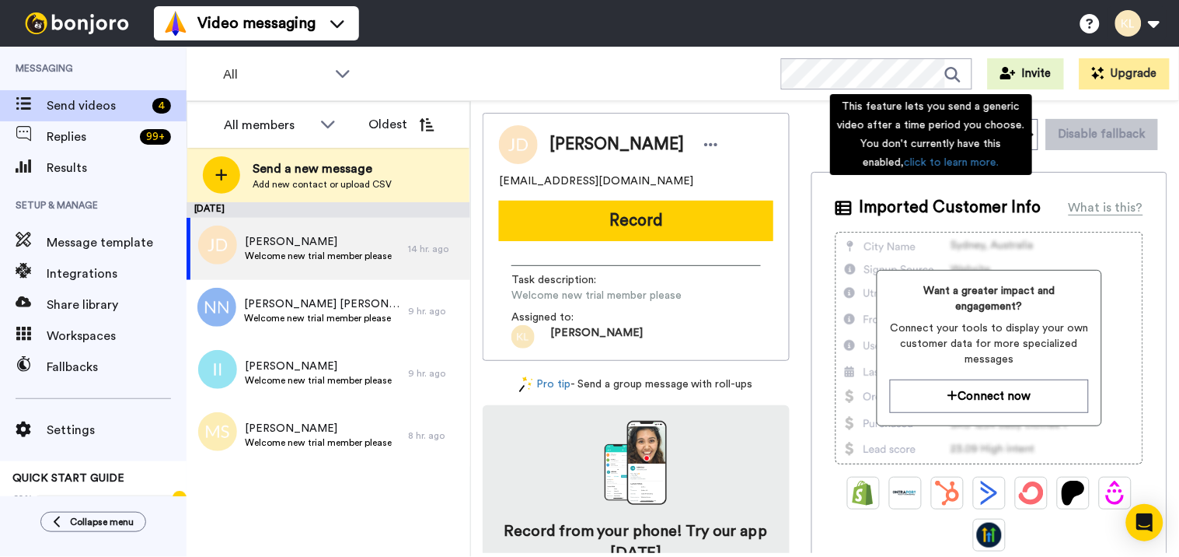
click at [1005, 138] on div "This feature lets you send a generic video after a time period you choose. You …" at bounding box center [931, 134] width 202 height 81
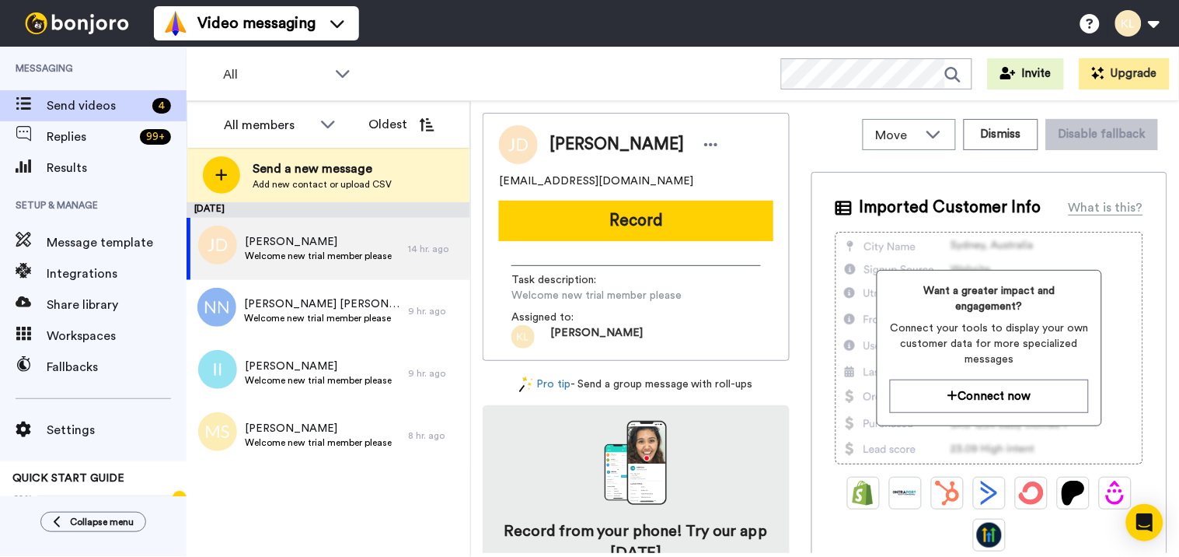
click at [735, 66] on div "All WORKSPACES View all All Default Task List + Add a new workspace Invite Upgr…" at bounding box center [683, 74] width 993 height 54
click at [1007, 141] on button "Dismiss" at bounding box center [1001, 134] width 75 height 31
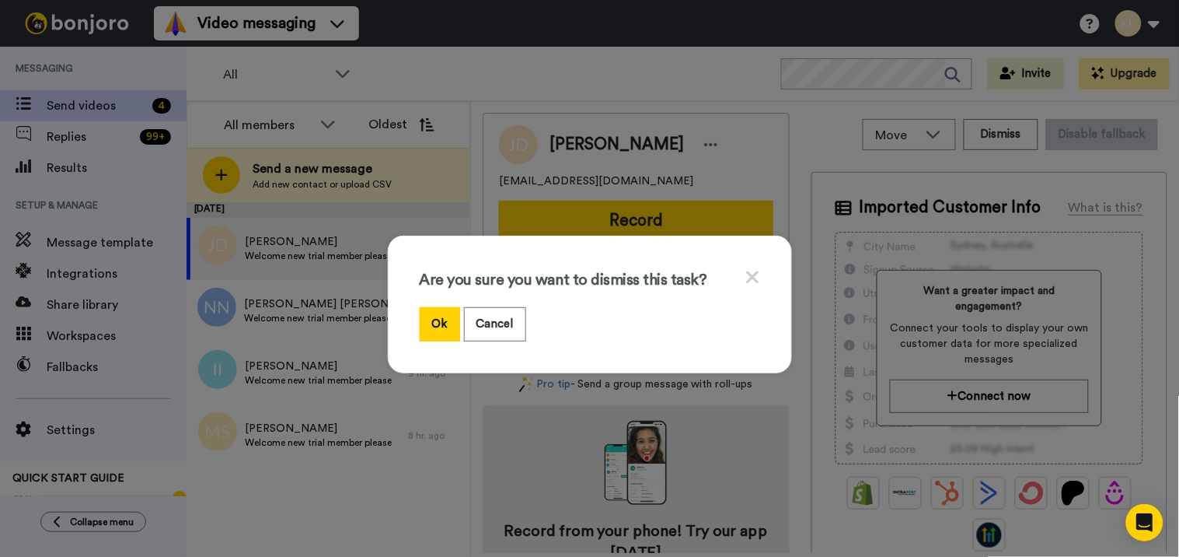
click at [688, 75] on div "Are you sure you want to dismiss this task? Ok Cancel" at bounding box center [589, 278] width 1179 height 557
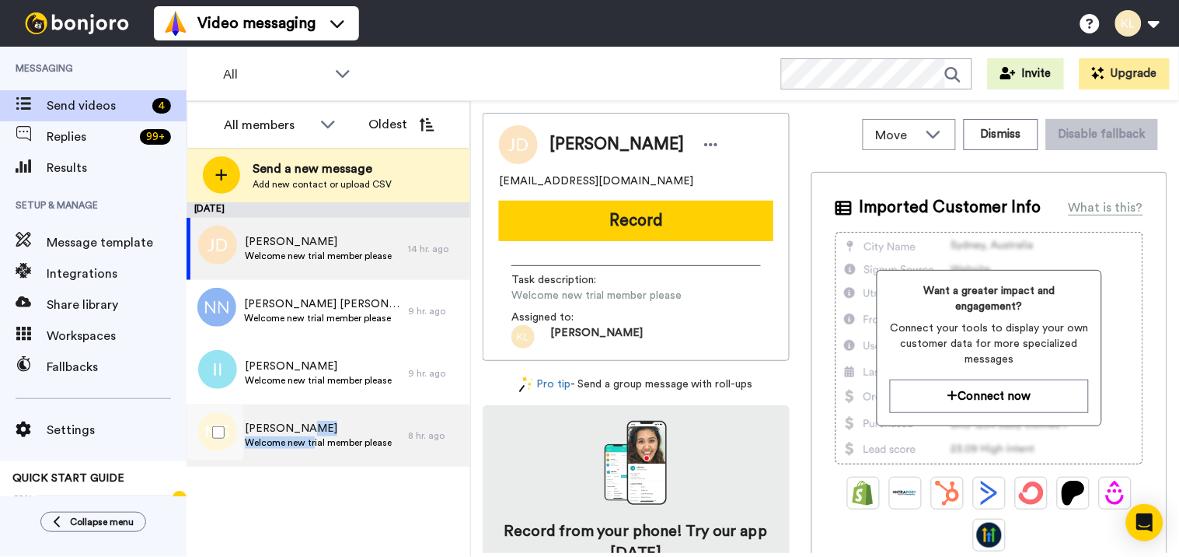
click at [313, 435] on div "[PERSON_NAME] Welcome new trial member please" at bounding box center [318, 436] width 147 height 30
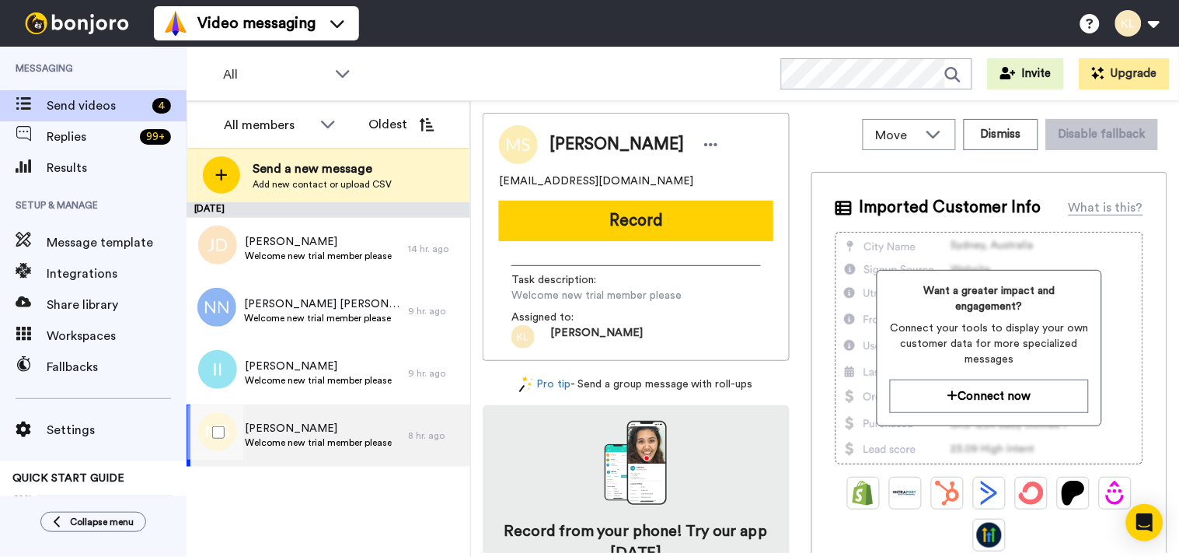
click at [363, 436] on span "Welcome new trial member please" at bounding box center [318, 442] width 147 height 12
click at [985, 129] on button "Dismiss" at bounding box center [1001, 134] width 75 height 31
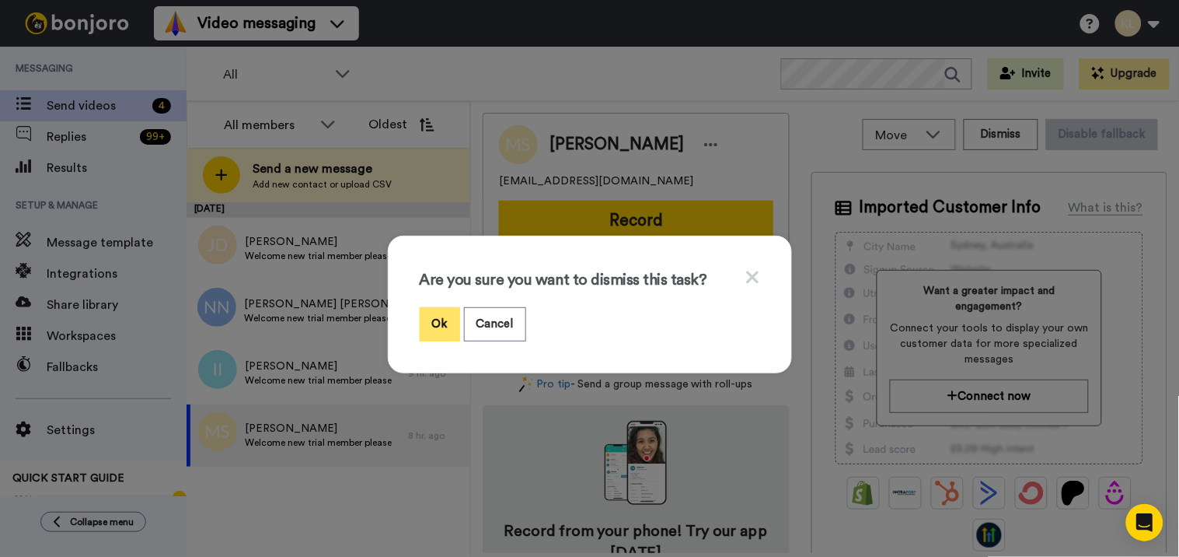
click at [430, 324] on button "Ok" at bounding box center [440, 323] width 40 height 33
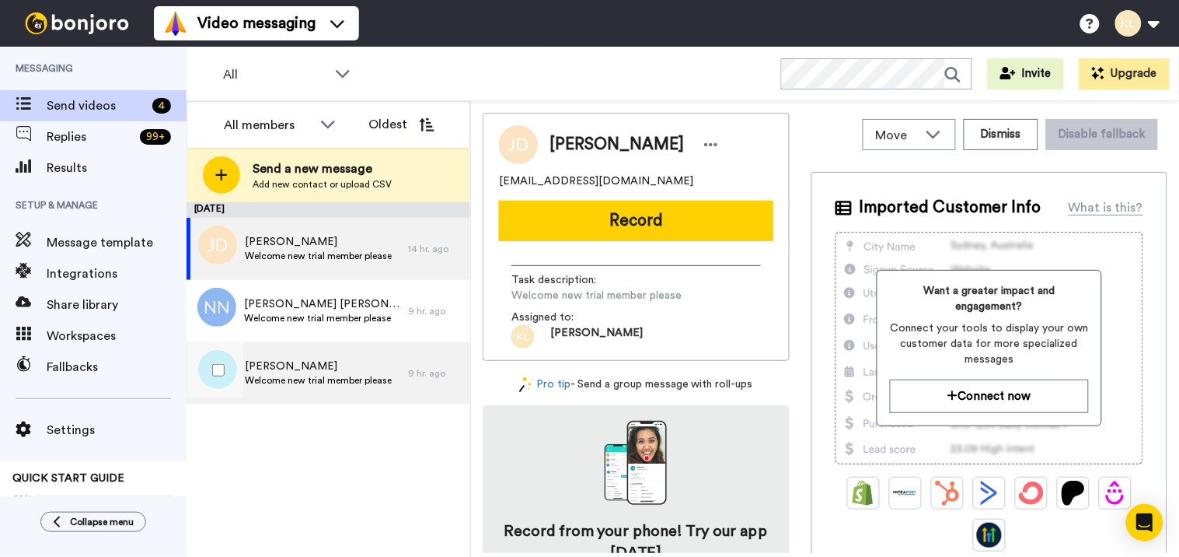
click at [356, 374] on span "Welcome new trial member please" at bounding box center [318, 380] width 147 height 12
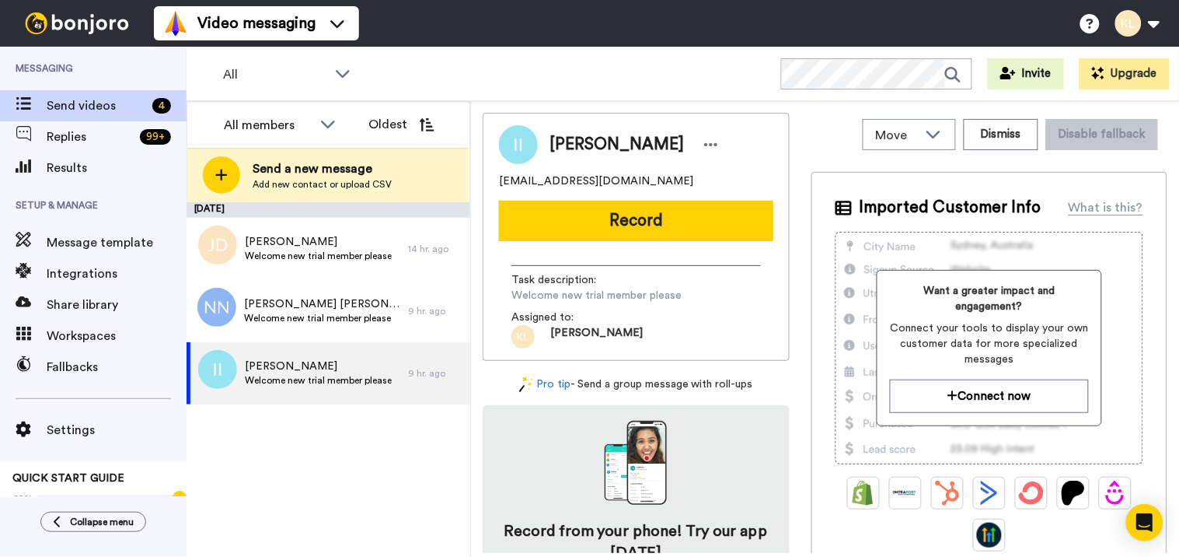
click at [693, 131] on div "[PERSON_NAME]" at bounding box center [636, 144] width 274 height 39
click at [1163, 24] on button at bounding box center [1137, 23] width 59 height 34
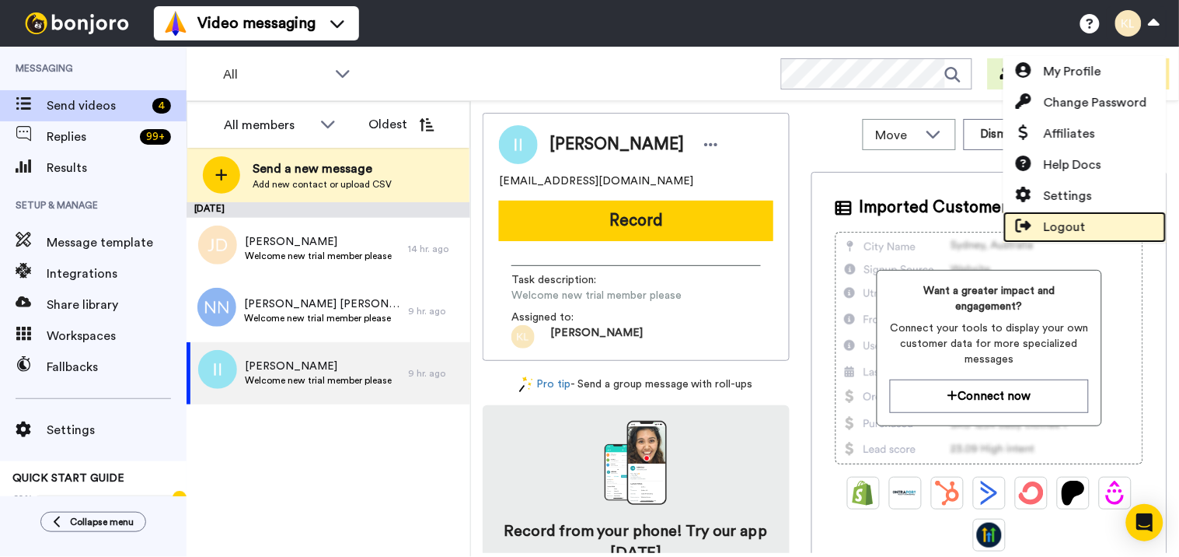
click at [1081, 229] on span "Logout" at bounding box center [1065, 227] width 42 height 19
